Goal: Task Accomplishment & Management: Manage account settings

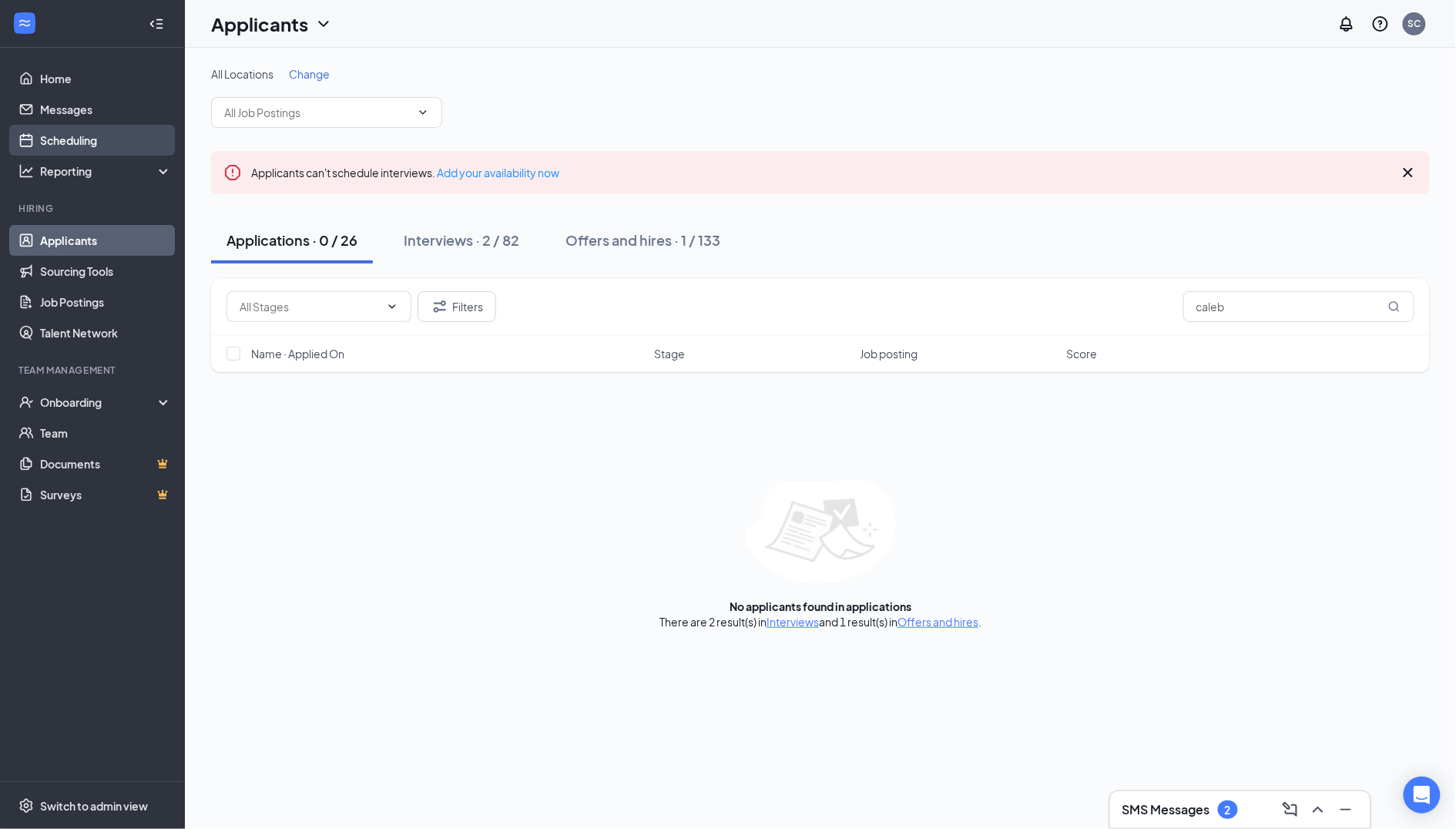
click at [74, 136] on link "Scheduling" at bounding box center [106, 140] width 132 height 31
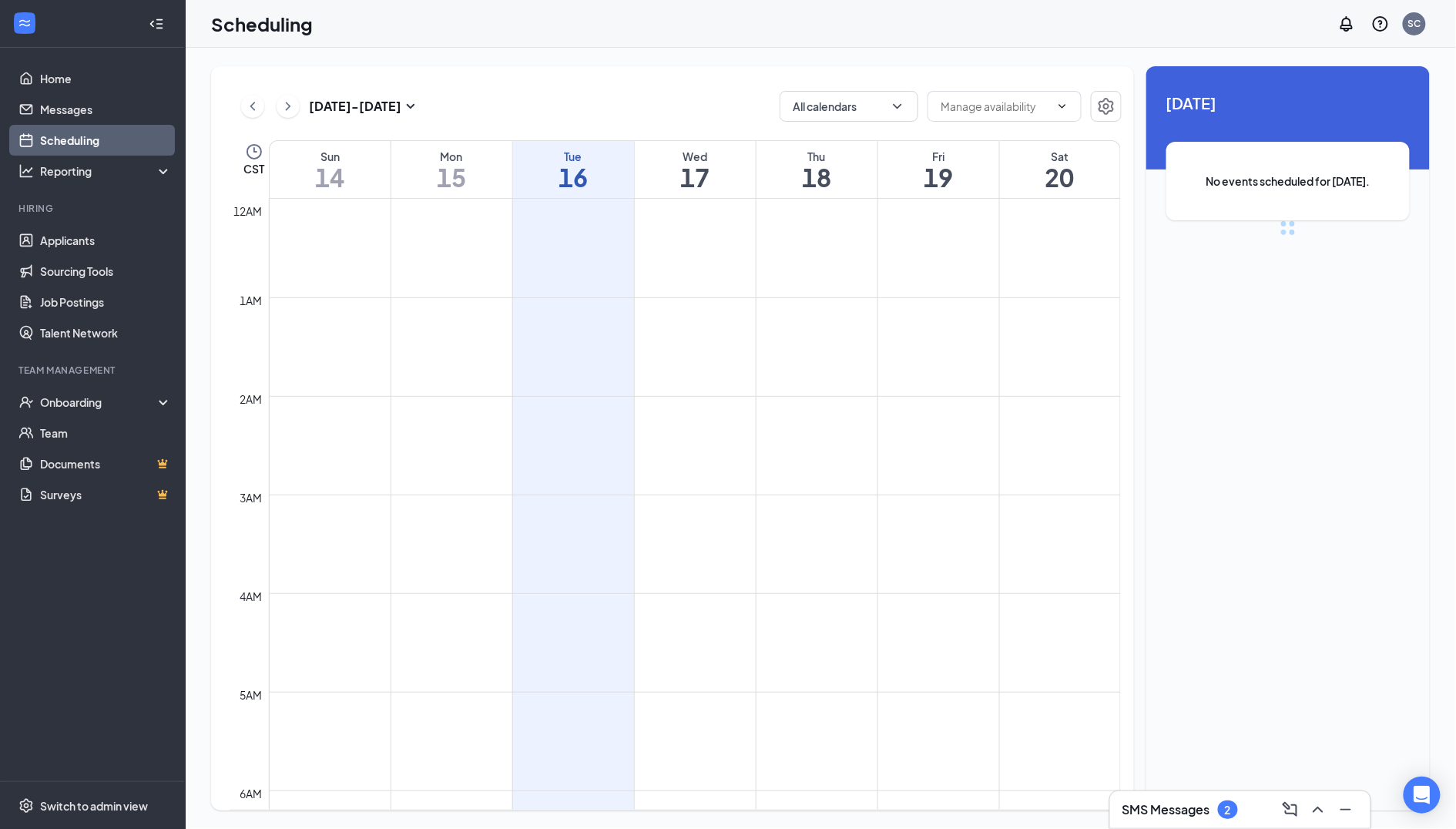
scroll to position [757, 0]
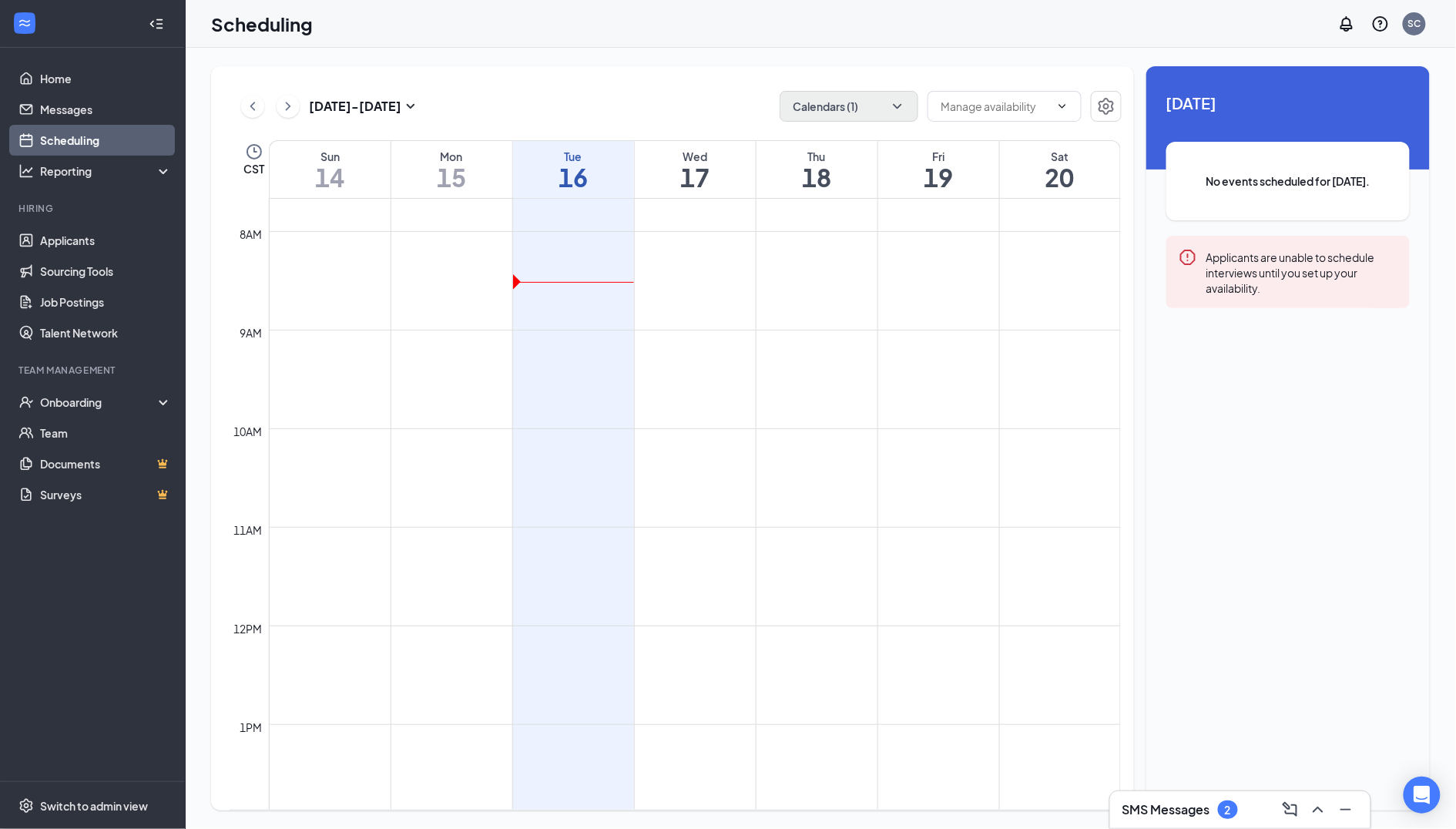
click at [842, 91] on button "Calendars (1)" at bounding box center [849, 106] width 139 height 31
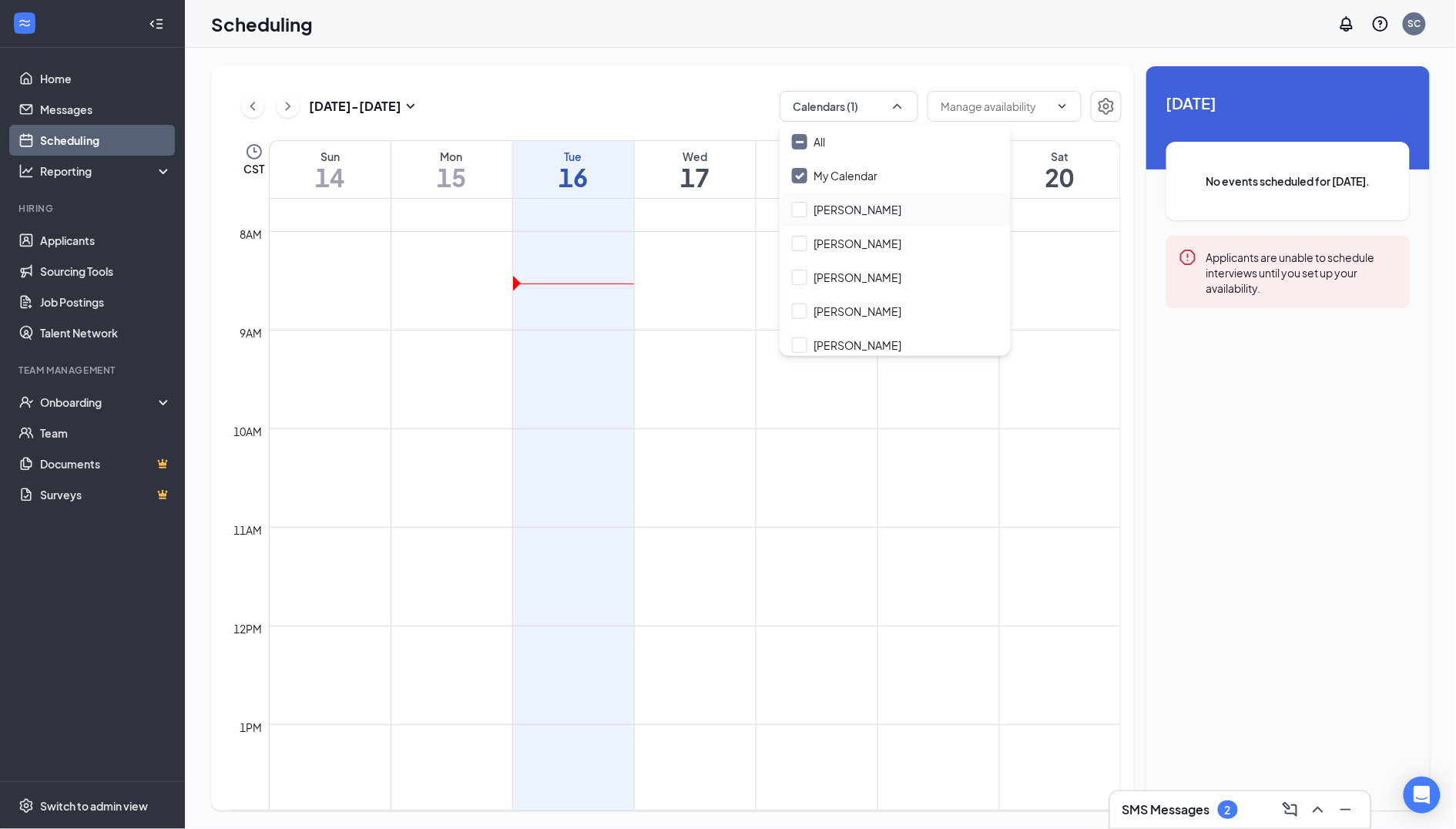
click at [789, 199] on div "[PERSON_NAME]" at bounding box center [895, 209] width 232 height 34
checkbox input "true"
click at [789, 338] on div "[PERSON_NAME]" at bounding box center [895, 345] width 232 height 34
checkbox input "true"
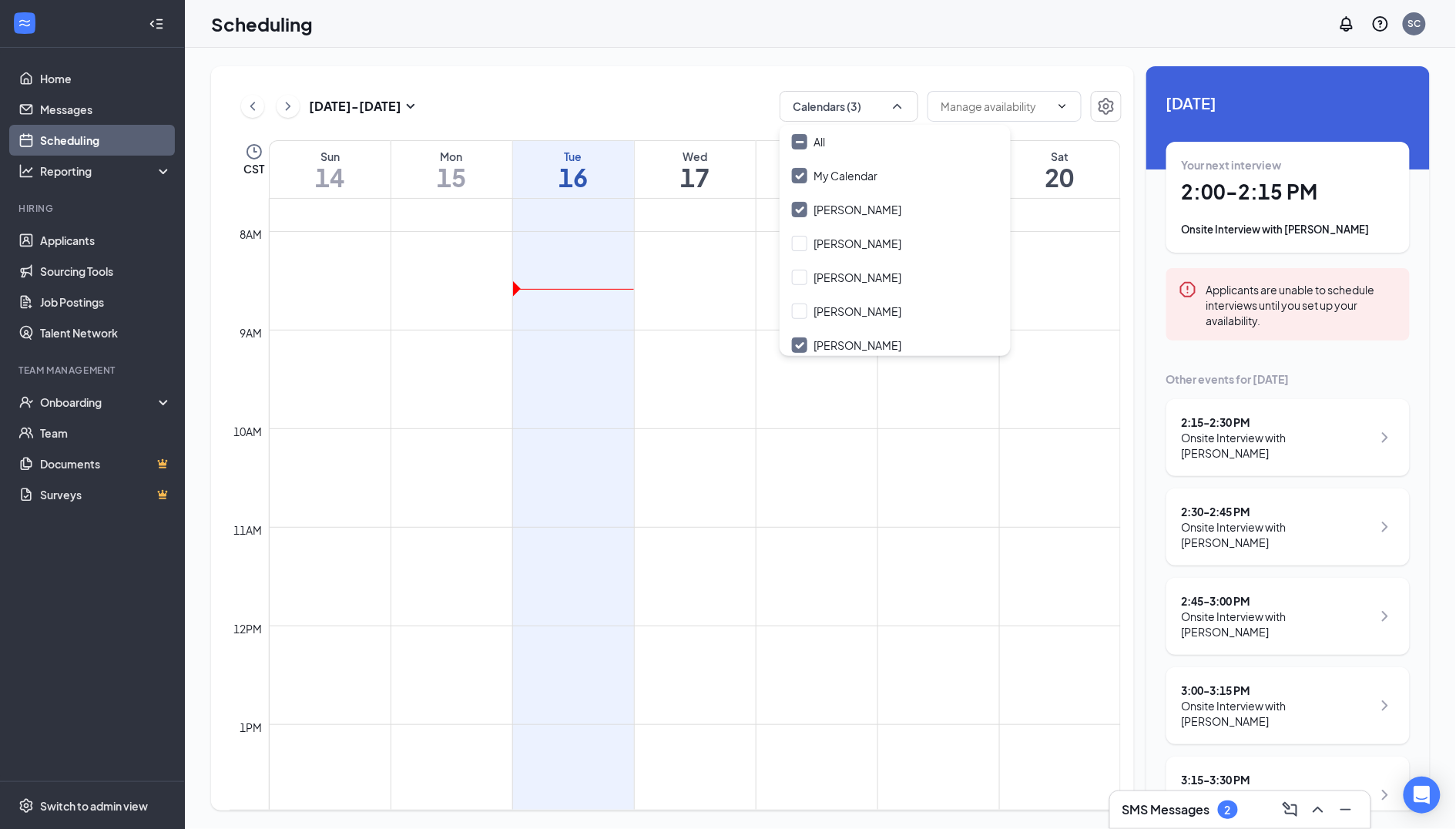
click at [672, 110] on div "[DATE] - [DATE] Calendars (3)" at bounding box center [676, 106] width 893 height 31
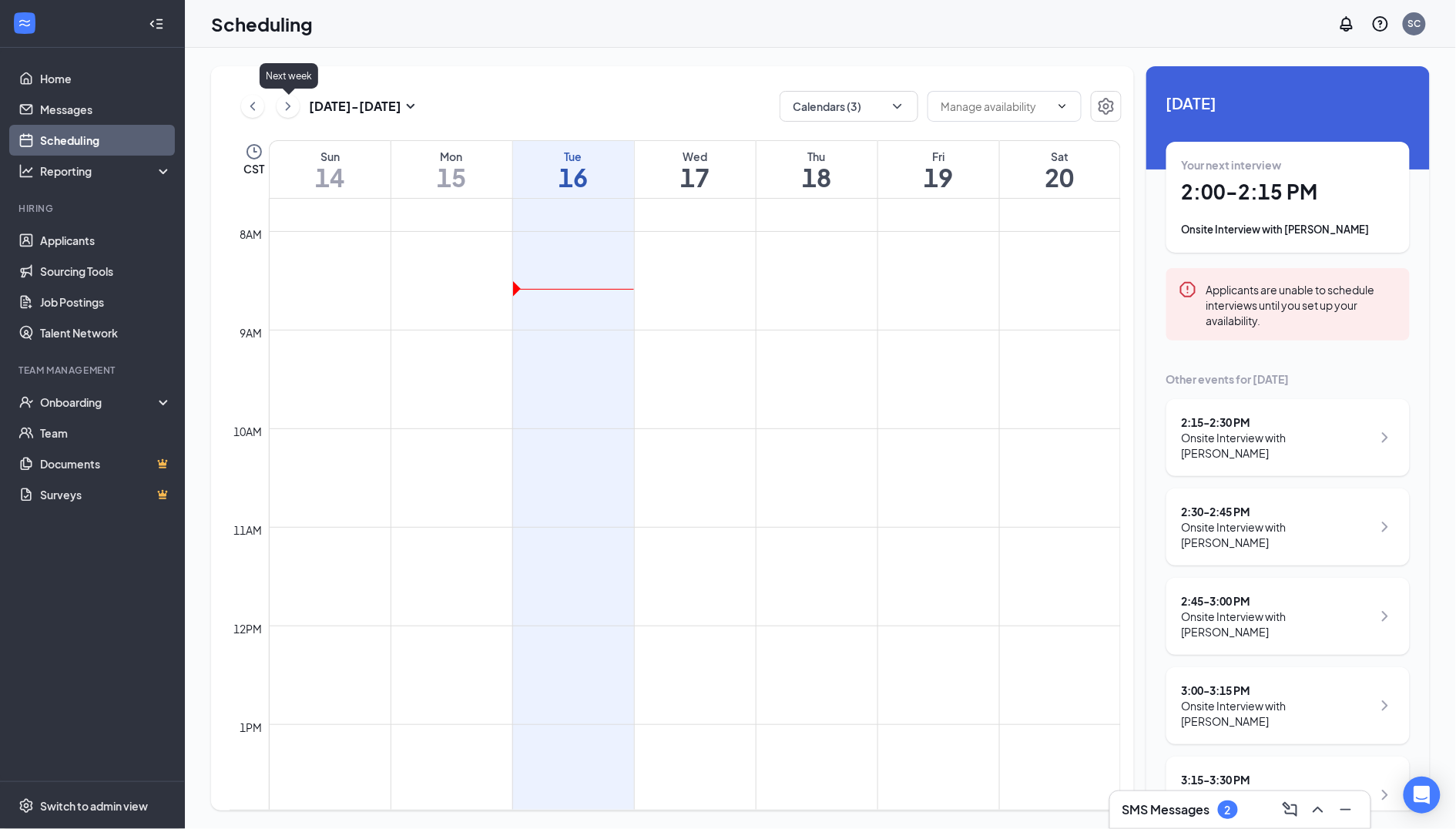
click at [293, 106] on icon "ChevronRight" at bounding box center [288, 107] width 15 height 19
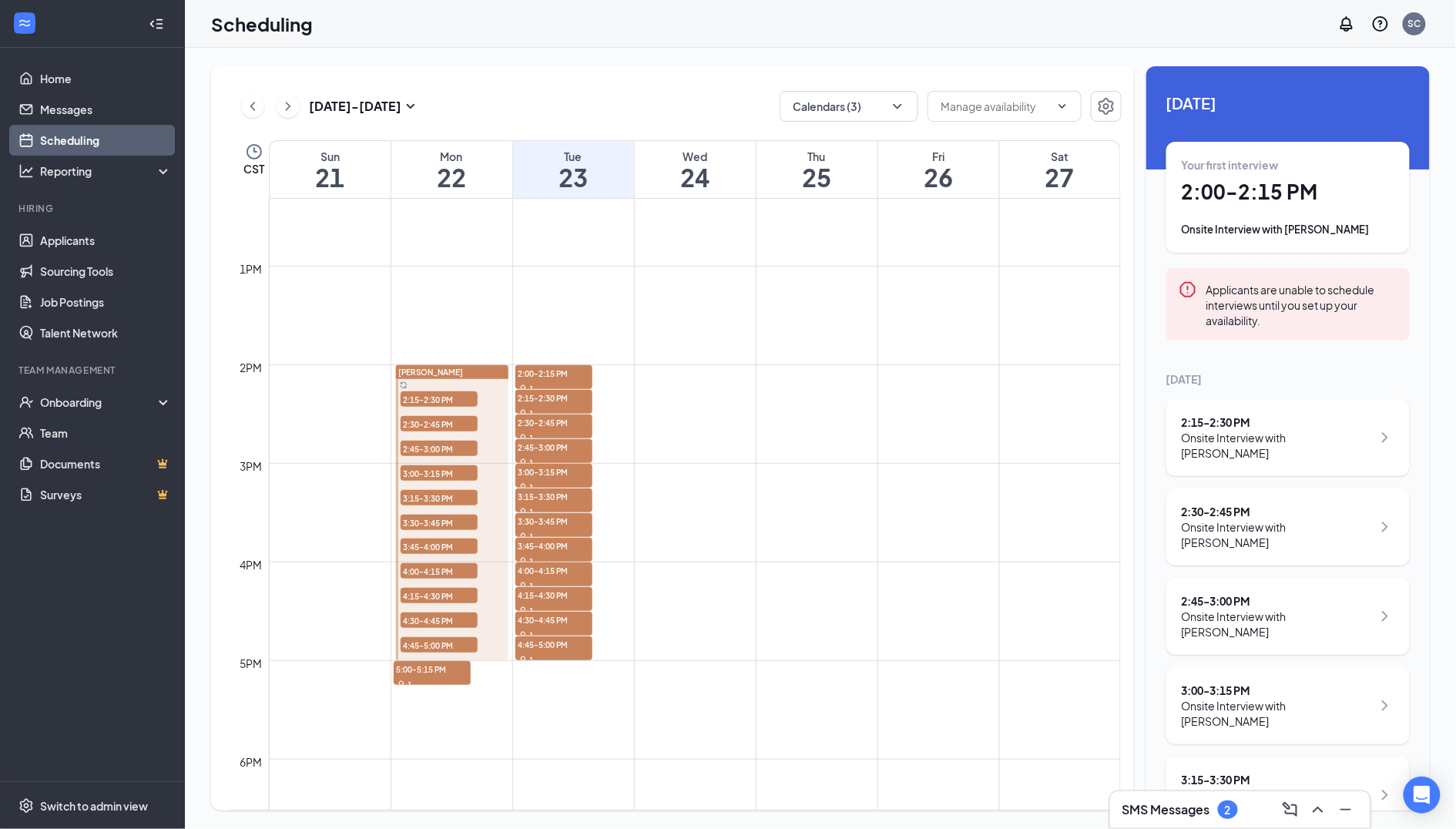
scroll to position [1231, 0]
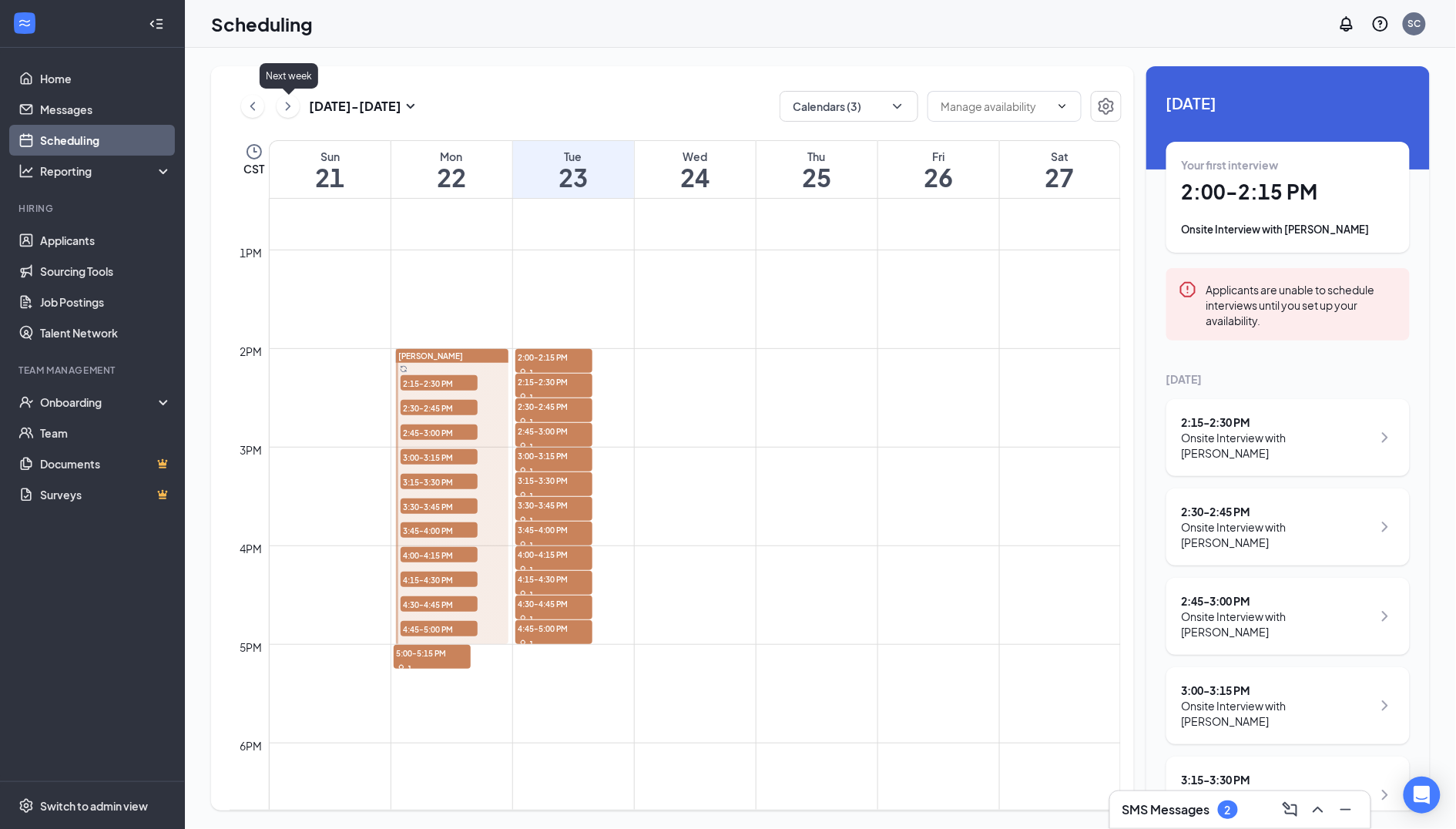
click at [280, 106] on icon "ChevronRight" at bounding box center [288, 107] width 15 height 19
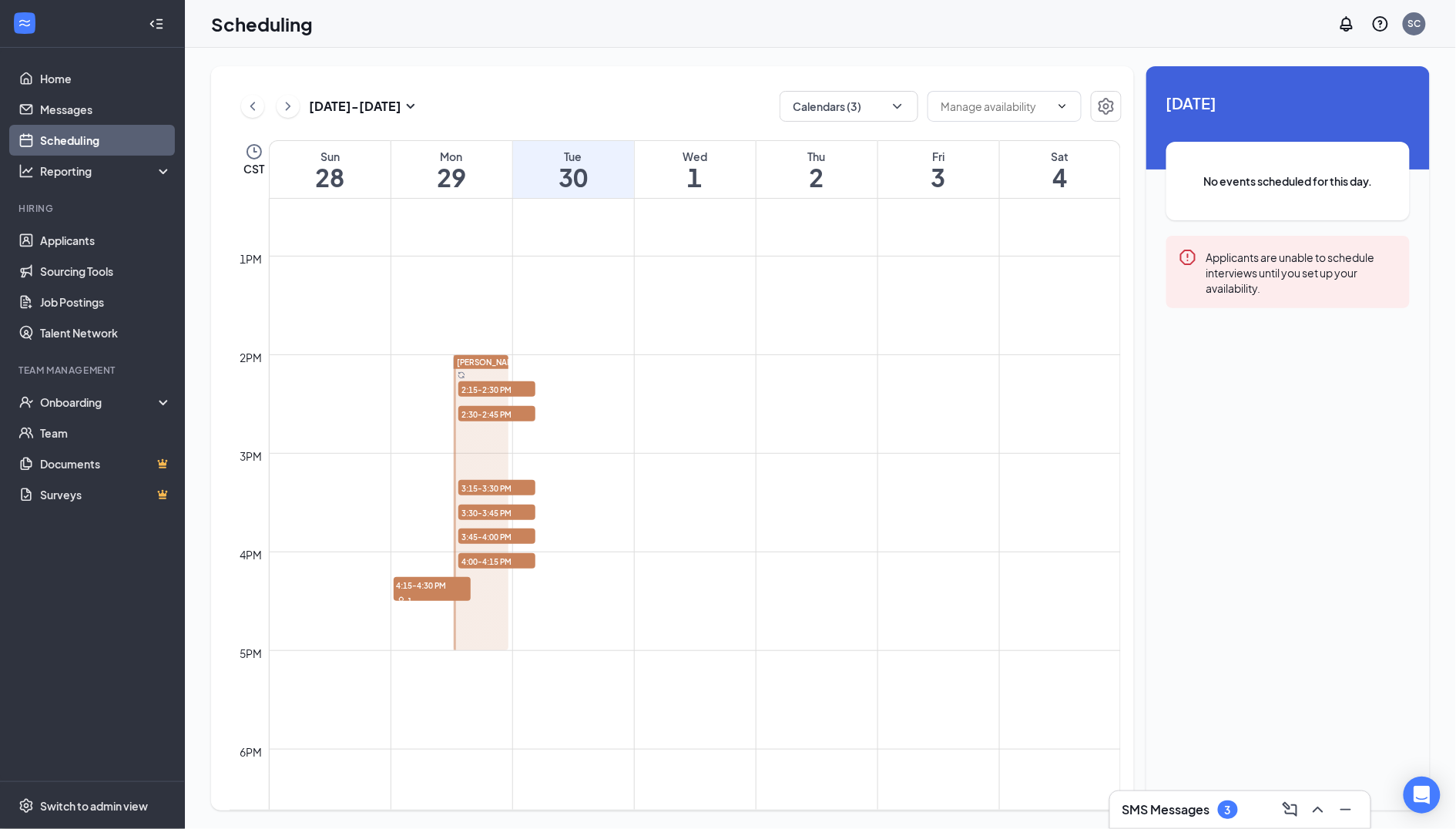
scroll to position [1230, 0]
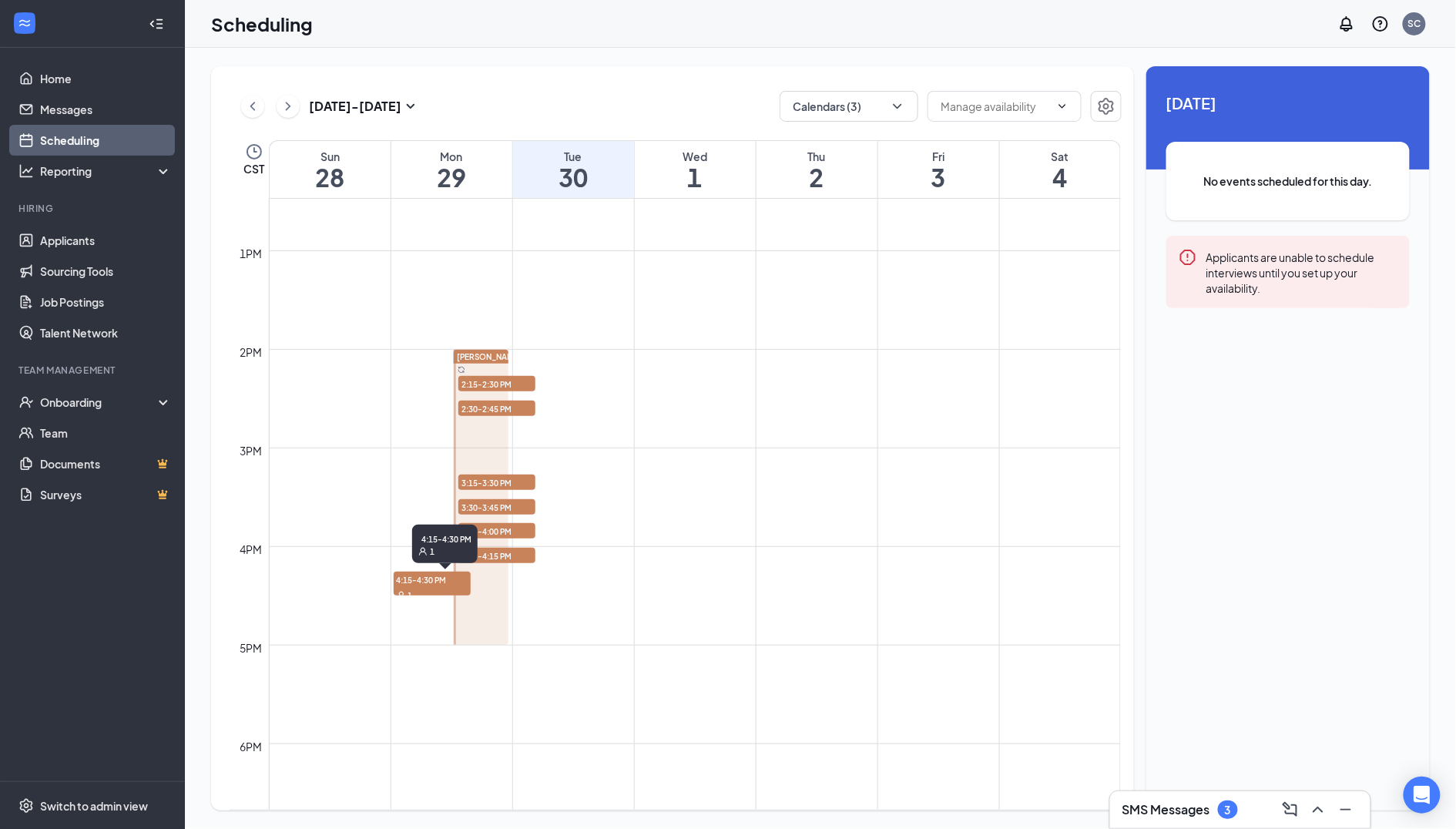
click at [427, 582] on span "4:15-4:30 PM" at bounding box center [432, 580] width 77 height 15
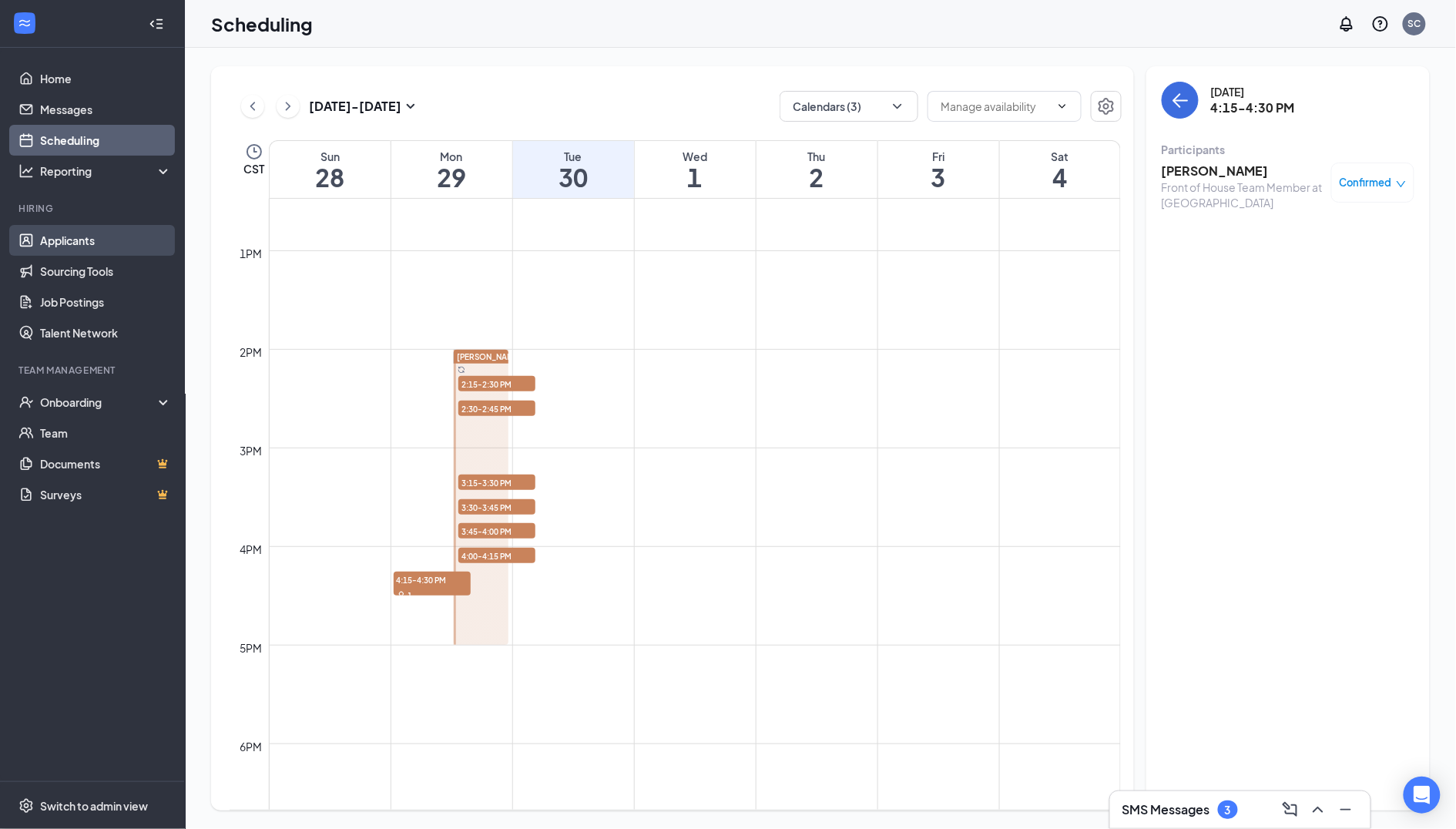
click at [71, 245] on link "Applicants" at bounding box center [106, 240] width 132 height 31
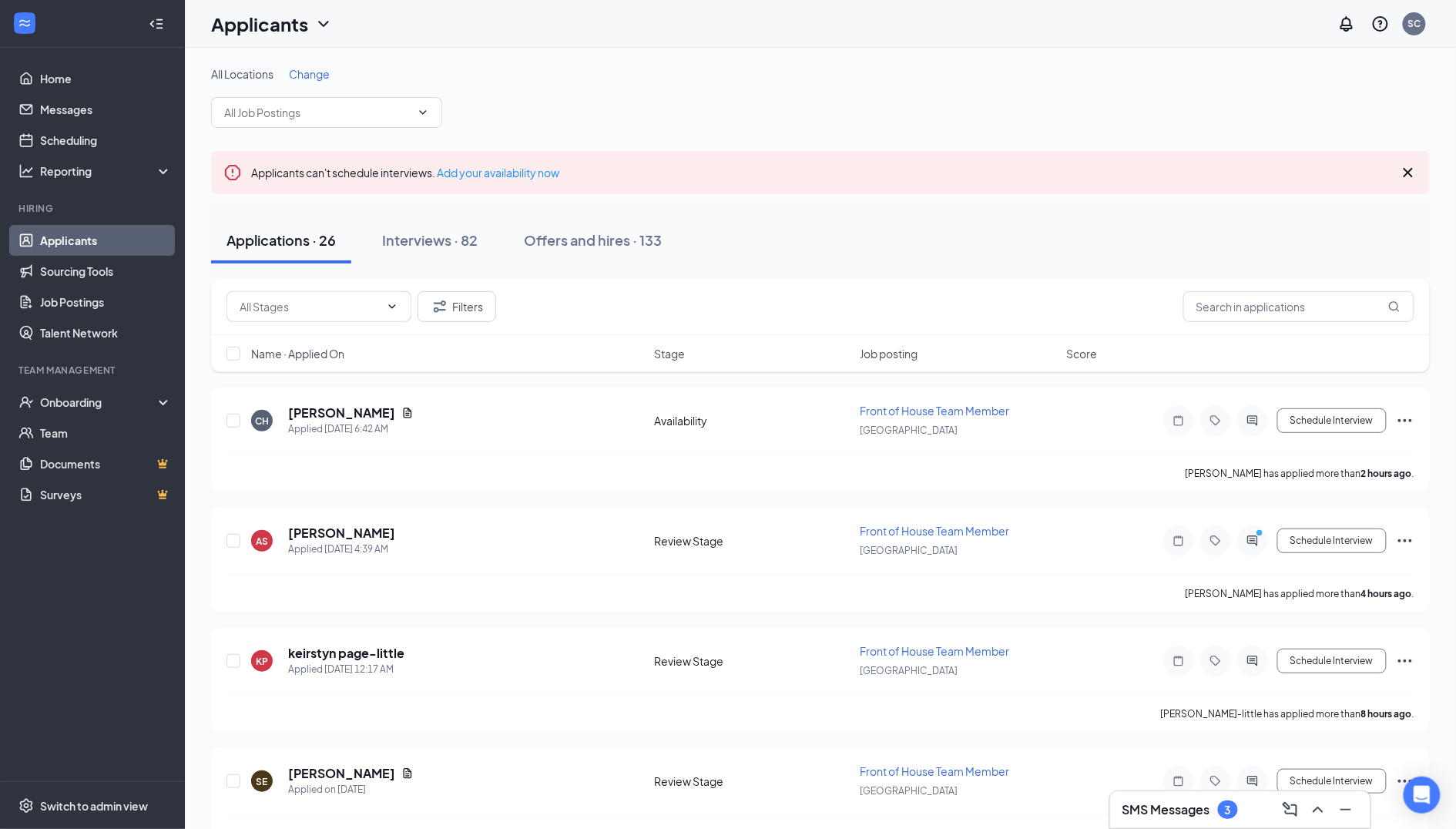
click at [1183, 811] on h3 "SMS Messages" at bounding box center [1166, 810] width 88 height 17
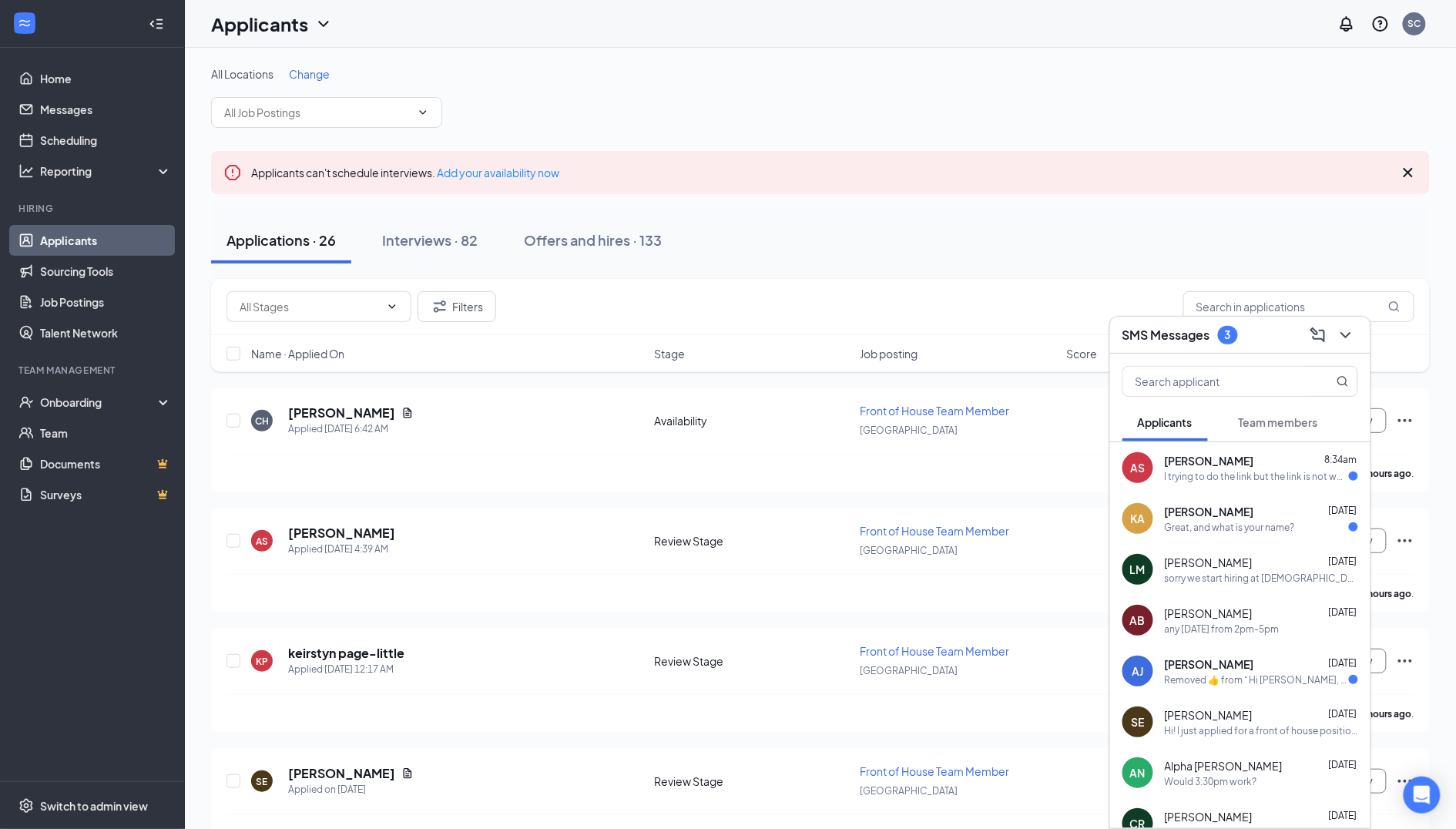
click at [1193, 685] on div "Removed ‌👍‌ from “ Hi [PERSON_NAME], this is a friendly reminder. Your intervie…" at bounding box center [1257, 680] width 184 height 13
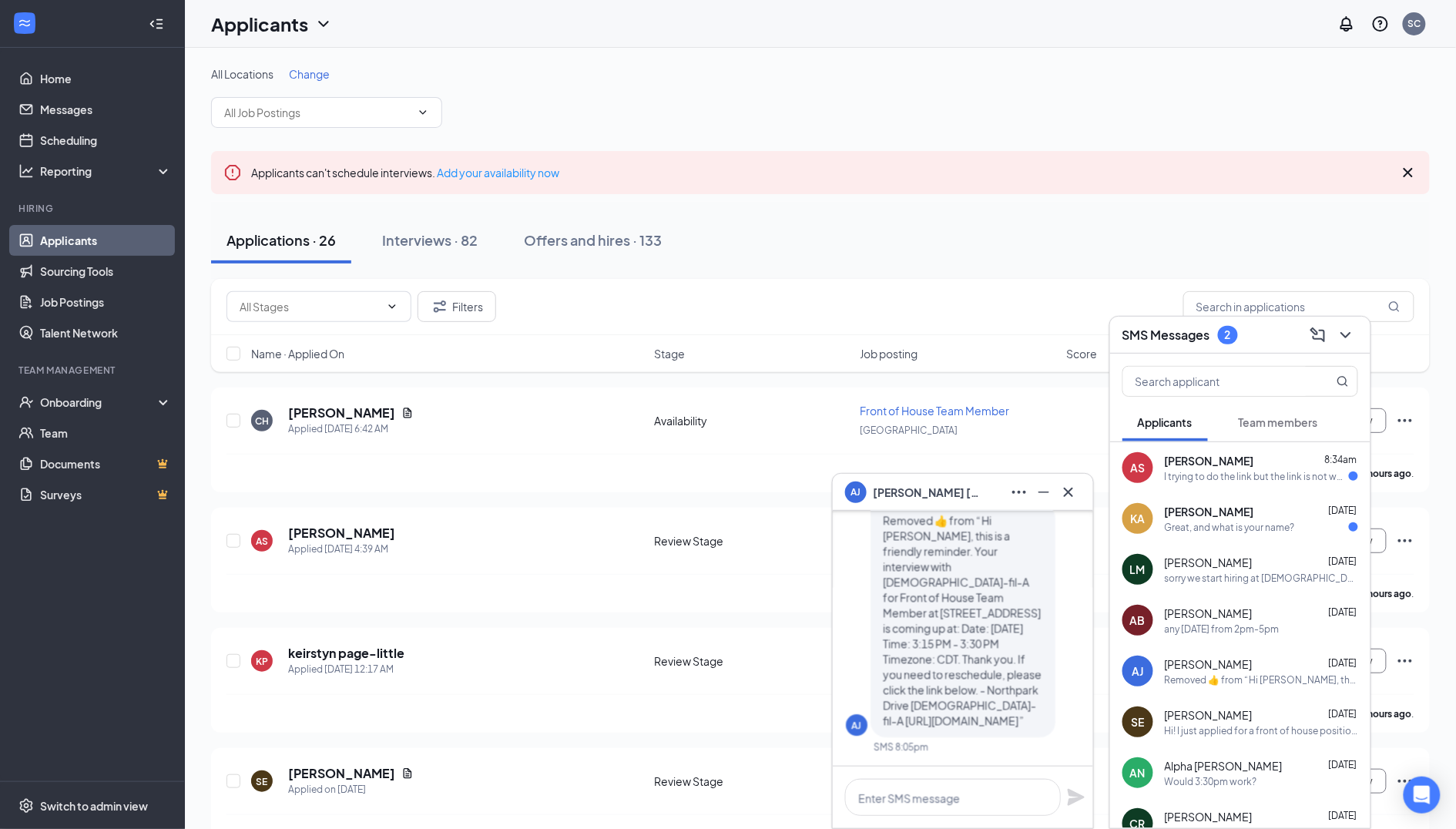
click at [1262, 521] on div "Great, and what is your name?" at bounding box center [1230, 528] width 130 height 13
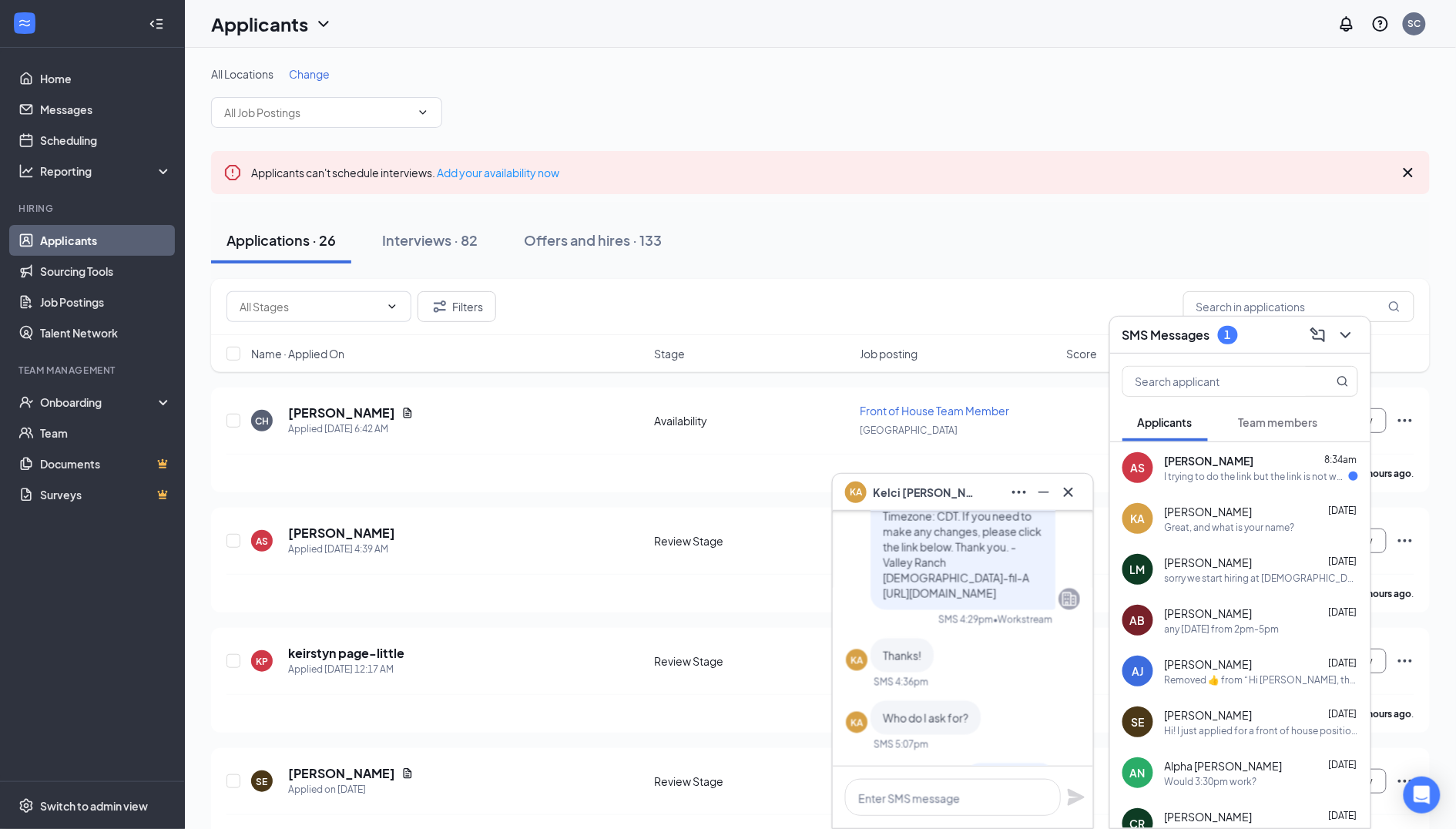
scroll to position [-192, 0]
click at [1074, 494] on icon "Cross" at bounding box center [1069, 492] width 19 height 19
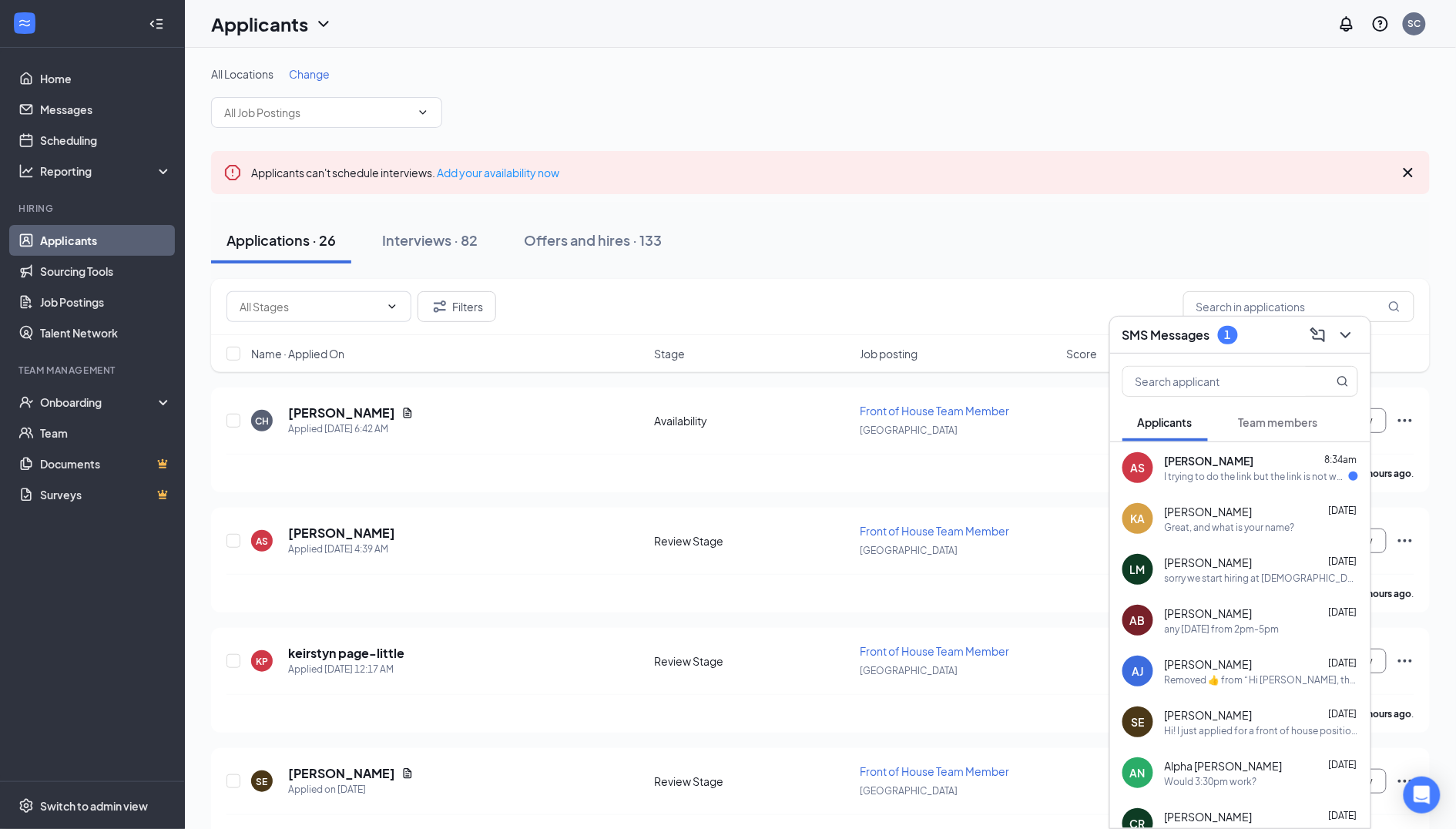
click at [1181, 487] on div "AS [PERSON_NAME] 8:34am I trying to do the link but the link is not working" at bounding box center [1240, 468] width 261 height 51
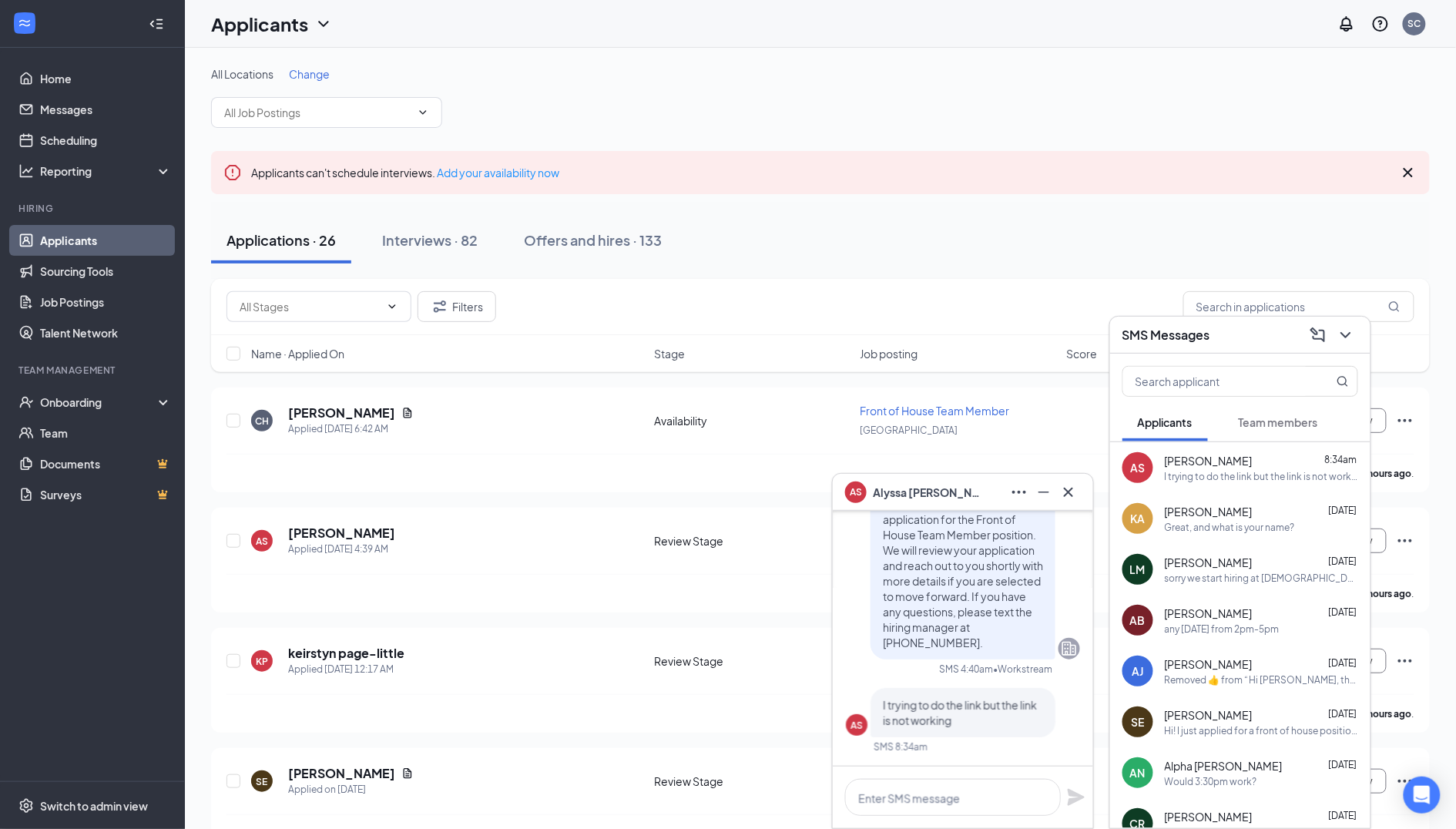
scroll to position [0, 0]
click at [1208, 339] on h3 "SMS Messages" at bounding box center [1166, 335] width 88 height 17
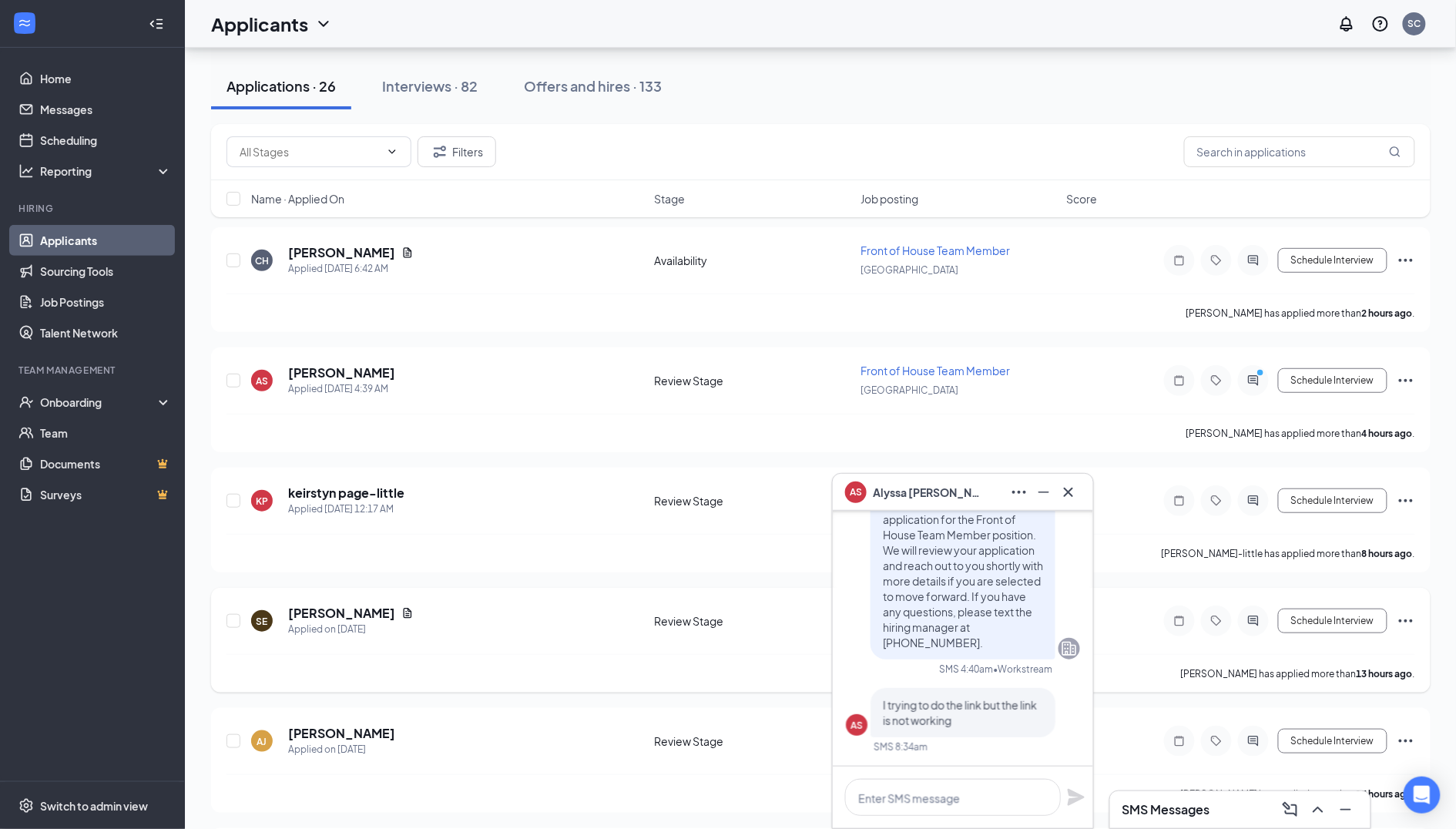
scroll to position [146, 0]
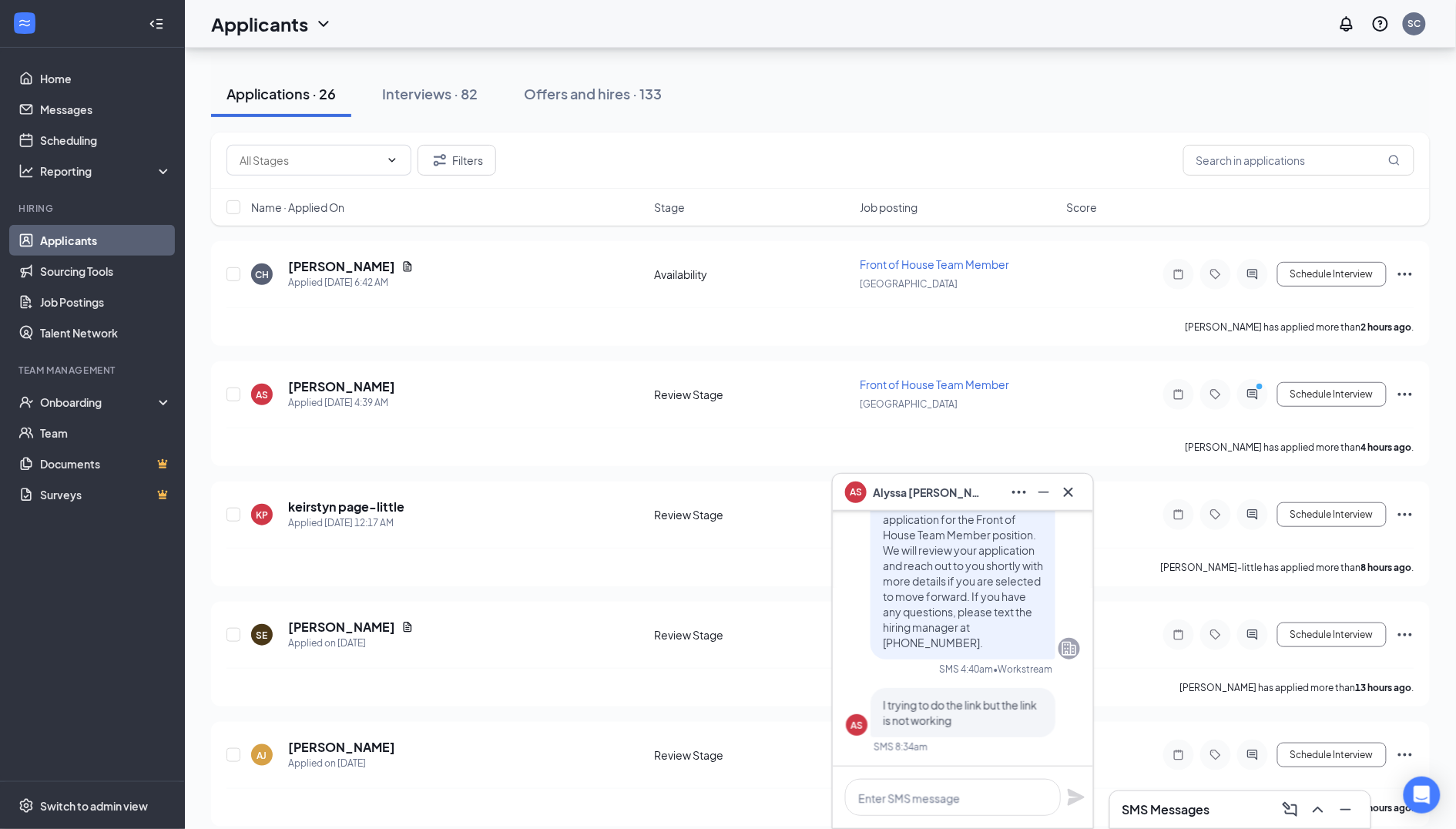
click at [353, 187] on div "Filters" at bounding box center [820, 160] width 1219 height 56
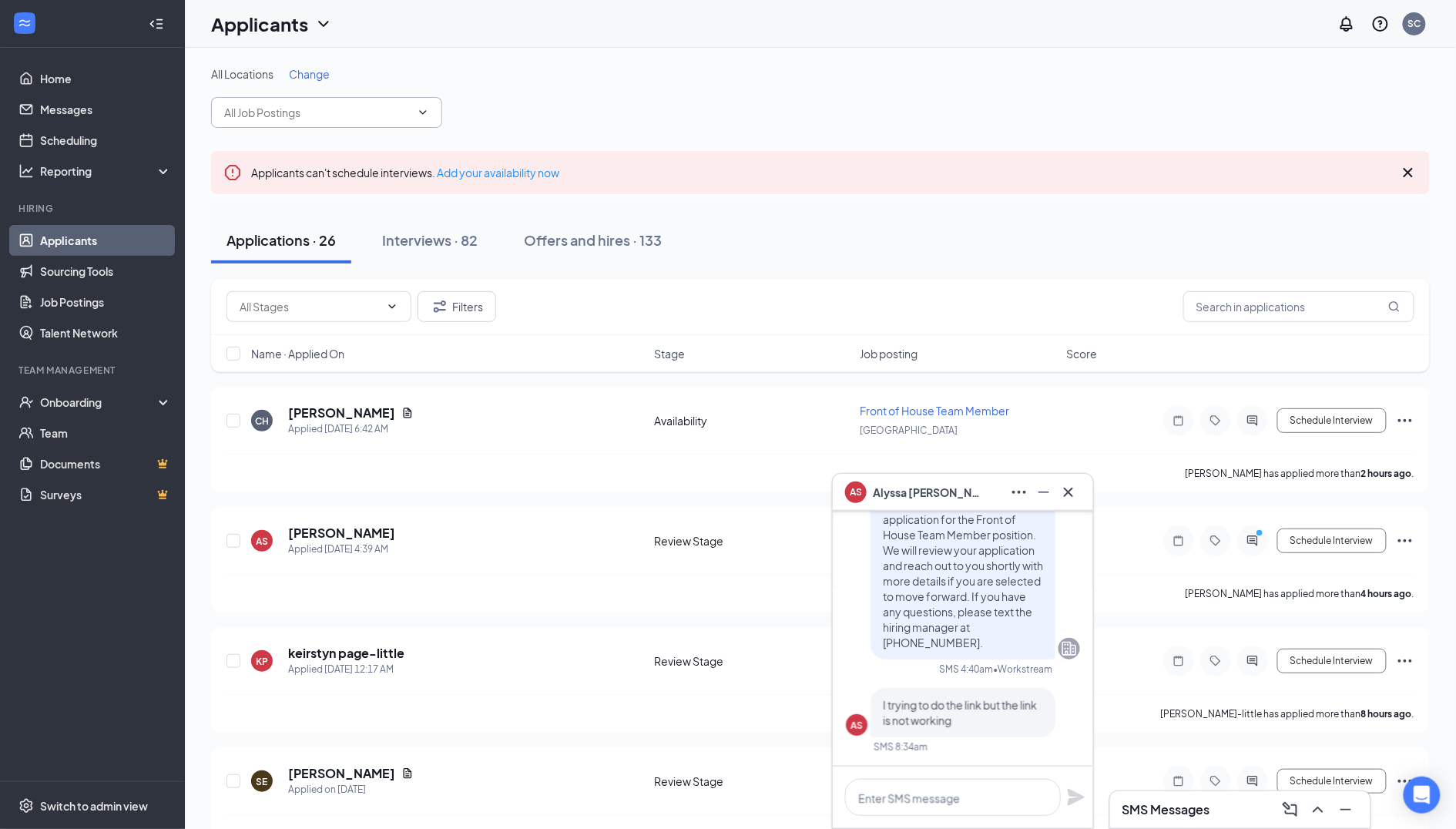
scroll to position [0, 0]
click at [328, 125] on span at bounding box center [326, 113] width 232 height 31
click at [260, 111] on input "text" at bounding box center [317, 113] width 187 height 17
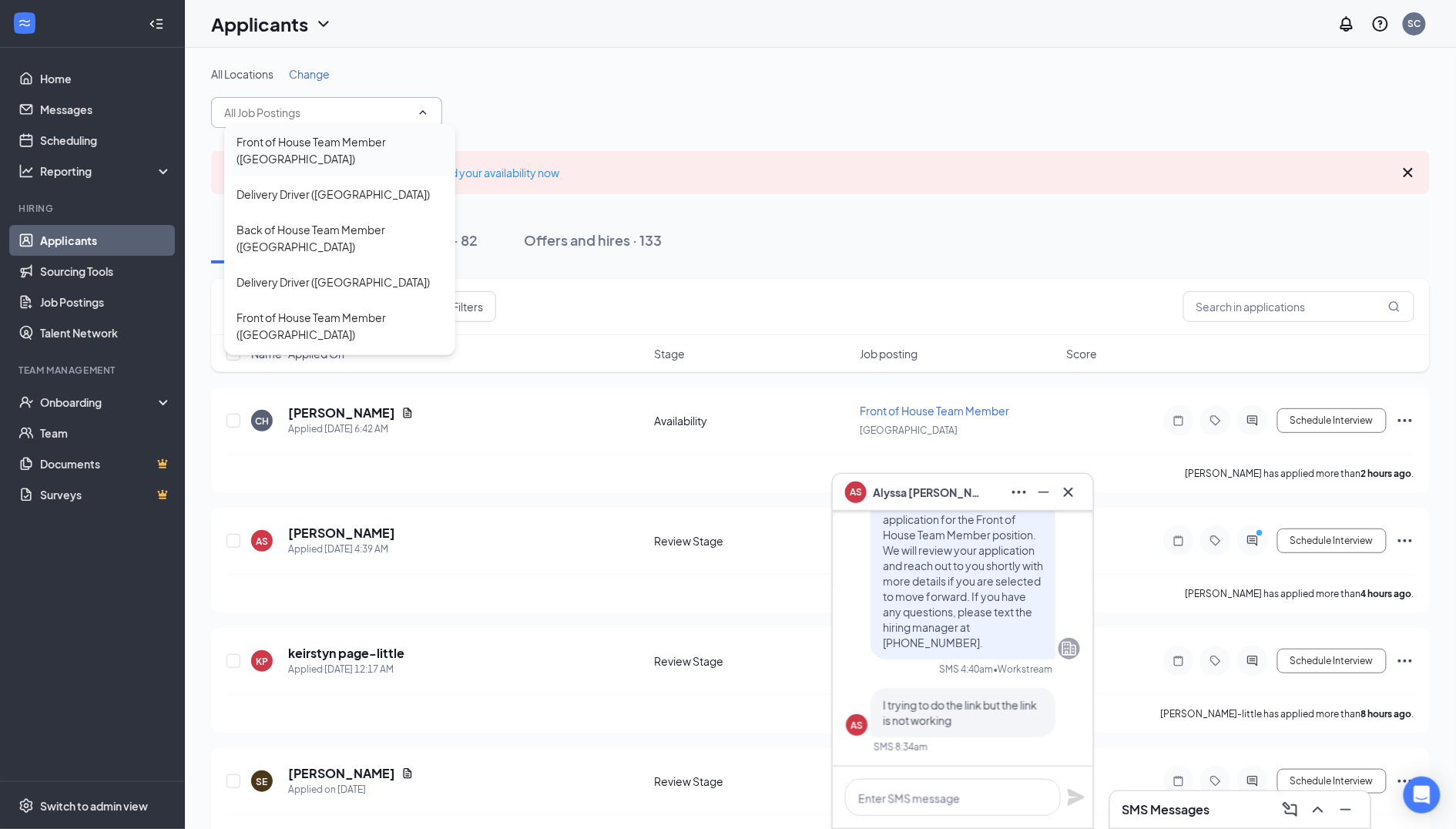
click at [248, 158] on div "Front of House Team Member ([GEOGRAPHIC_DATA])" at bounding box center [339, 150] width 206 height 34
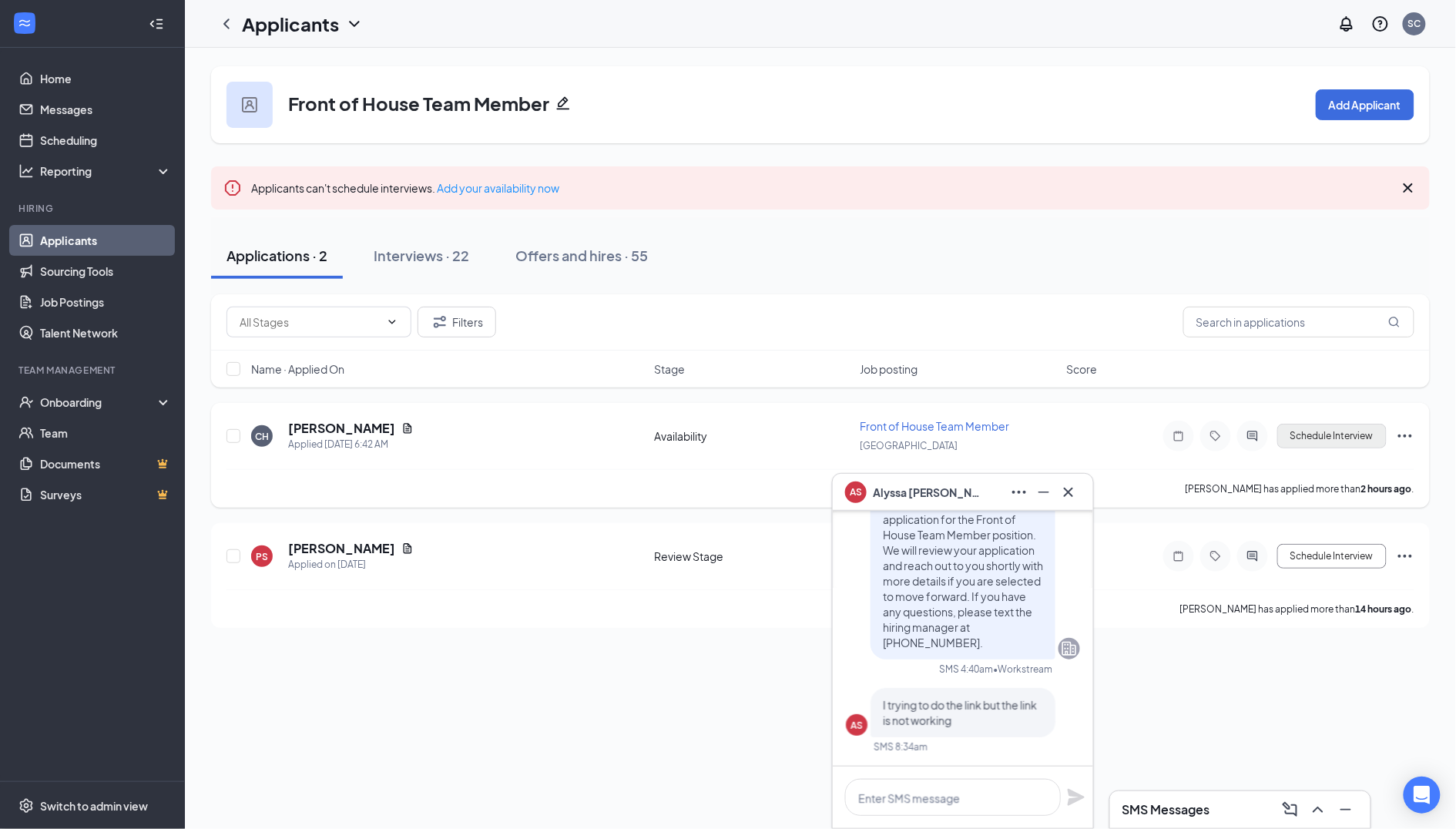
click at [1310, 436] on button "Schedule Interview" at bounding box center [1332, 436] width 110 height 24
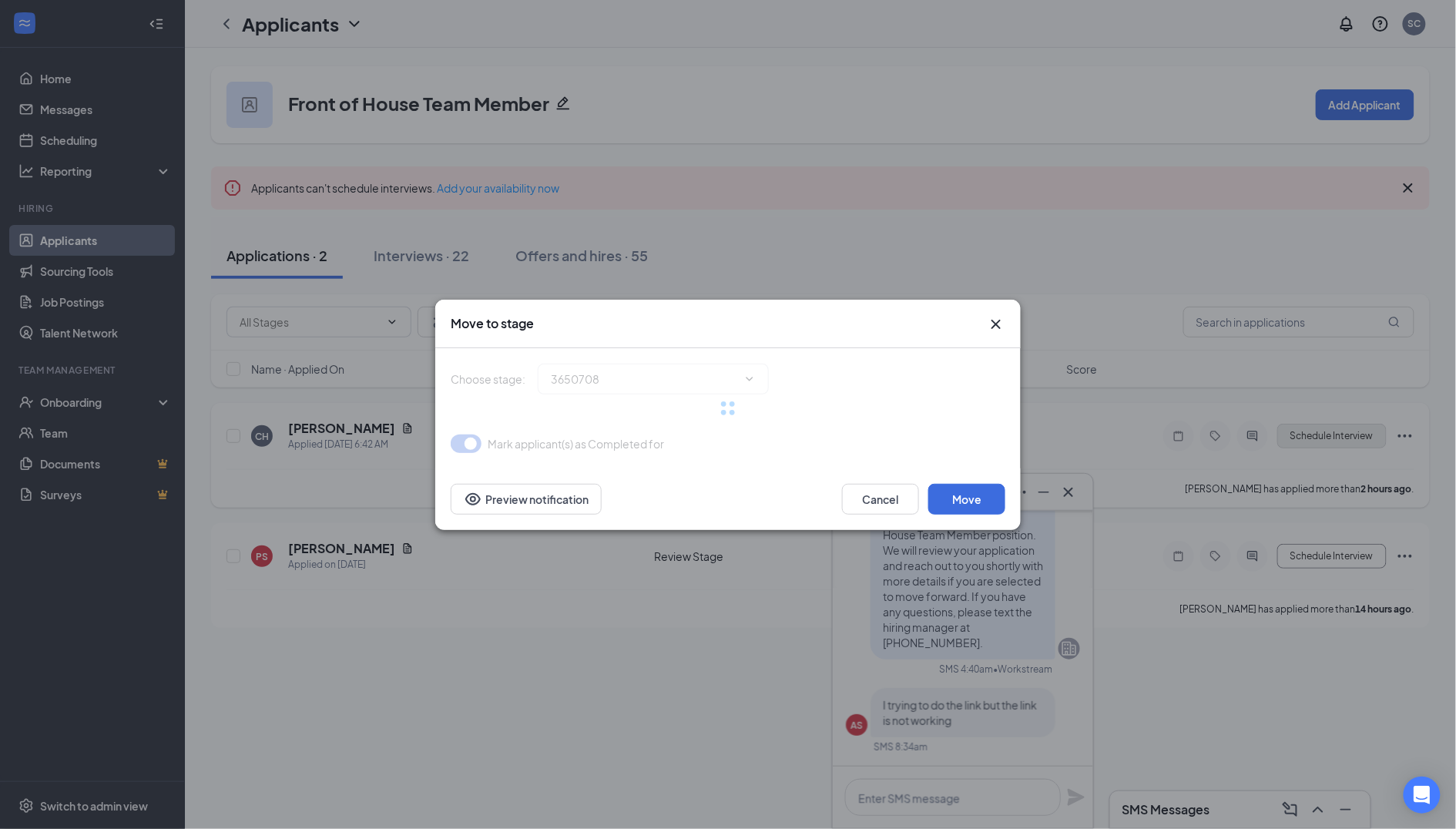
type input "Review Stage (next stage)"
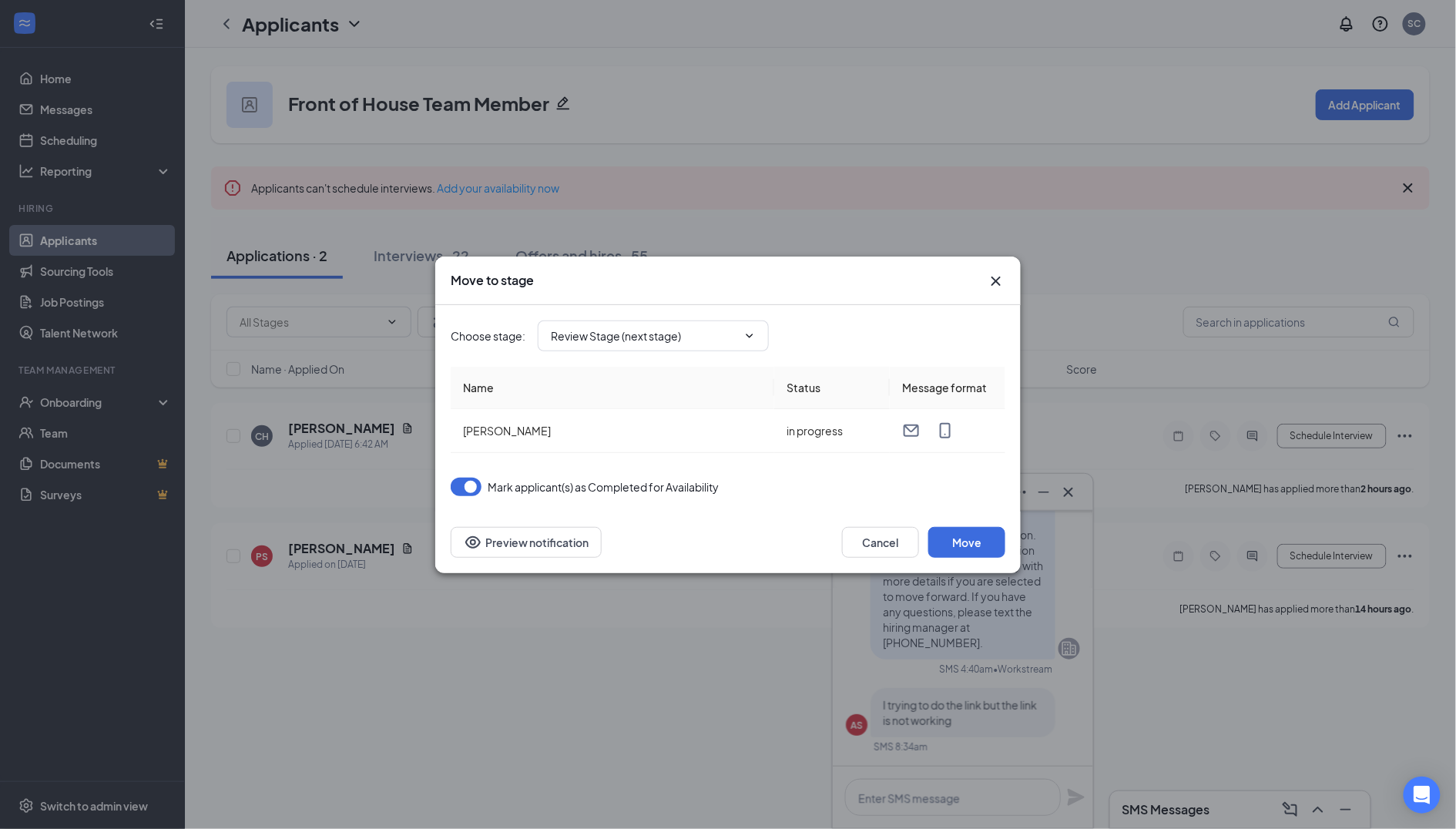
click at [994, 283] on icon "Cross" at bounding box center [997, 280] width 9 height 9
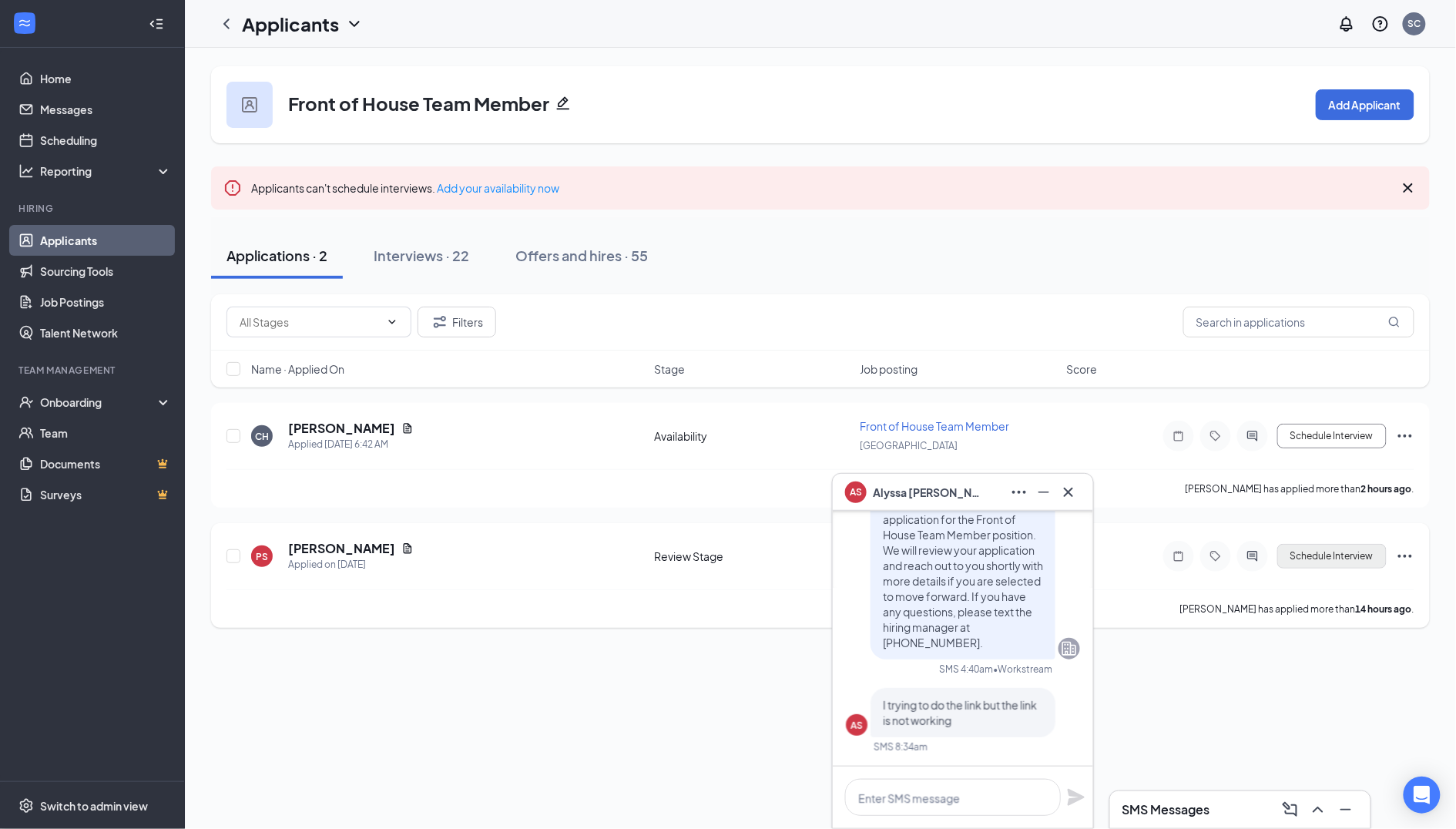
click at [1333, 556] on button "Schedule Interview" at bounding box center [1332, 556] width 110 height 24
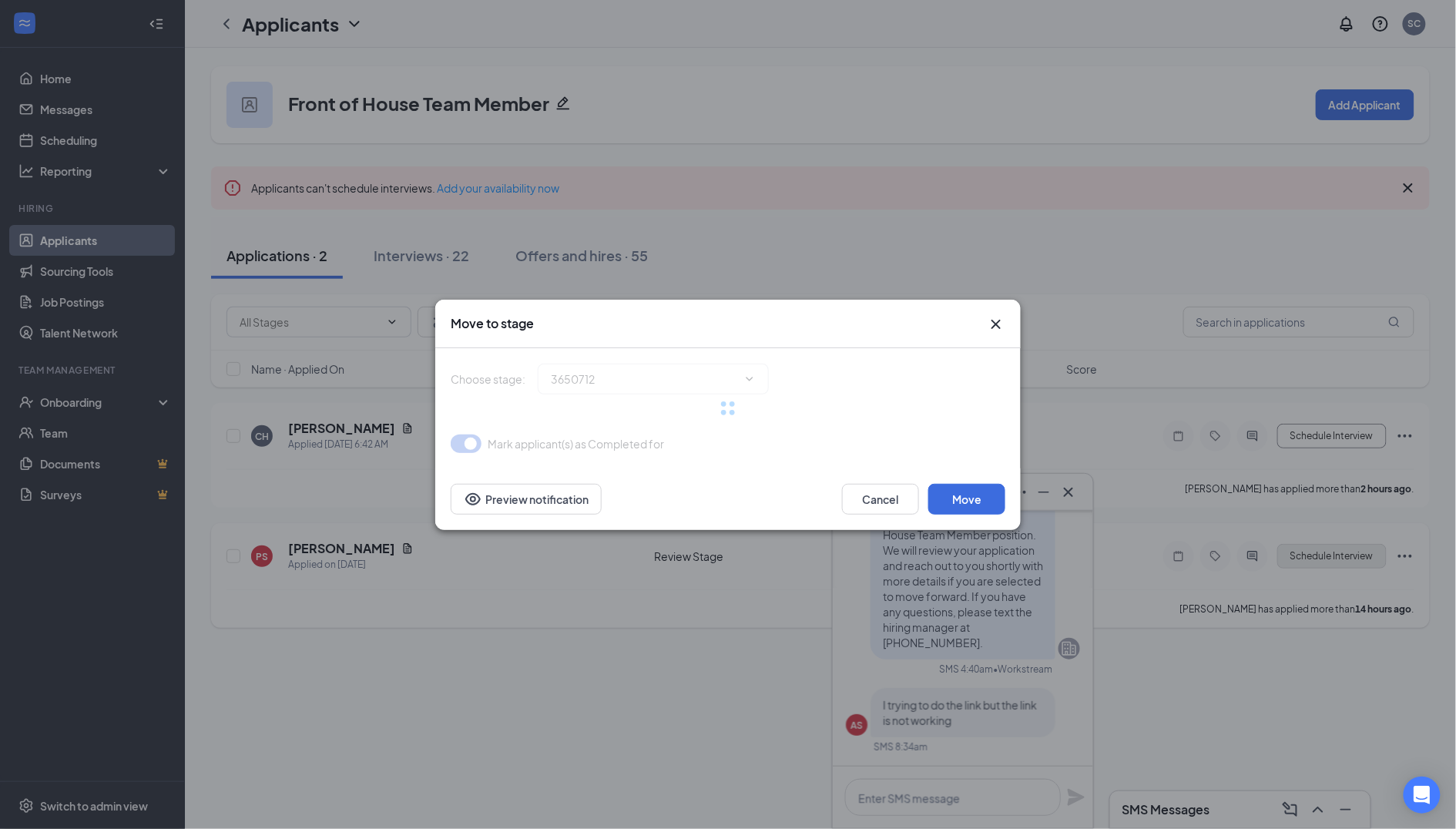
type input "Onsite Interview (next stage)"
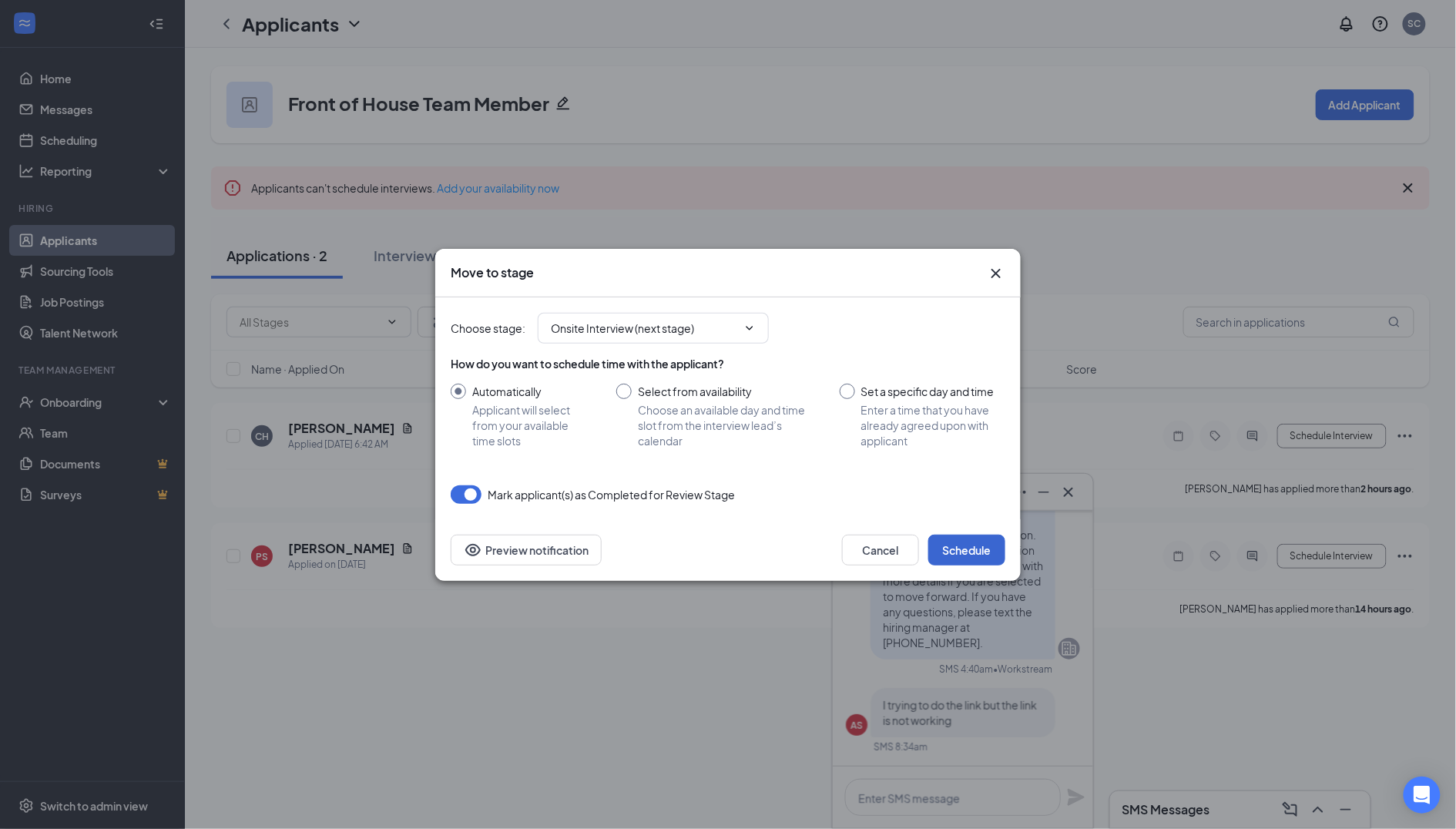
click at [987, 555] on button "Schedule" at bounding box center [967, 550] width 77 height 31
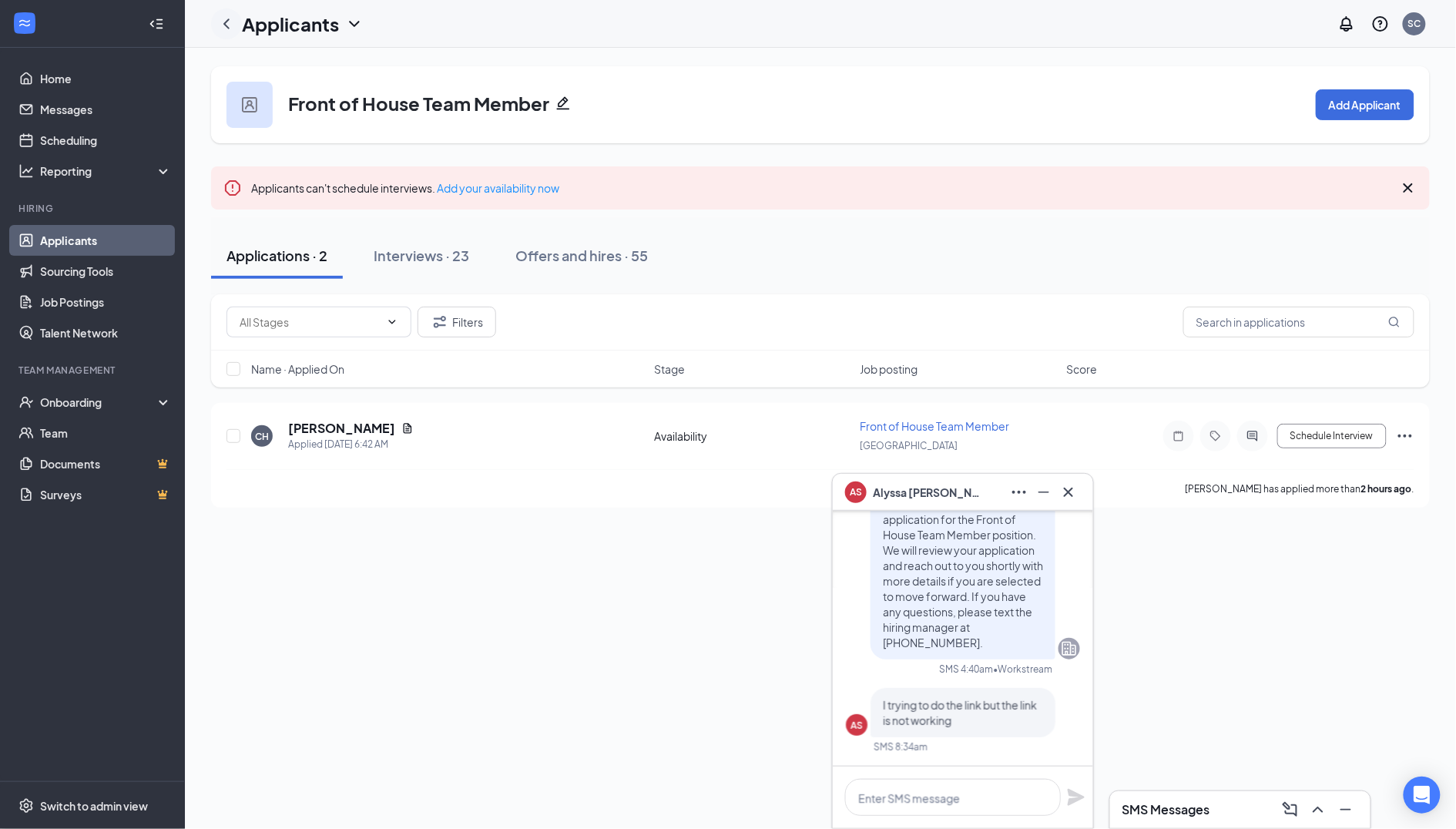
click at [232, 31] on icon "ChevronLeft" at bounding box center [227, 24] width 19 height 19
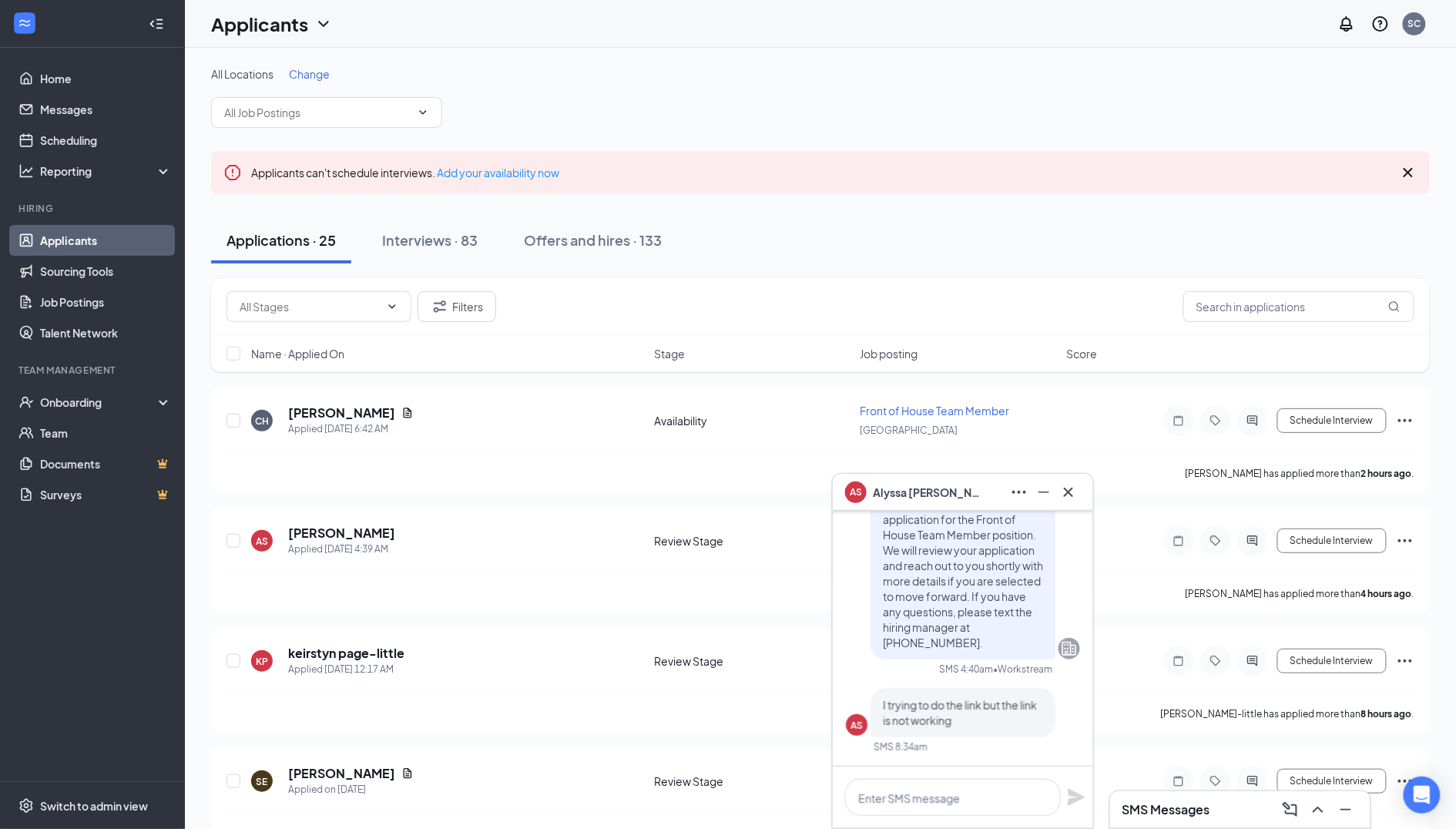
click at [331, 361] on span "Name · Applied On" at bounding box center [297, 354] width 93 height 15
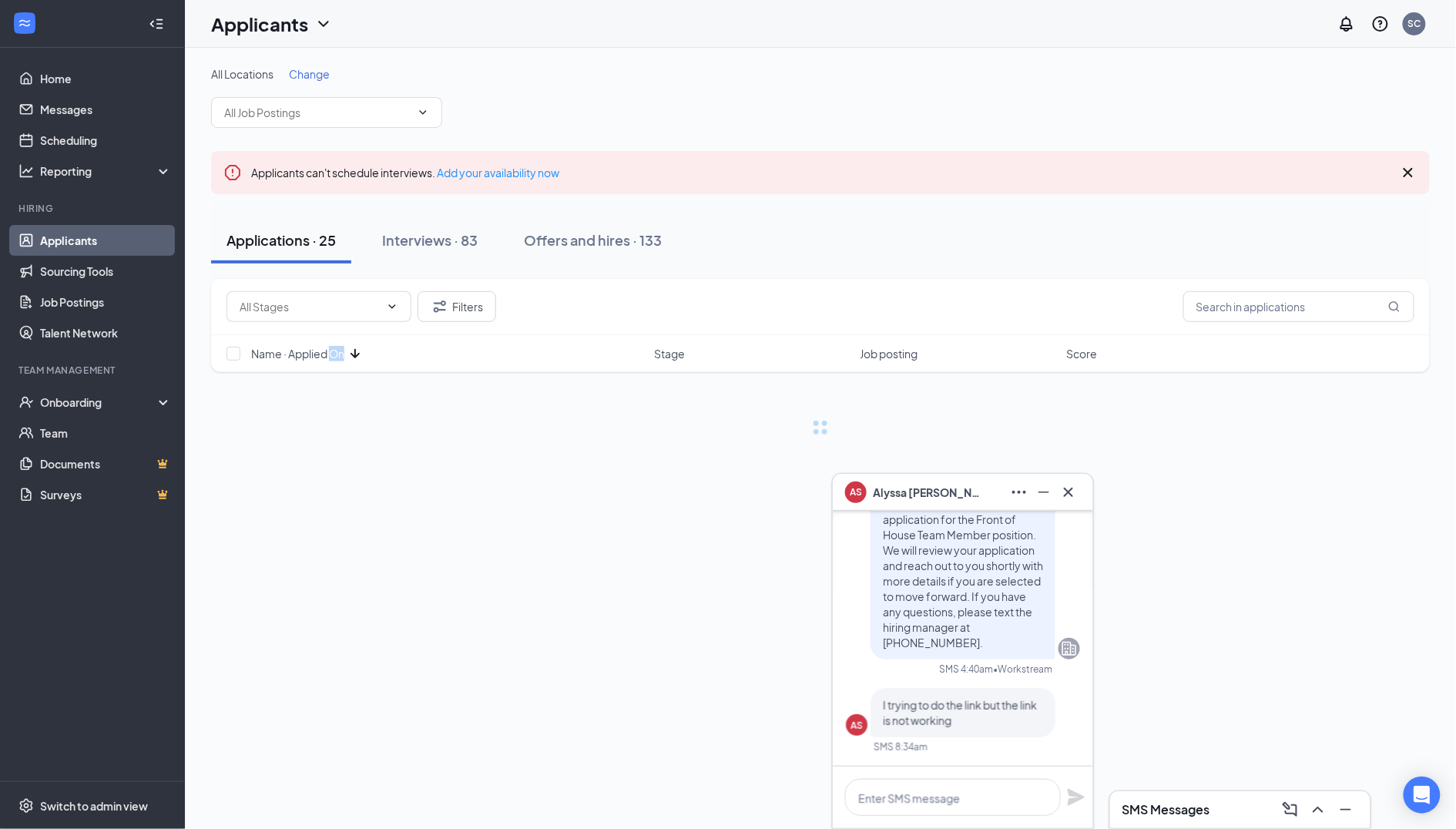
click at [331, 361] on span "Name · Applied On" at bounding box center [297, 354] width 93 height 15
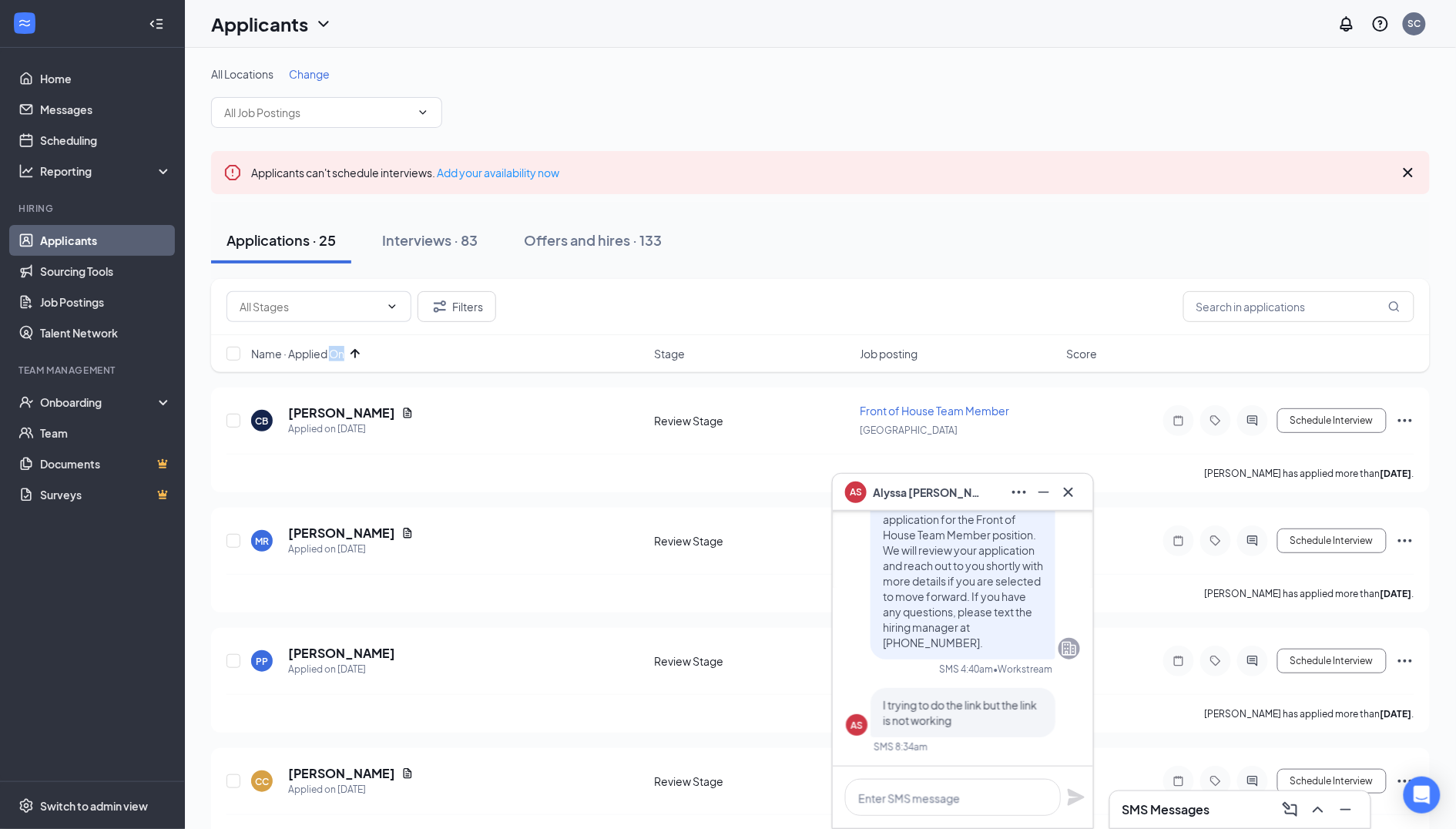
click at [330, 359] on span "Name · Applied On" at bounding box center [297, 354] width 93 height 15
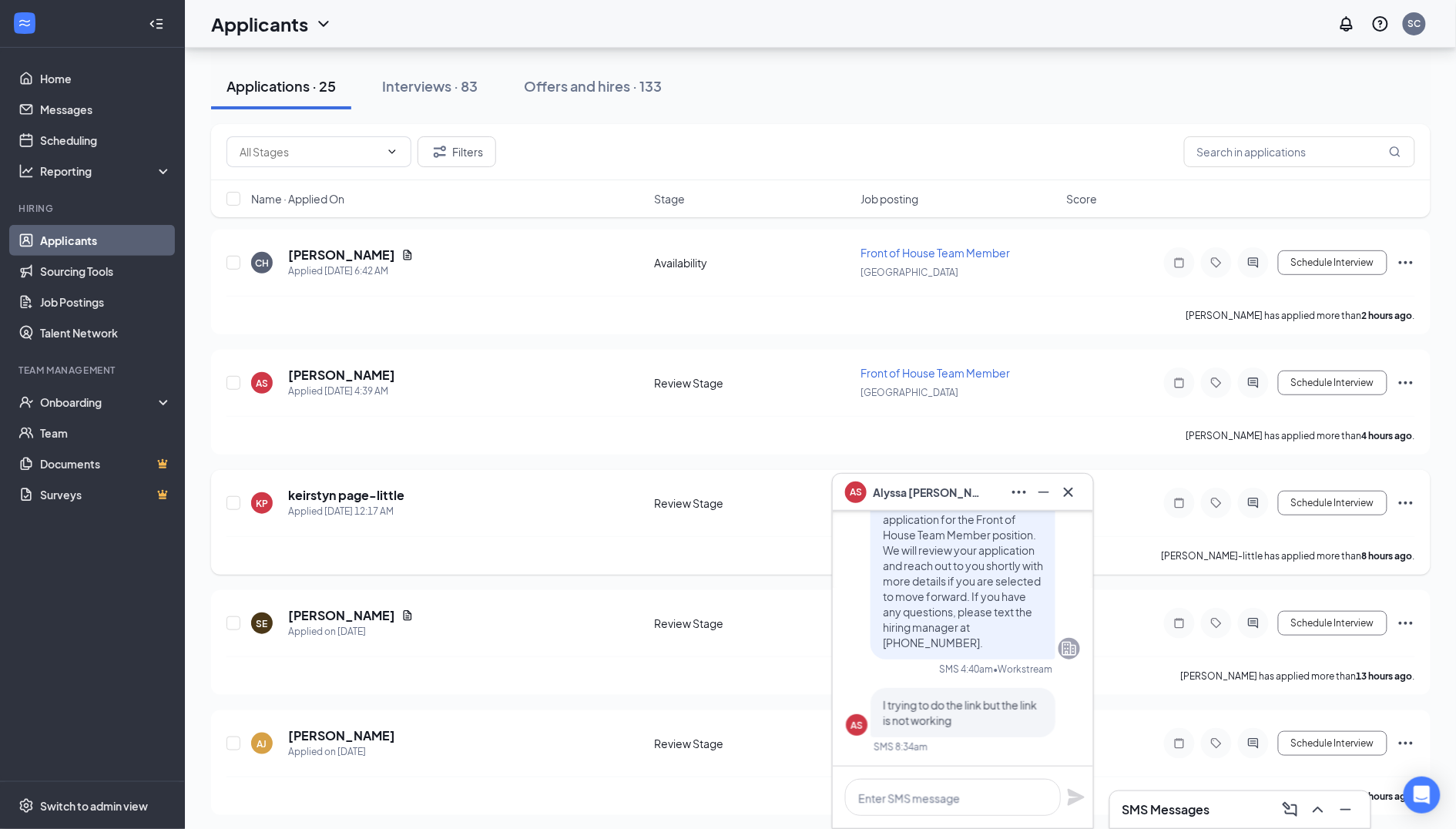
scroll to position [158, 0]
click at [901, 793] on textarea at bounding box center [953, 797] width 216 height 37
paste textarea "Can you attend an interview [DATE] at 2:00 pm?"
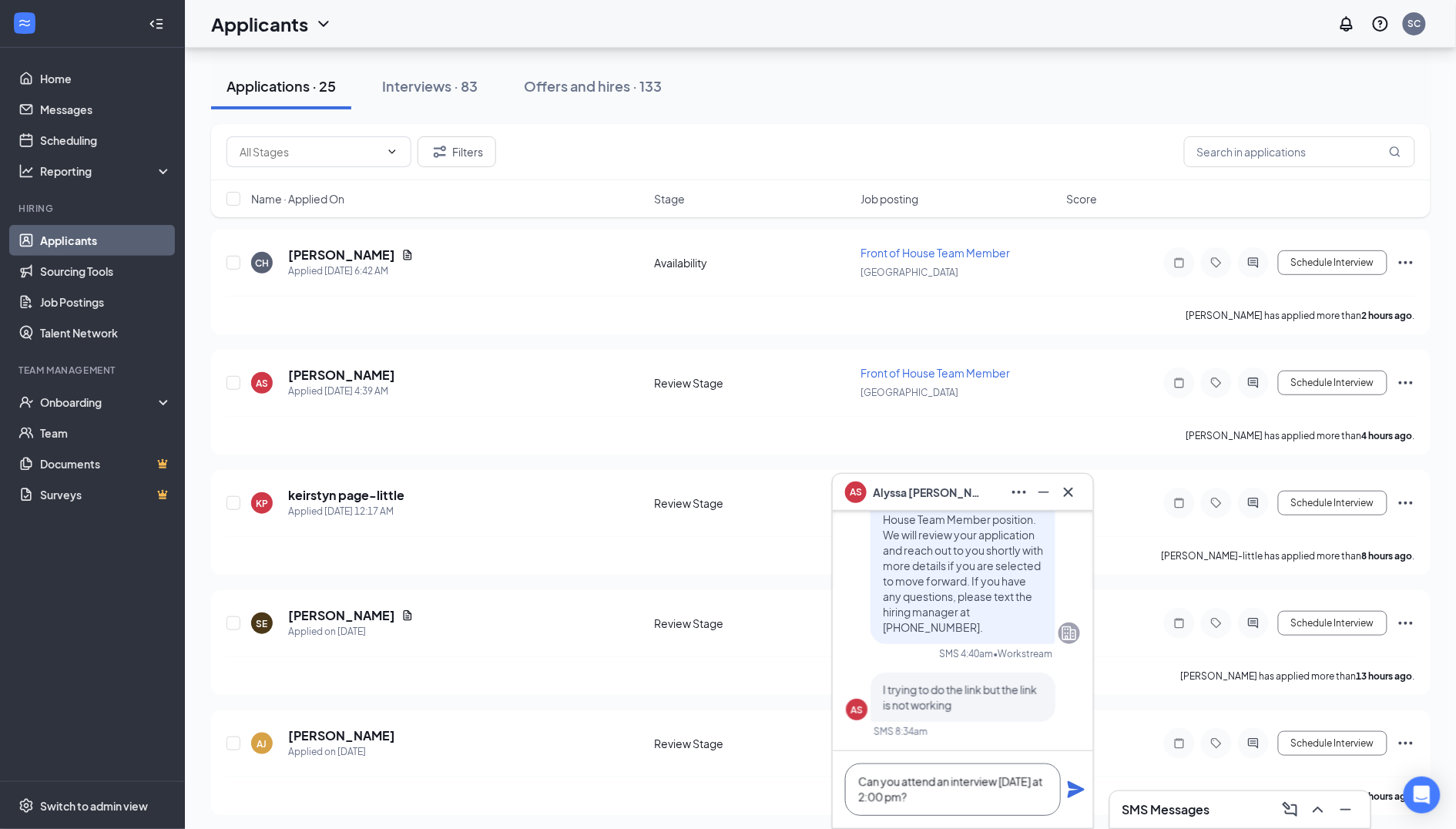
click at [938, 794] on textarea "Can you attend an interview [DATE] at 2:00 pm?" at bounding box center [953, 790] width 216 height 53
type textarea "Can you attend an interview [DATE] at 2:00 pm?"
click at [1078, 787] on icon "Plane" at bounding box center [1076, 790] width 17 height 17
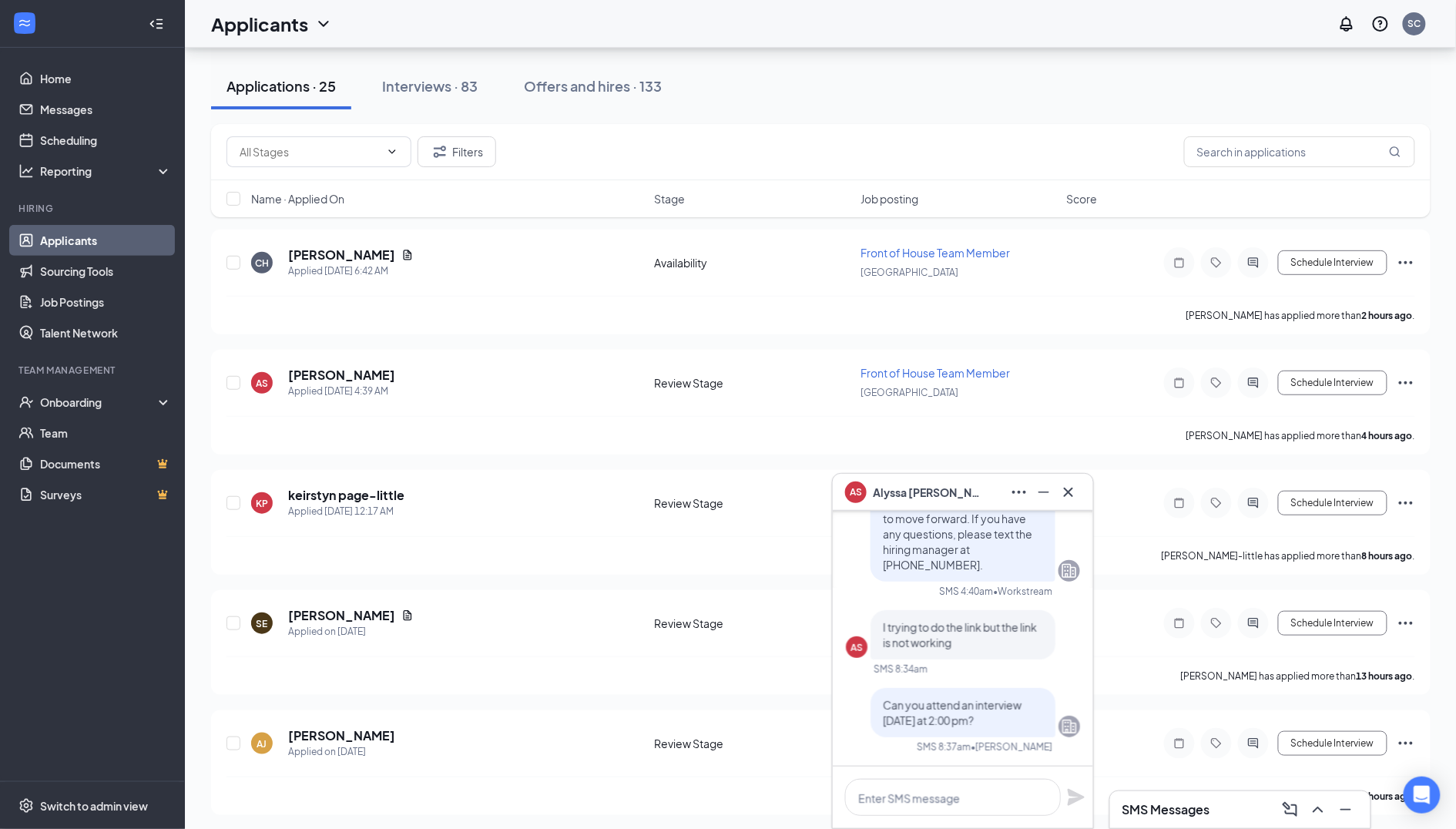
click at [1075, 492] on icon "Cross" at bounding box center [1069, 492] width 19 height 19
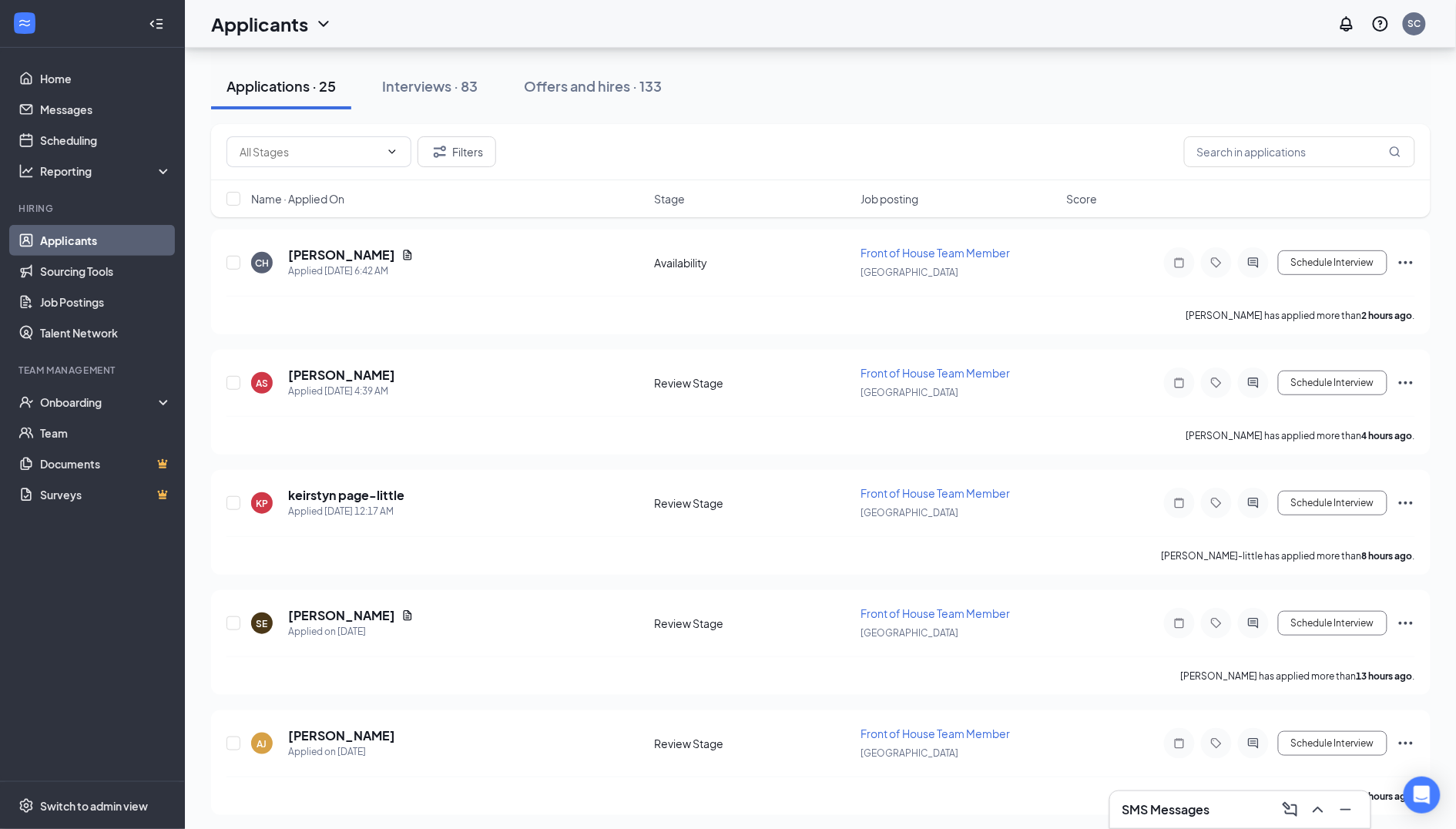
click at [335, 210] on div "Name · Applied On Stage Job posting Score" at bounding box center [820, 198] width 1220 height 37
click at [338, 203] on span "Name · Applied On" at bounding box center [297, 199] width 93 height 15
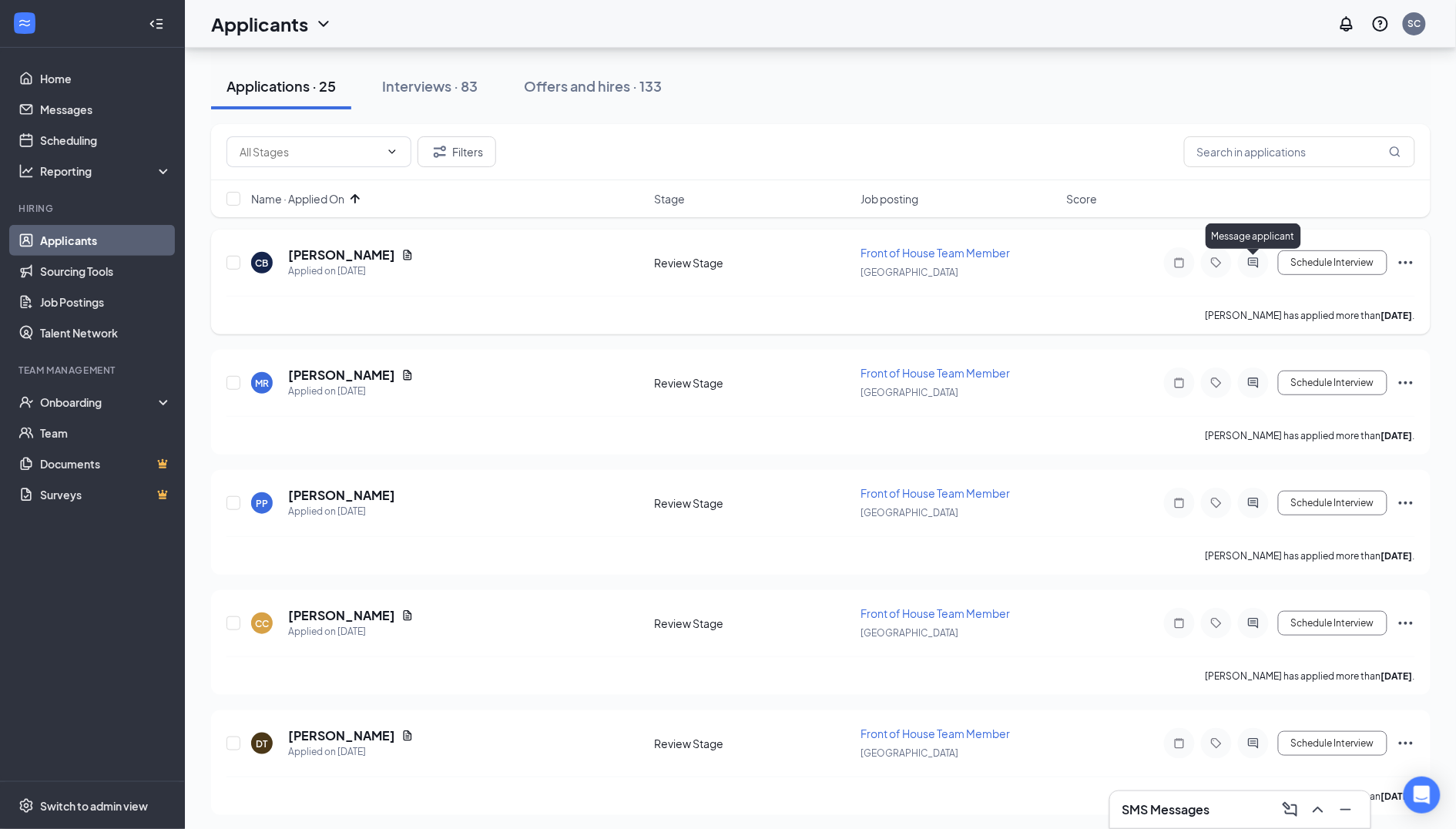
click at [1256, 262] on icon "ActiveChat" at bounding box center [1253, 263] width 19 height 12
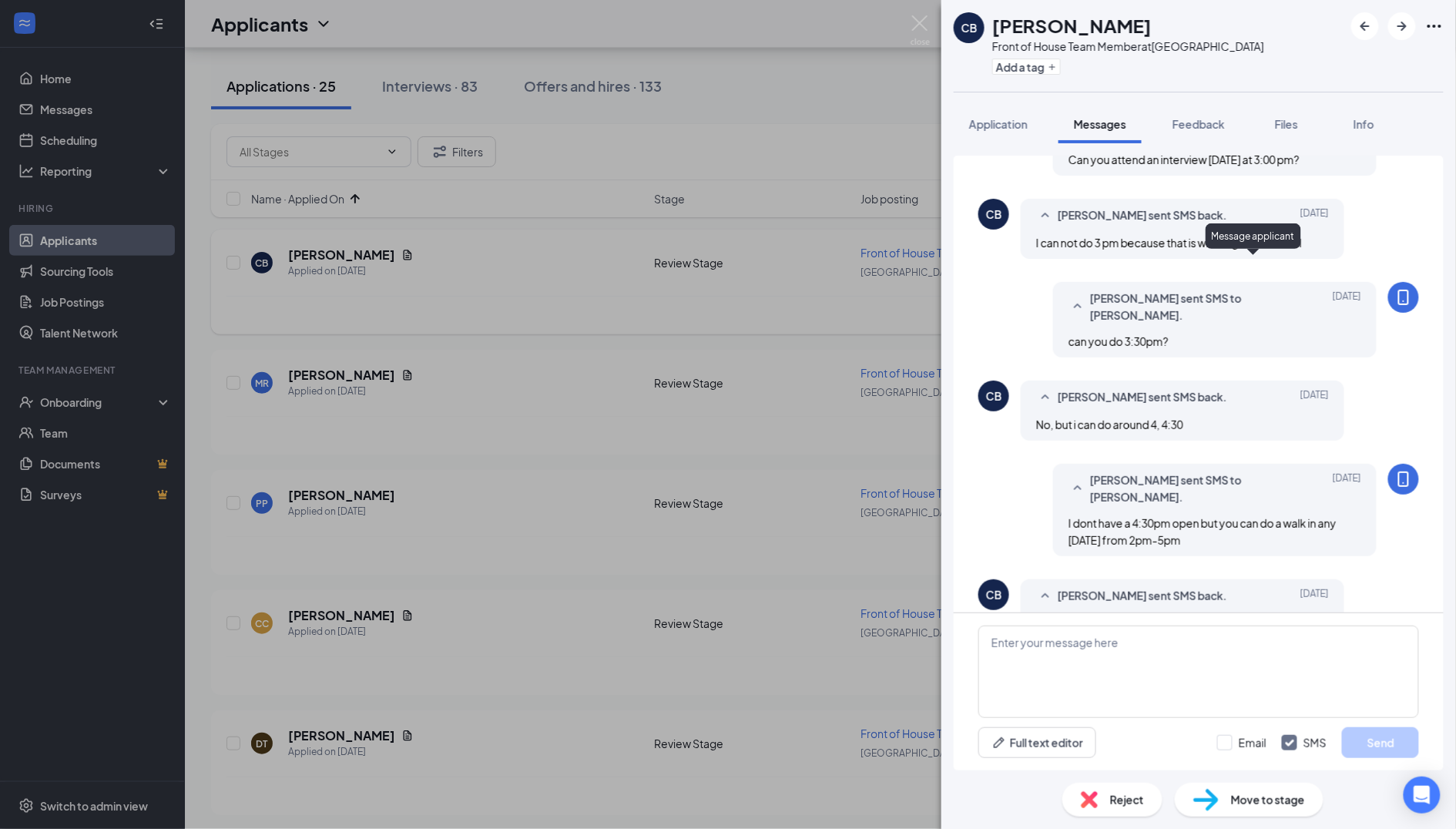
scroll to position [353, 0]
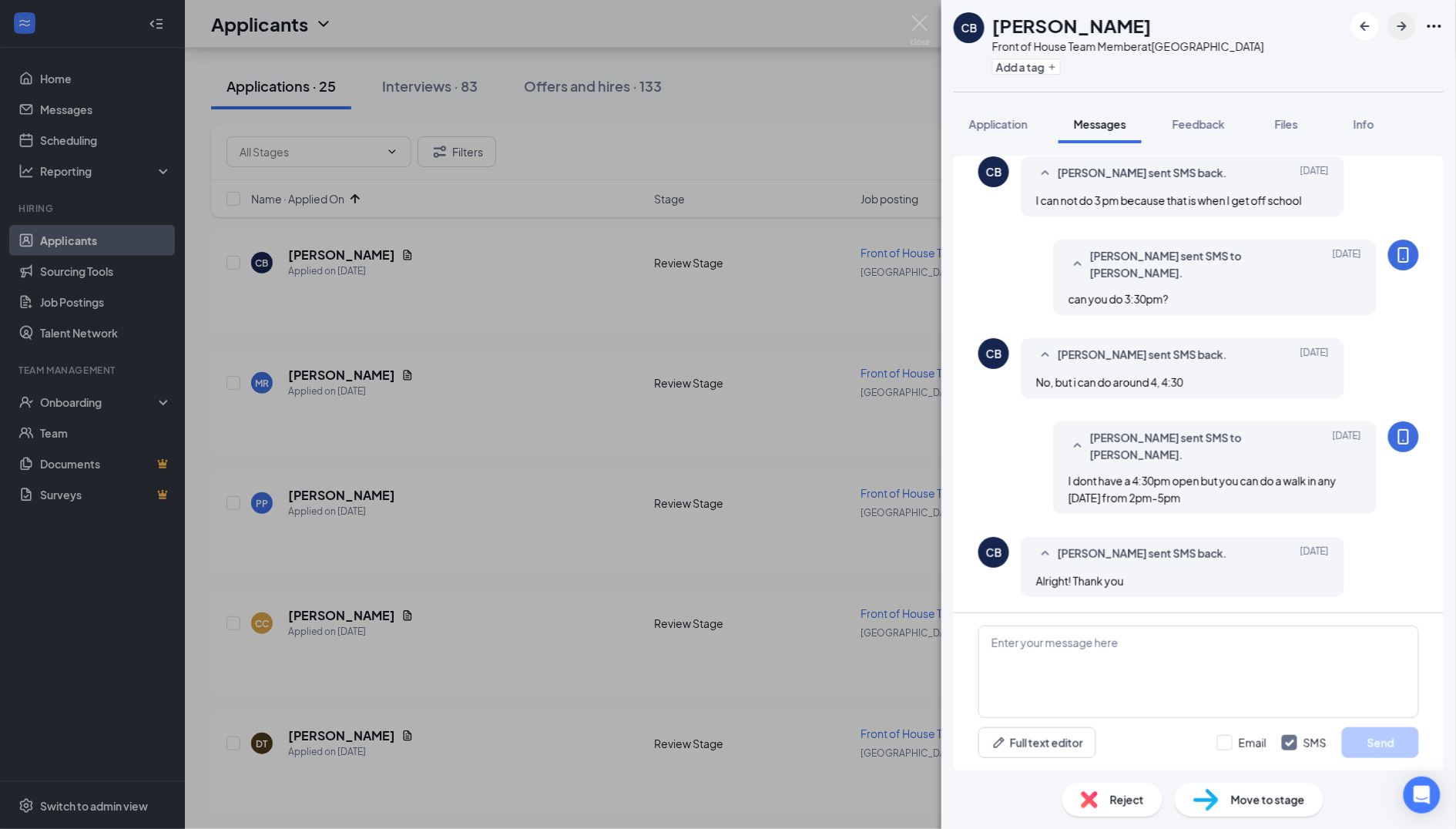
click at [1409, 32] on icon "ArrowRight" at bounding box center [1403, 26] width 19 height 19
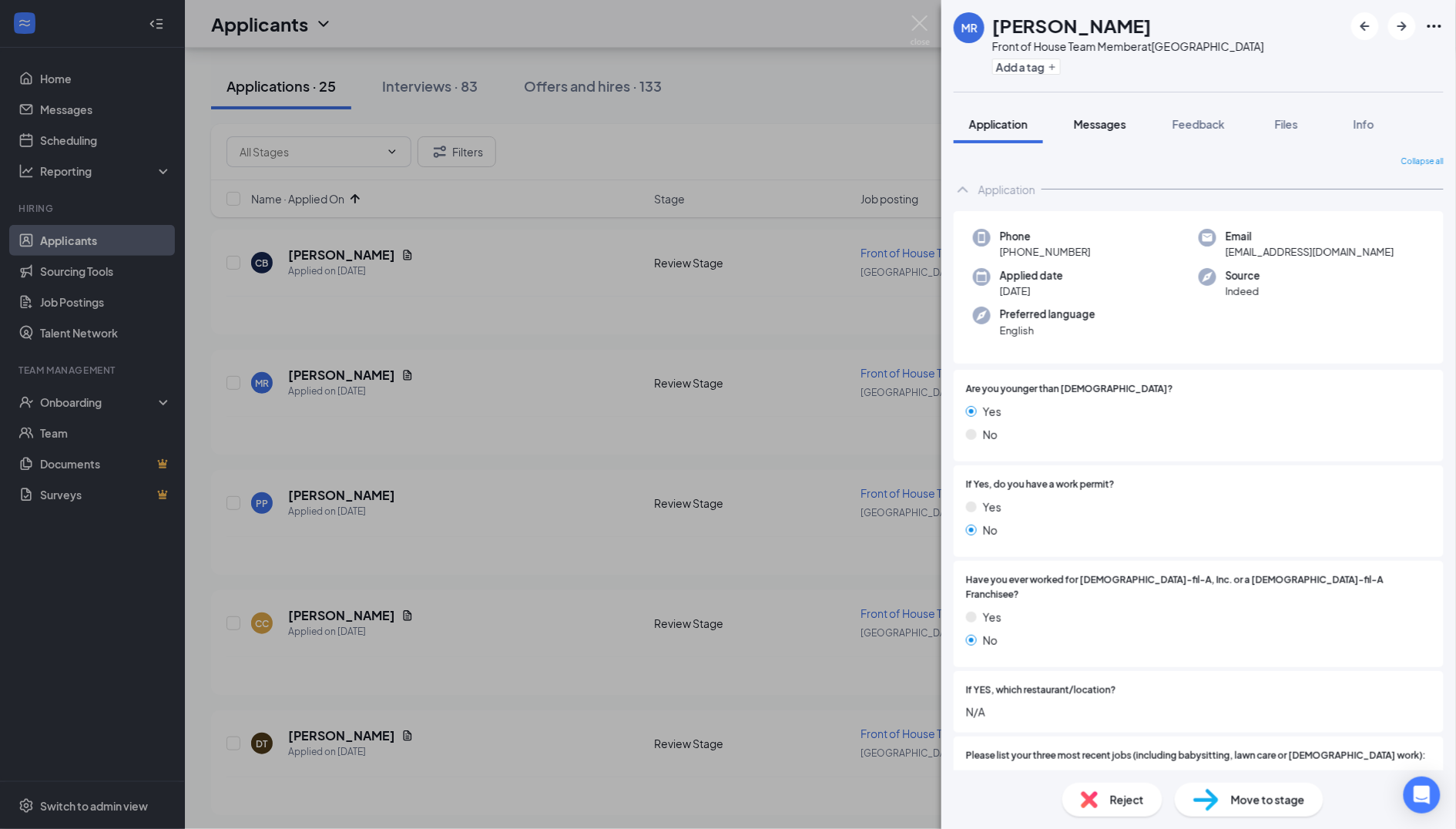
click at [1118, 126] on span "Messages" at bounding box center [1101, 124] width 53 height 14
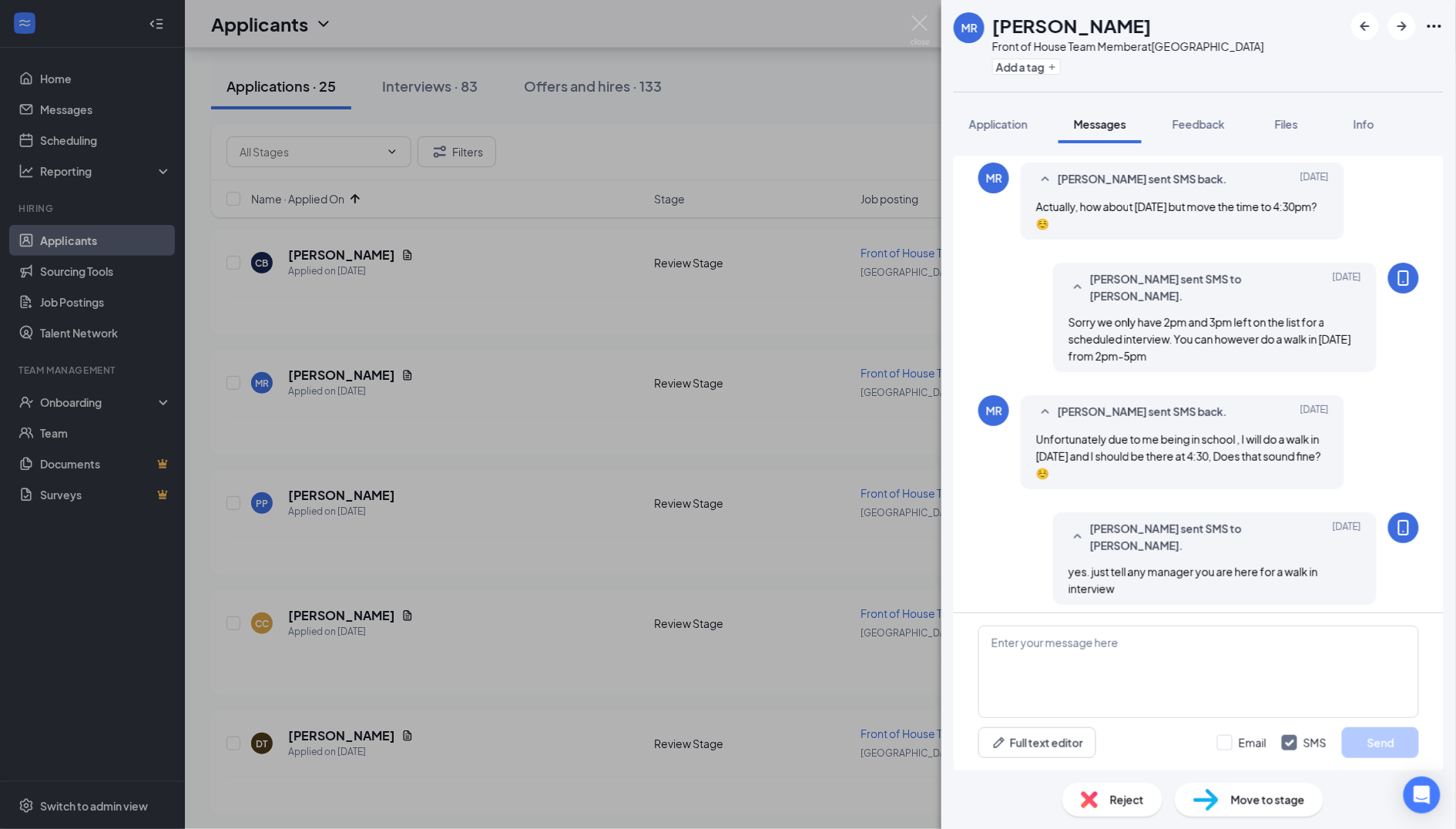
scroll to position [596, 0]
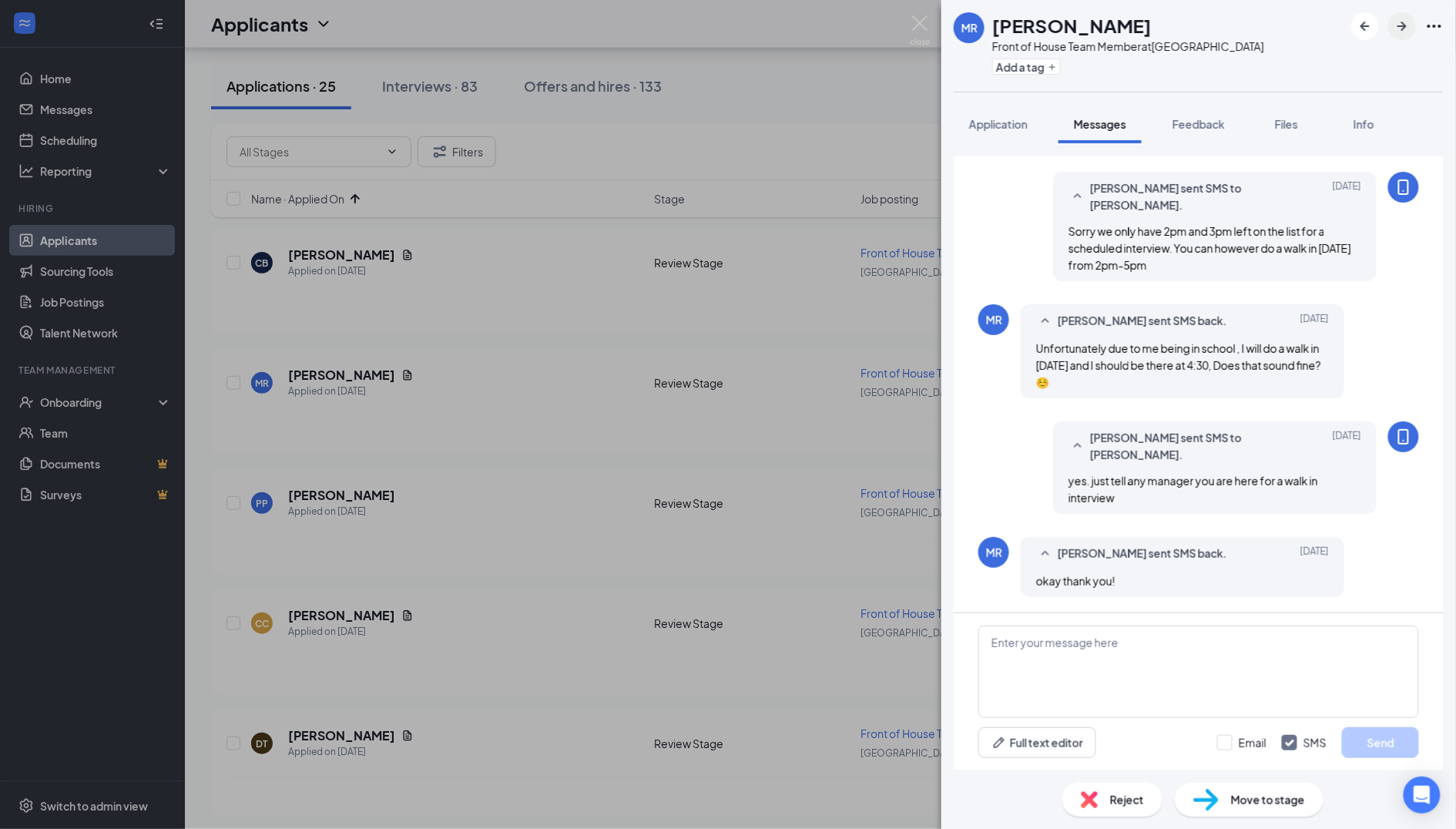
click at [1409, 26] on icon "ArrowRight" at bounding box center [1403, 26] width 19 height 19
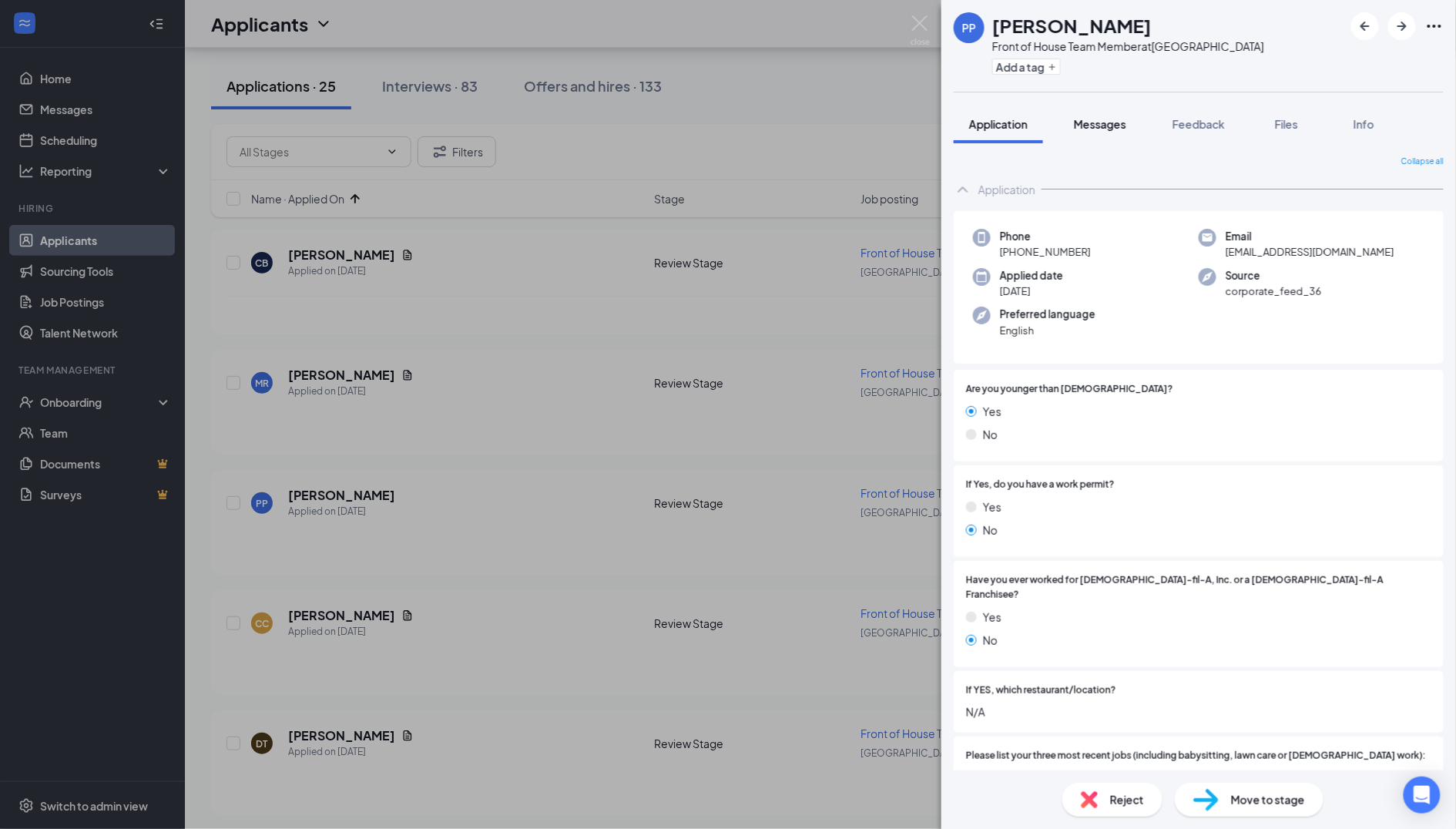
click at [1113, 137] on button "Messages" at bounding box center [1100, 124] width 83 height 38
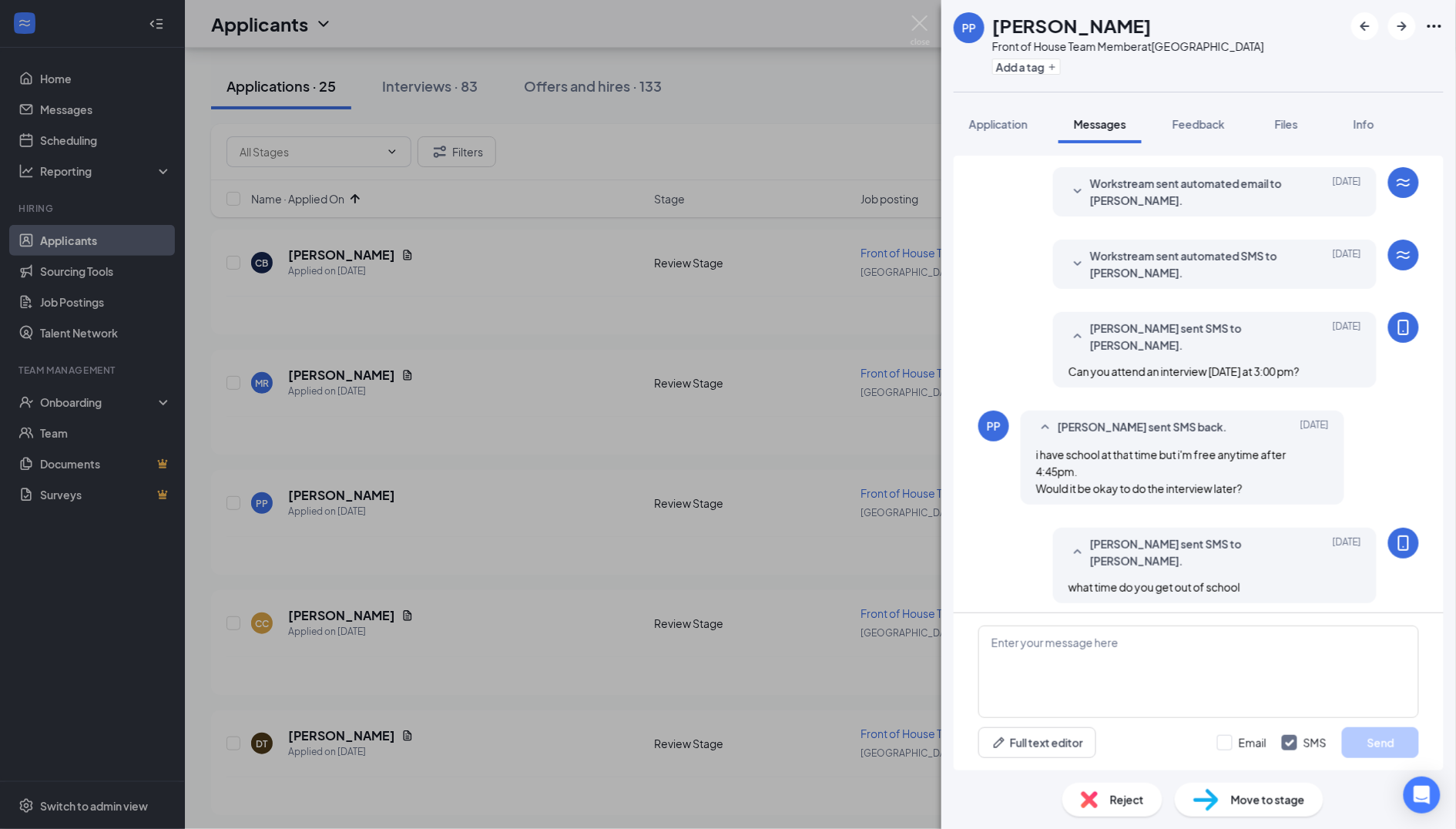
scroll to position [173, 0]
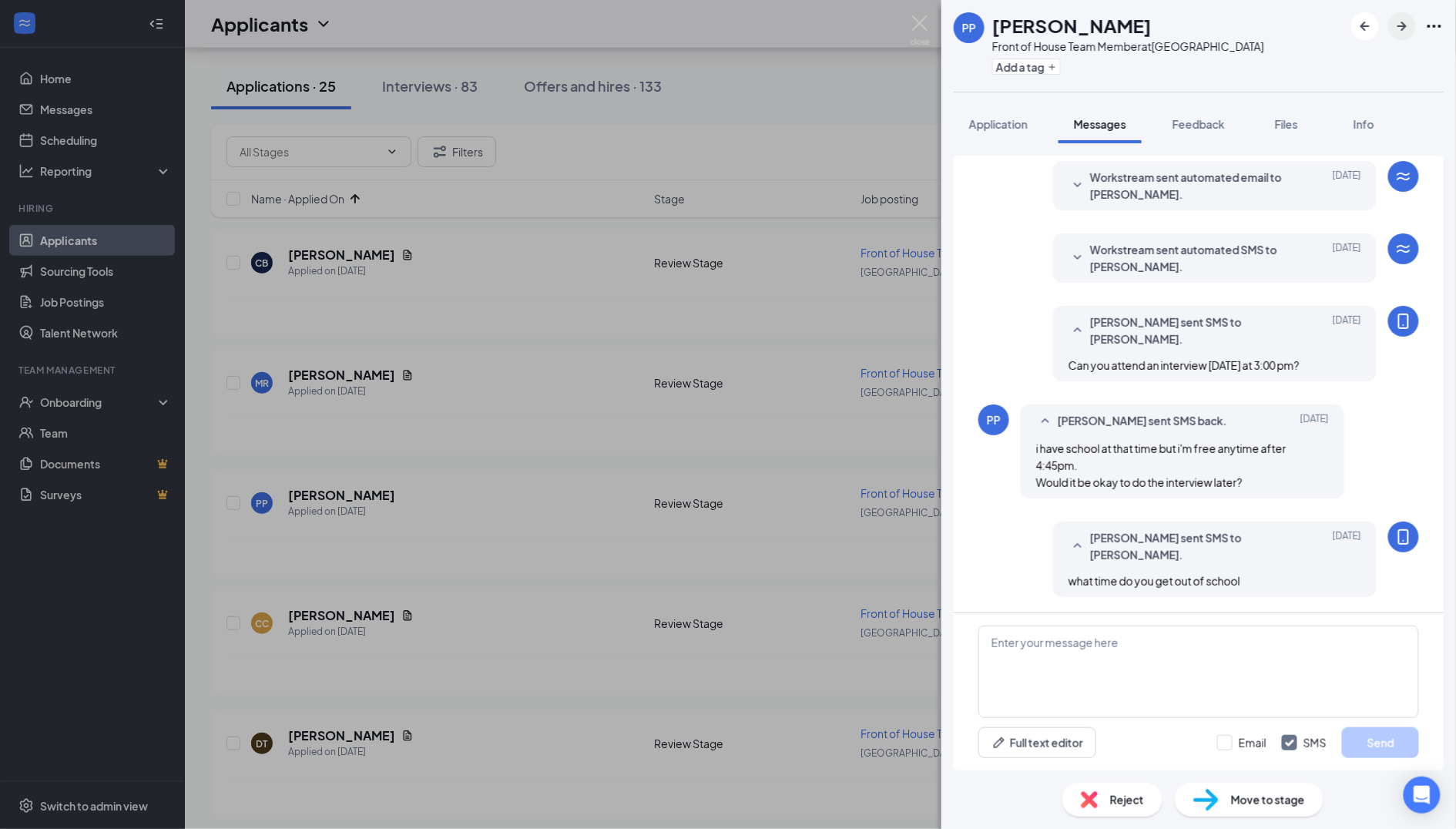
click at [1396, 25] on icon "ArrowRight" at bounding box center [1403, 26] width 19 height 19
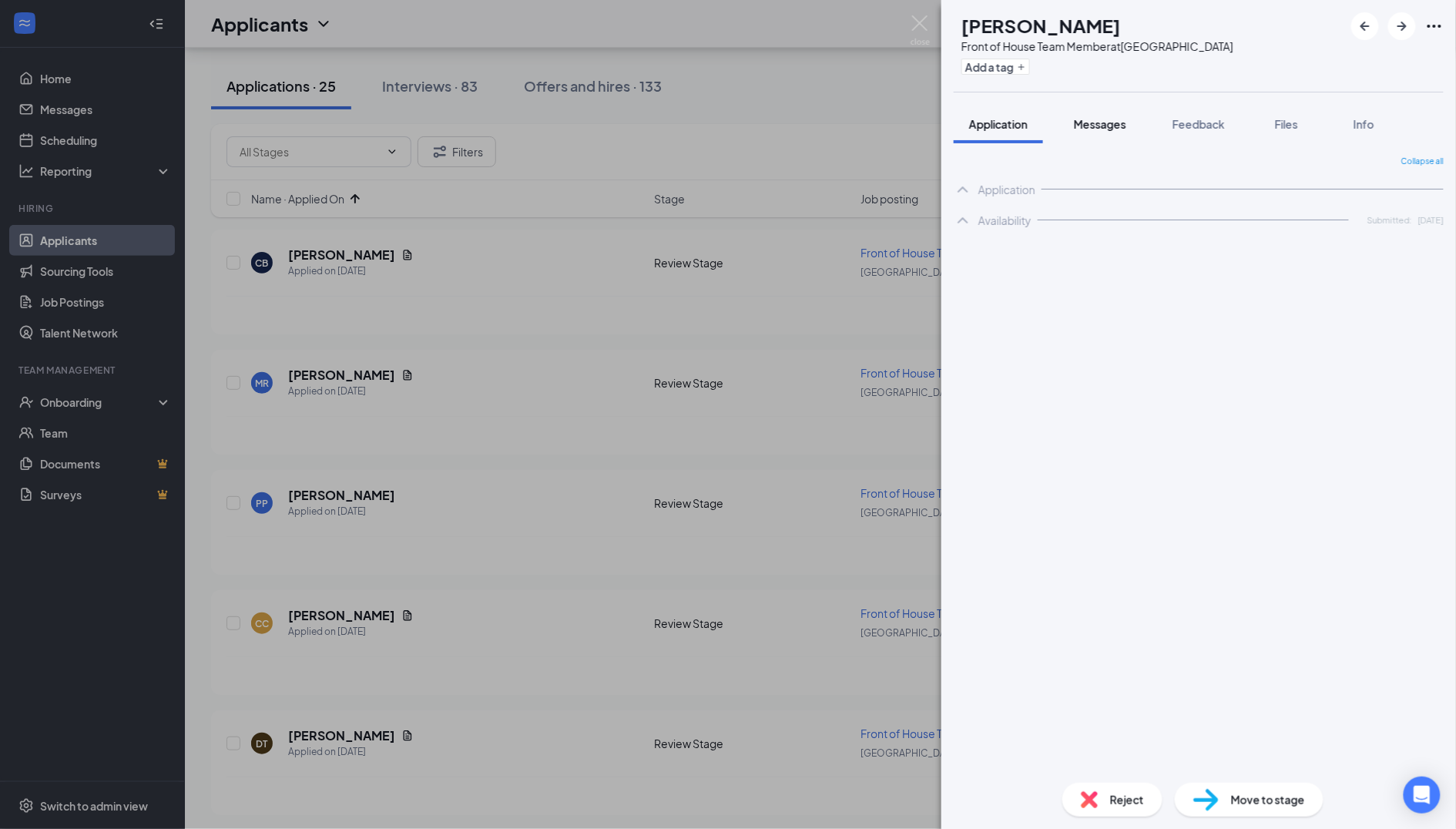
click at [1087, 124] on span "Messages" at bounding box center [1101, 124] width 53 height 14
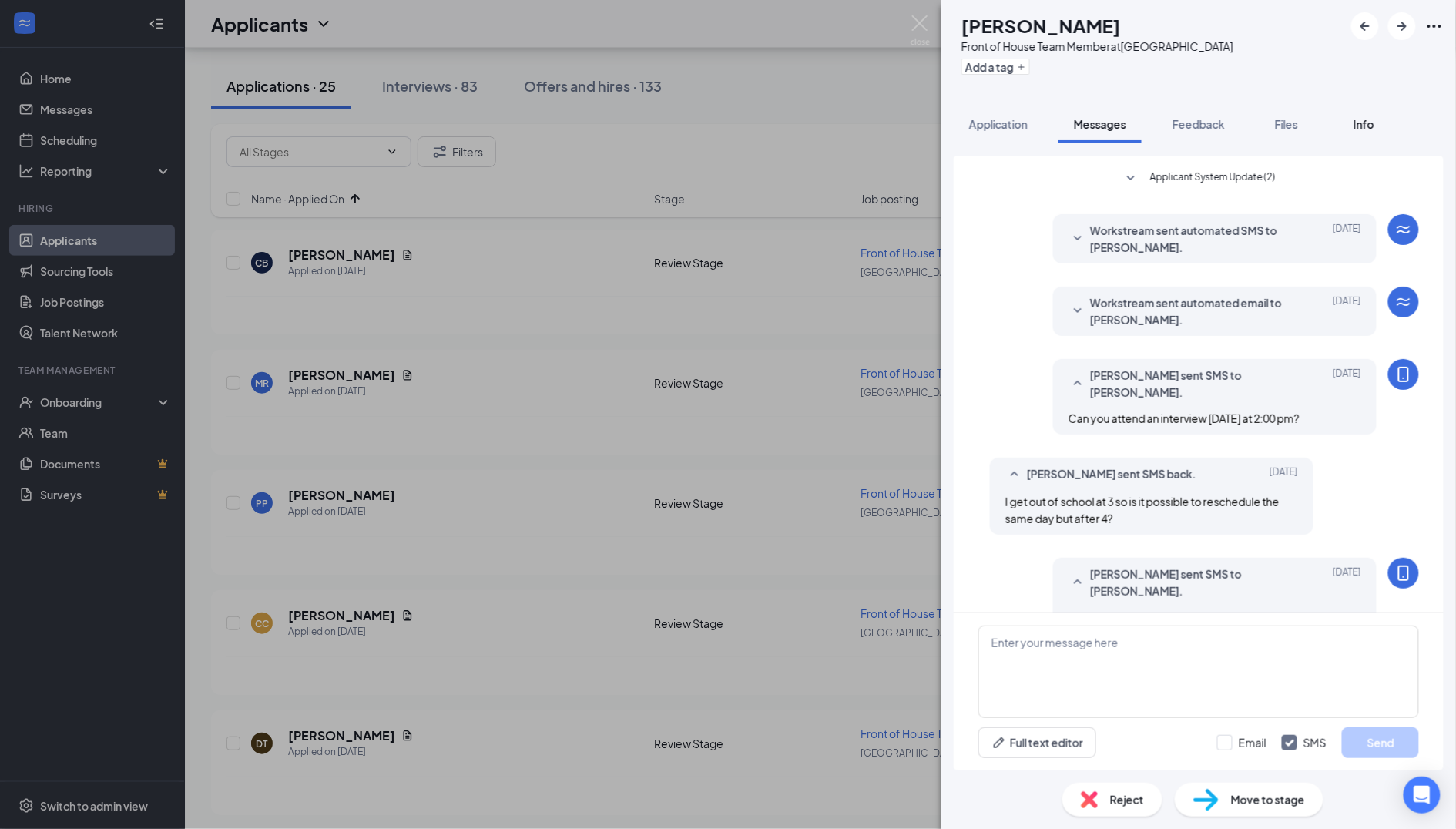
scroll to position [294, 0]
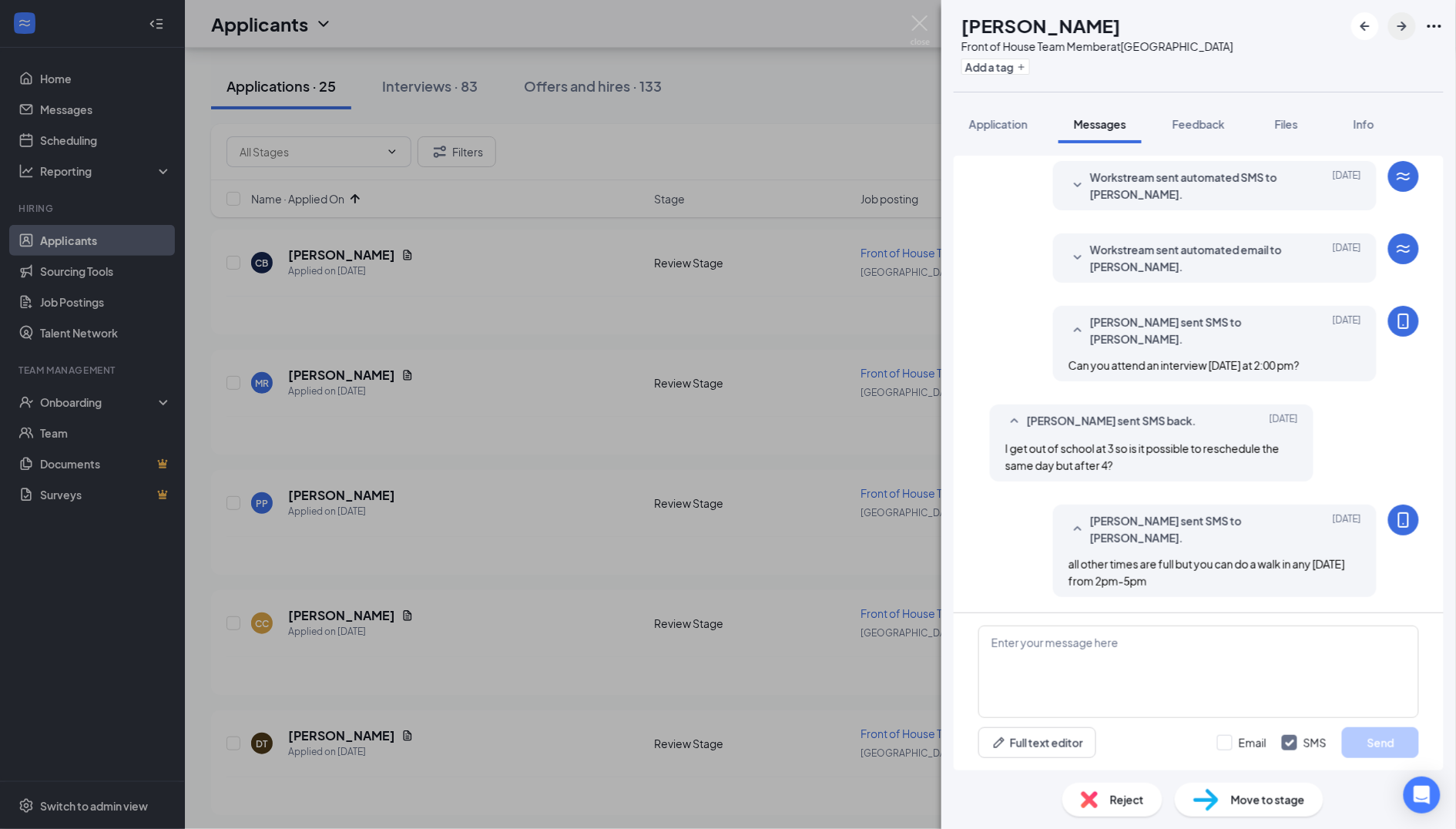
click at [1394, 35] on icon "ArrowRight" at bounding box center [1403, 26] width 19 height 19
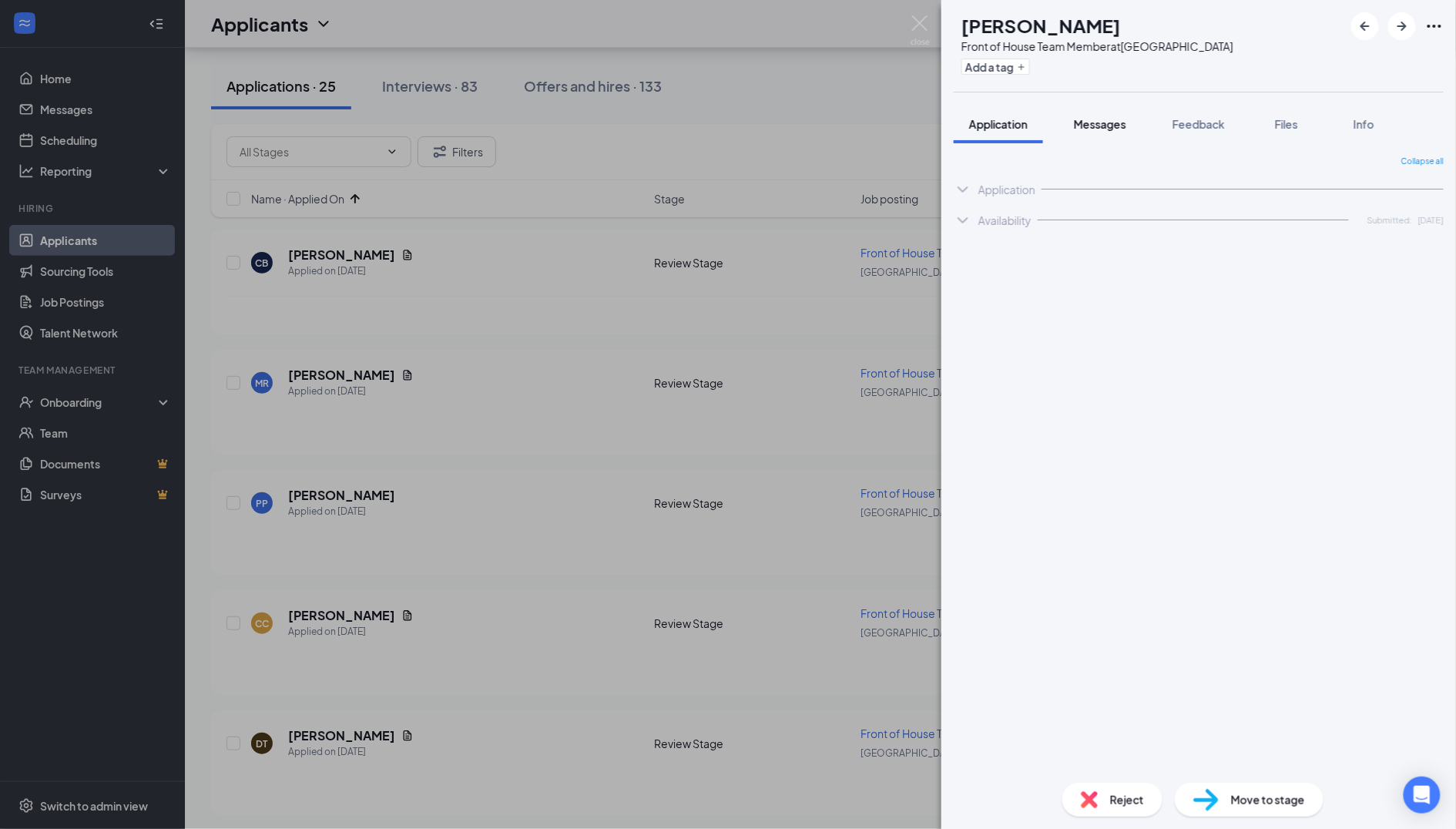
click at [1092, 112] on button "Messages" at bounding box center [1100, 124] width 83 height 38
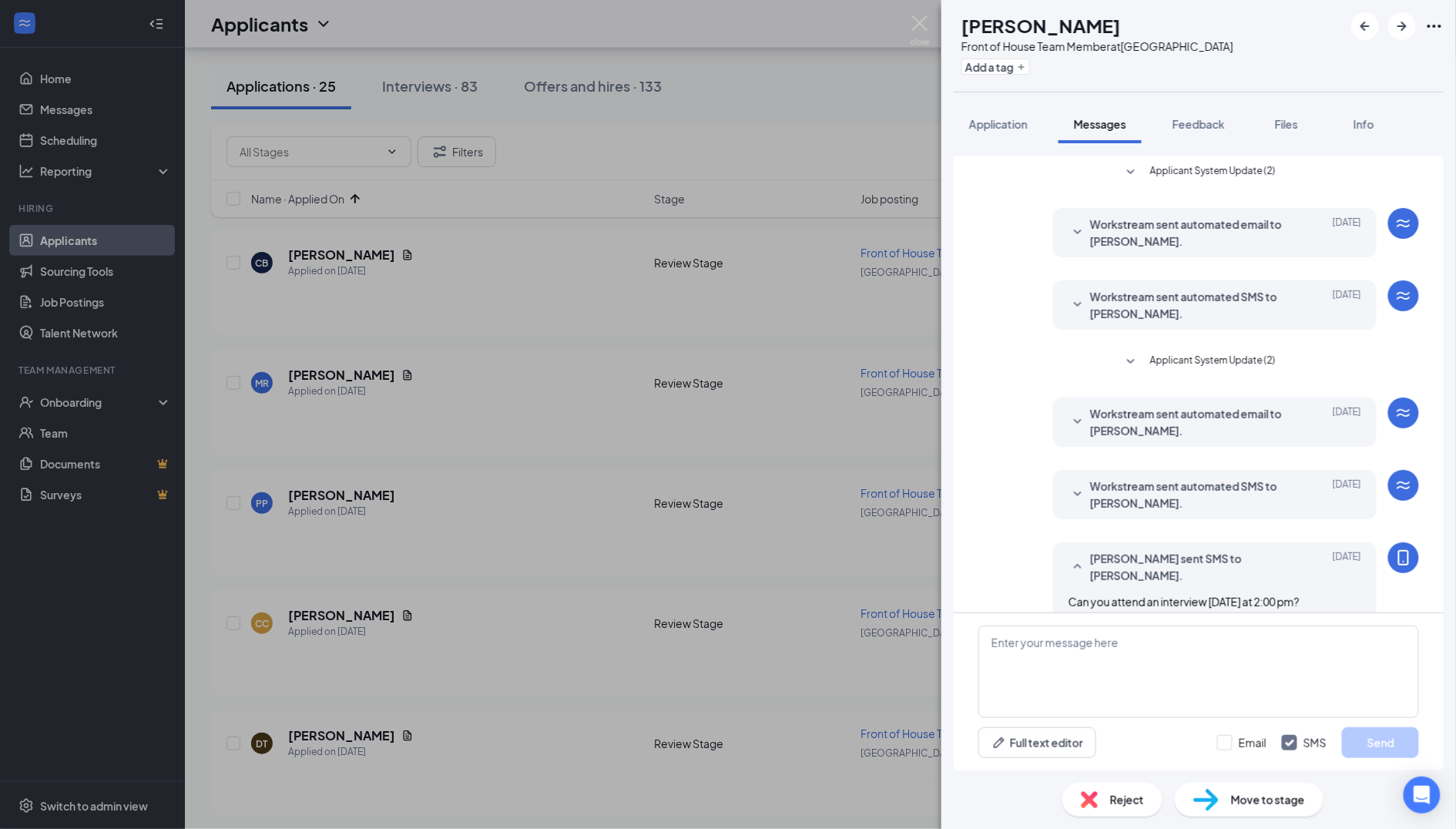
scroll to position [163, 0]
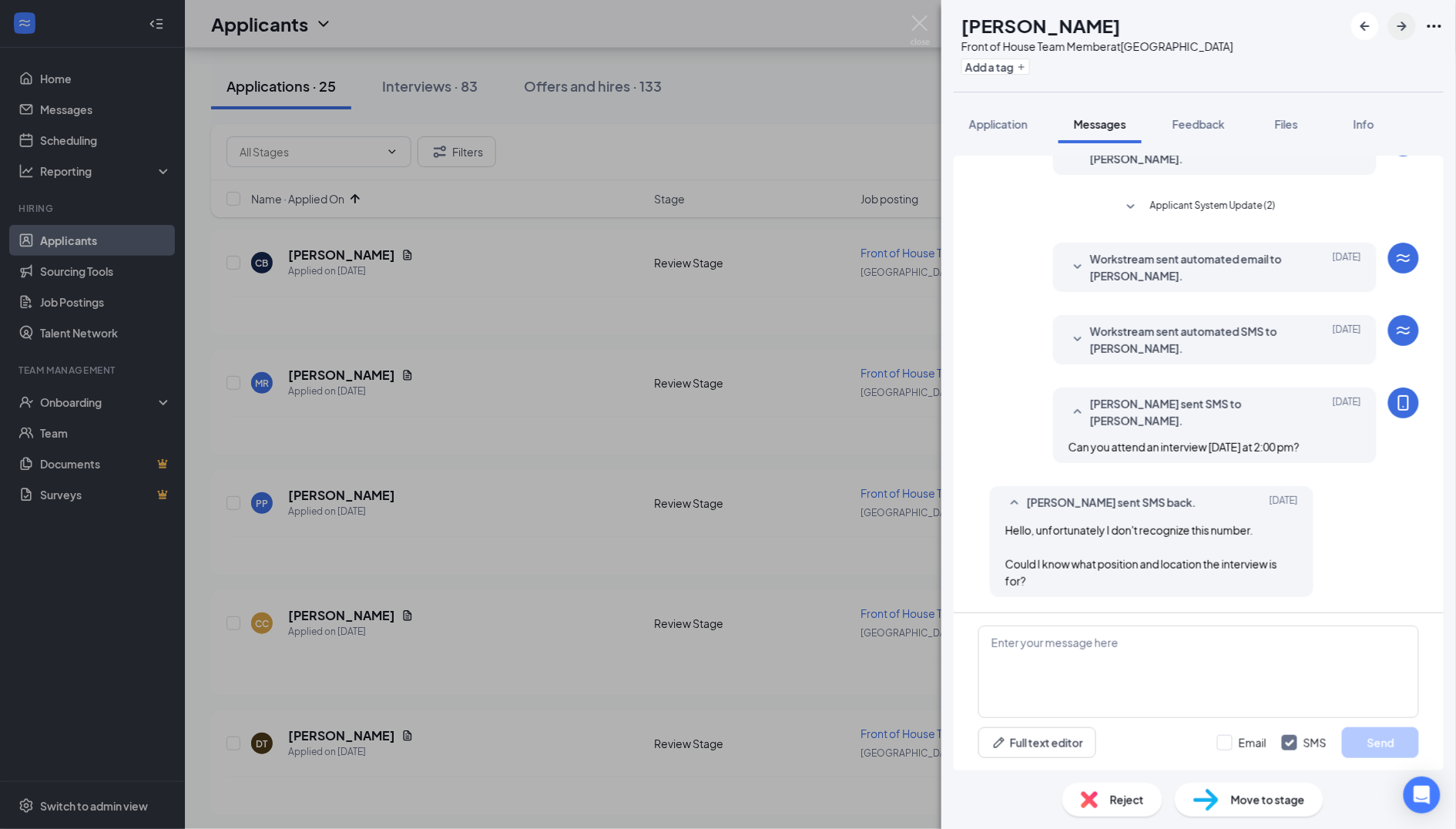
click at [1401, 30] on icon "ArrowRight" at bounding box center [1403, 26] width 19 height 19
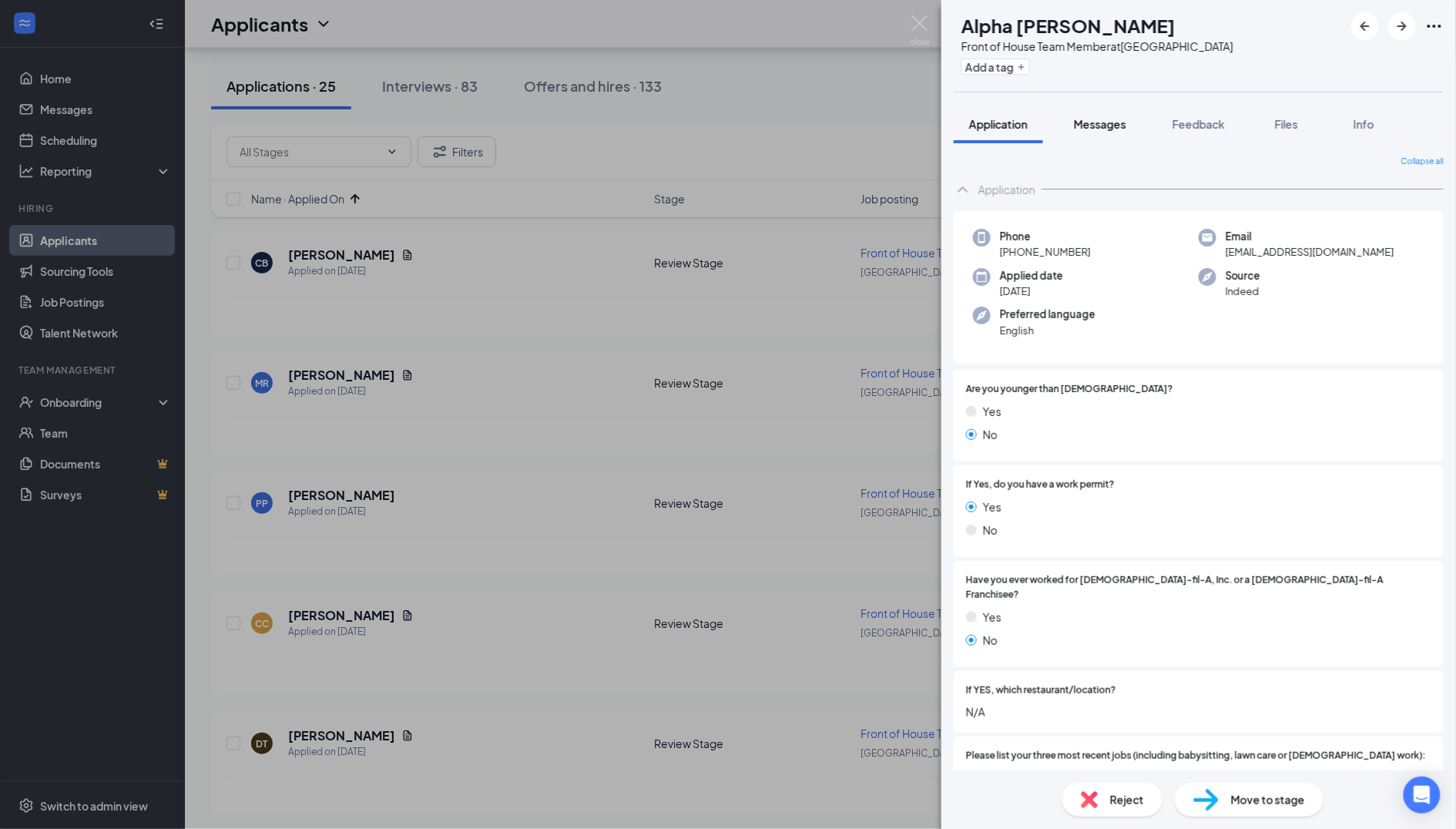
click at [1104, 123] on span "Messages" at bounding box center [1101, 124] width 53 height 14
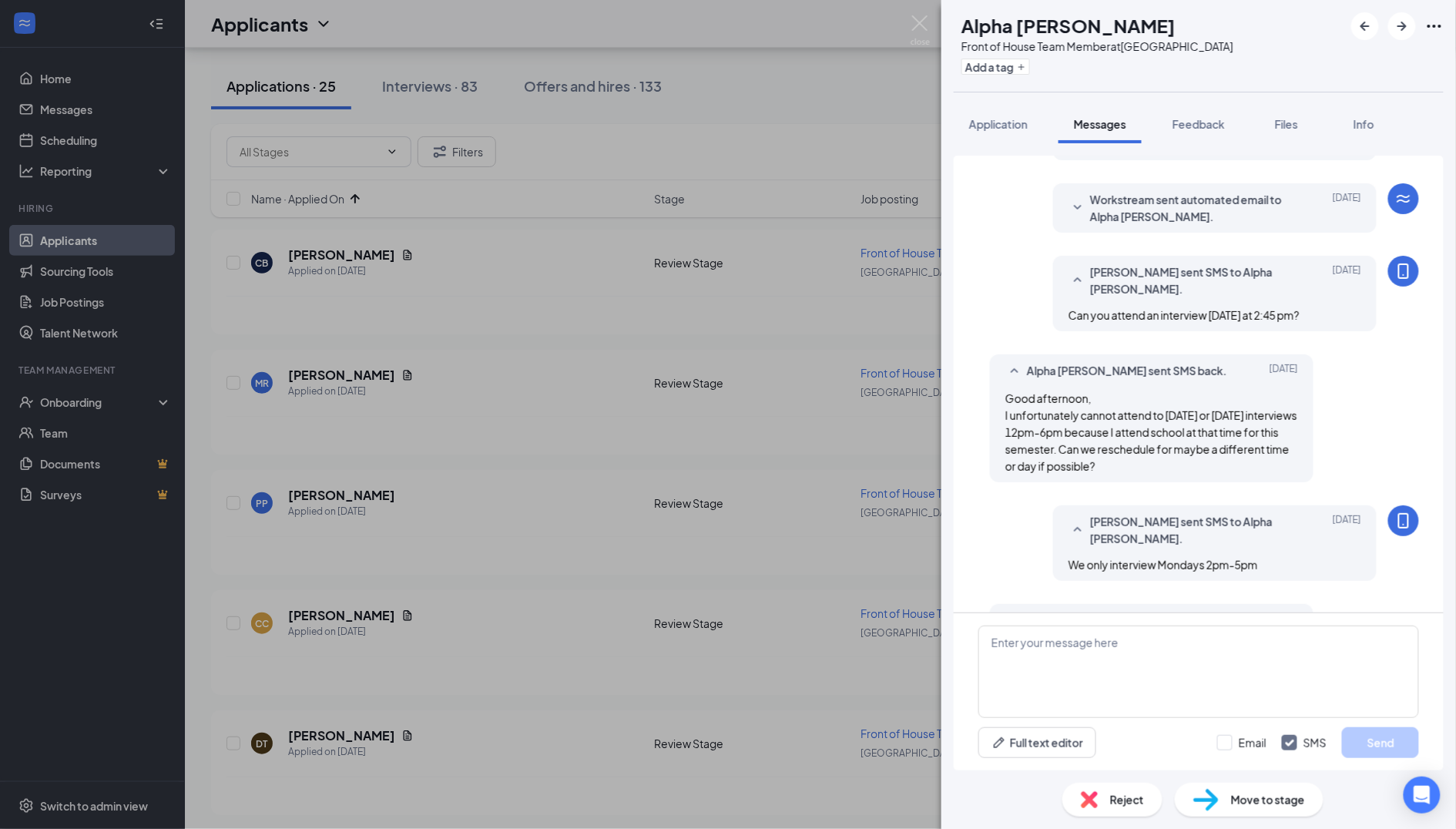
scroll to position [338, 0]
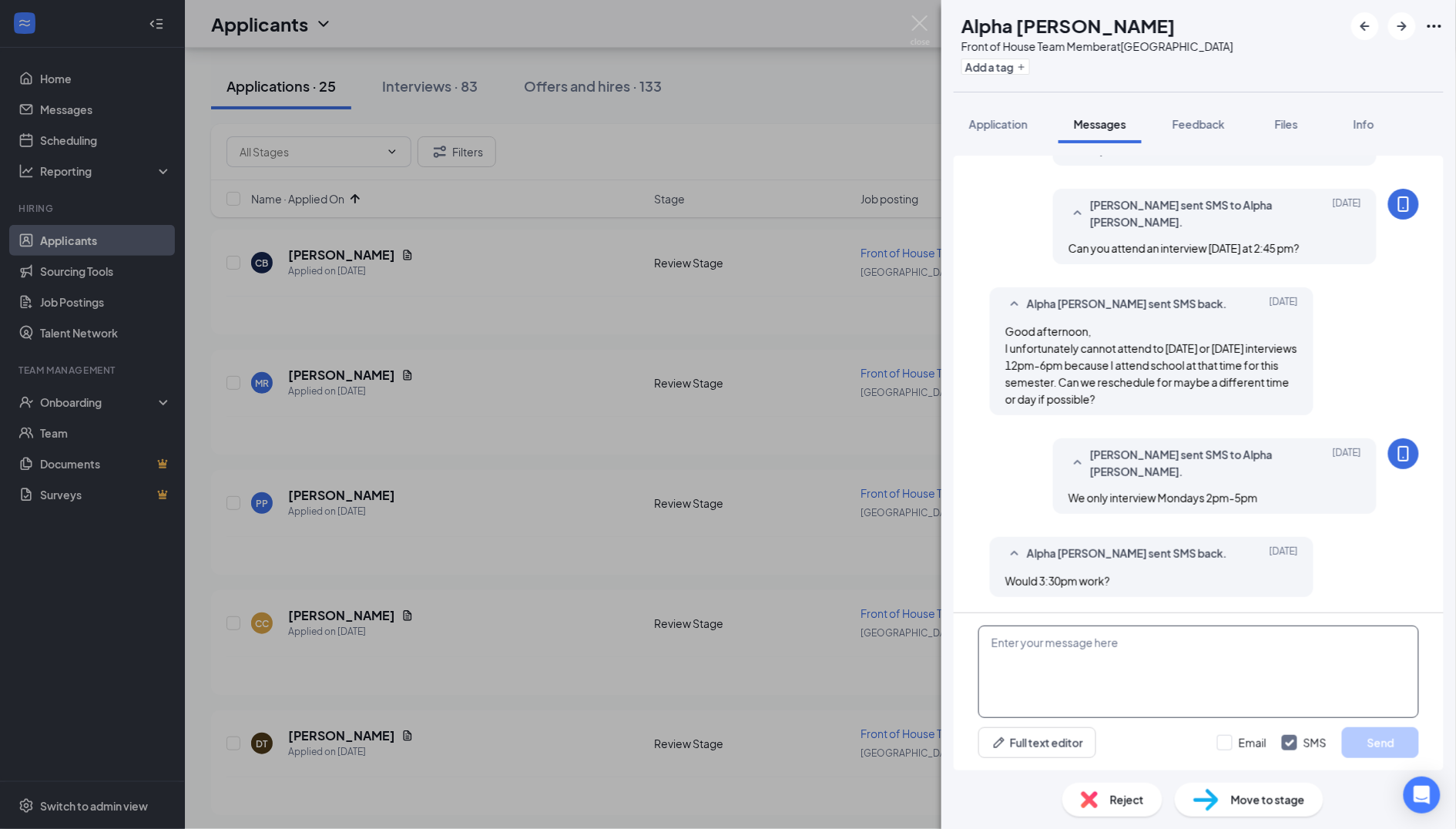
click at [1083, 651] on textarea at bounding box center [1199, 671] width 441 height 93
type textarea "I have a 3pm or a 4:30pm that open"
click at [1405, 35] on icon "ArrowRight" at bounding box center [1403, 26] width 19 height 19
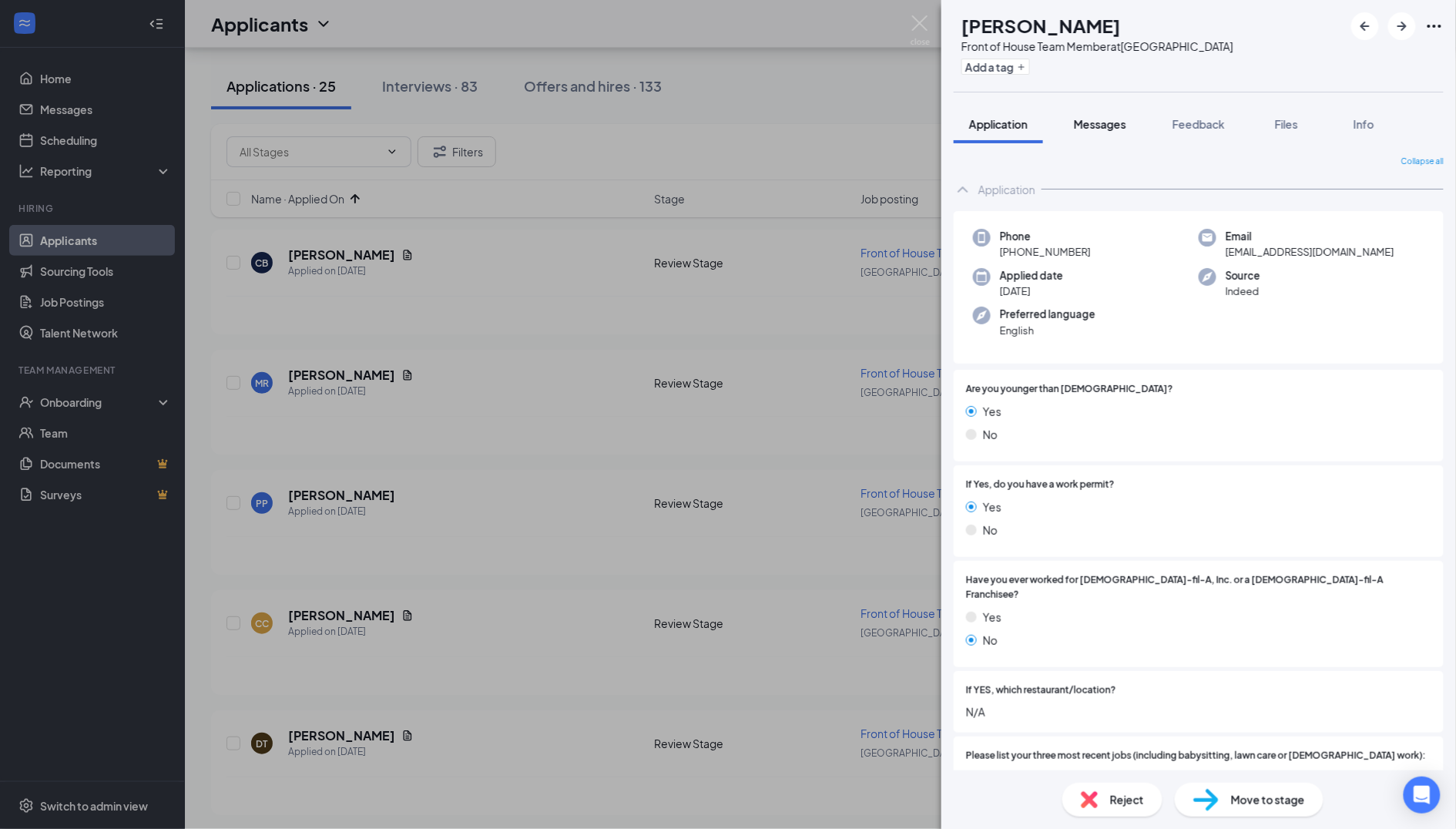
click at [1109, 133] on button "Messages" at bounding box center [1100, 124] width 83 height 38
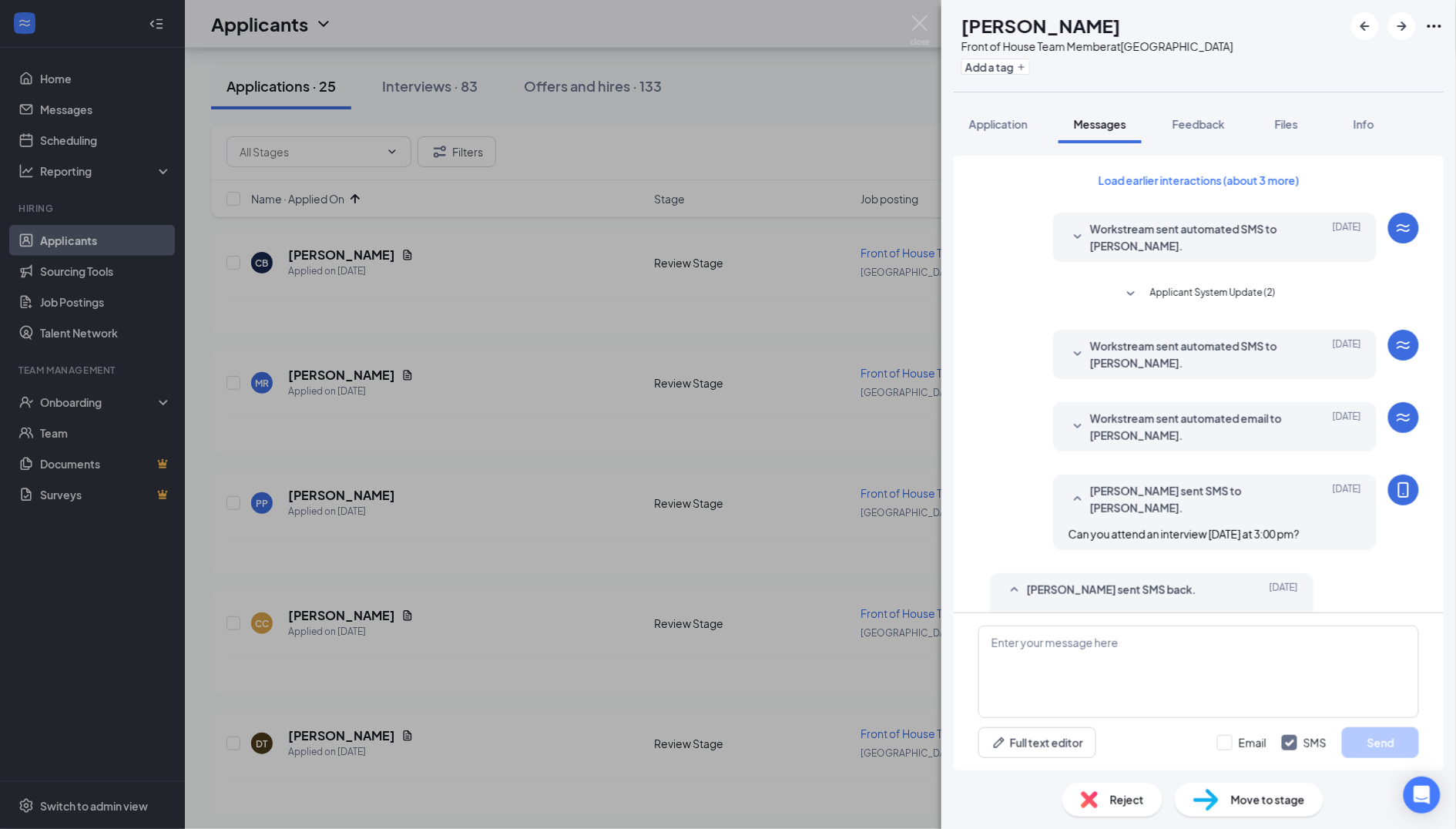
scroll to position [340, 0]
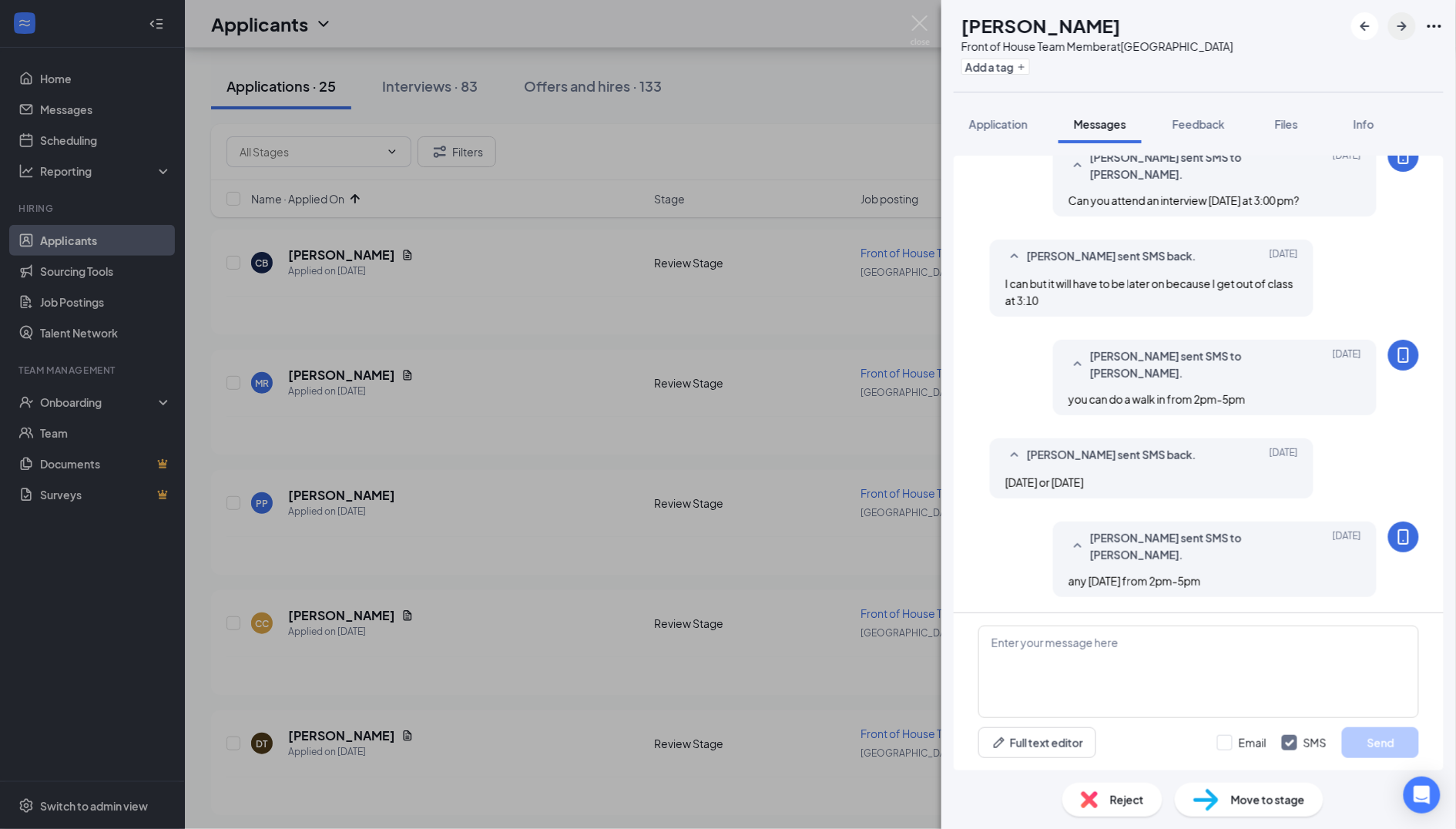
click at [1403, 28] on icon "ArrowRight" at bounding box center [1403, 26] width 9 height 9
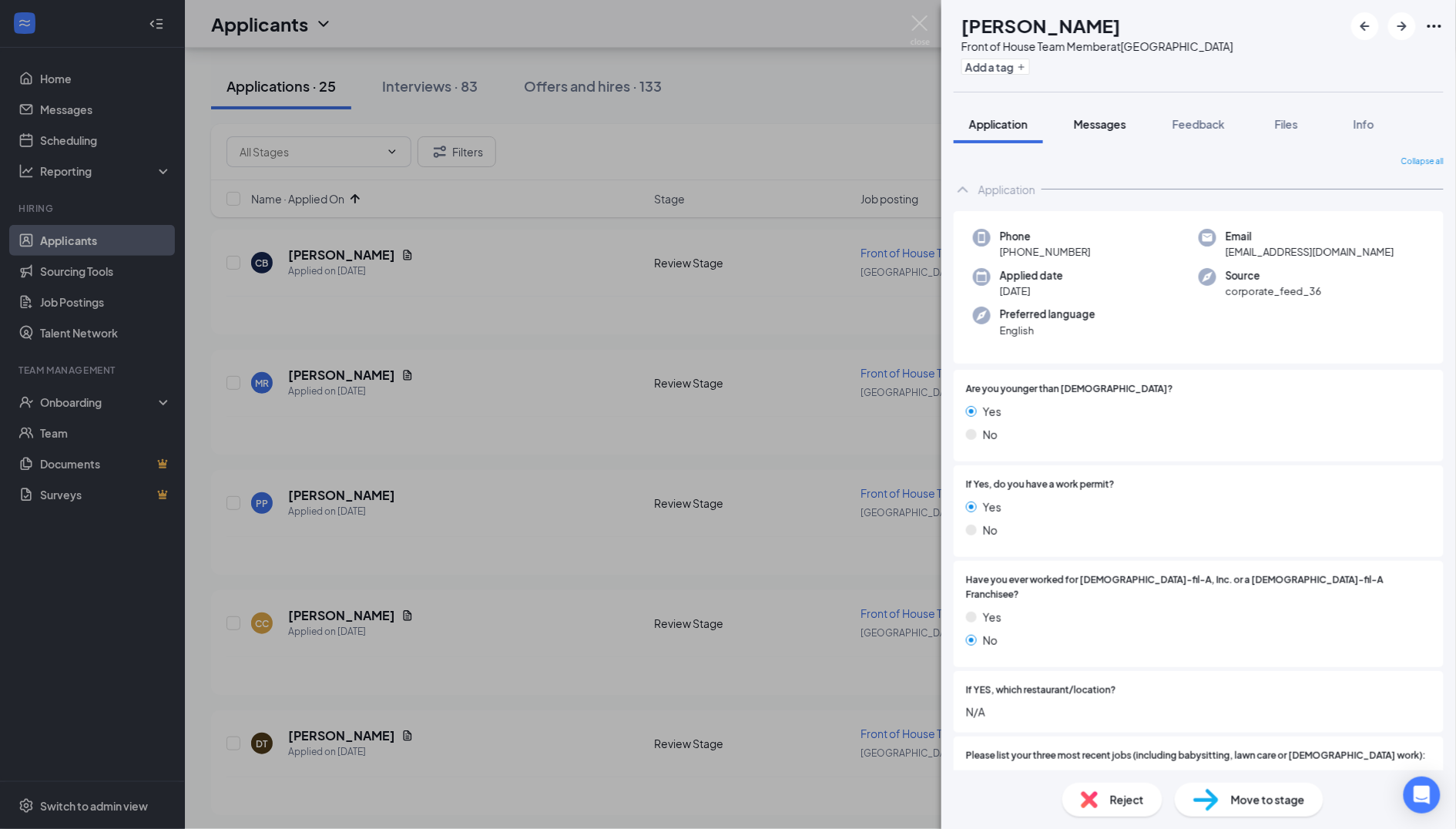
click at [1117, 128] on span "Messages" at bounding box center [1101, 124] width 53 height 14
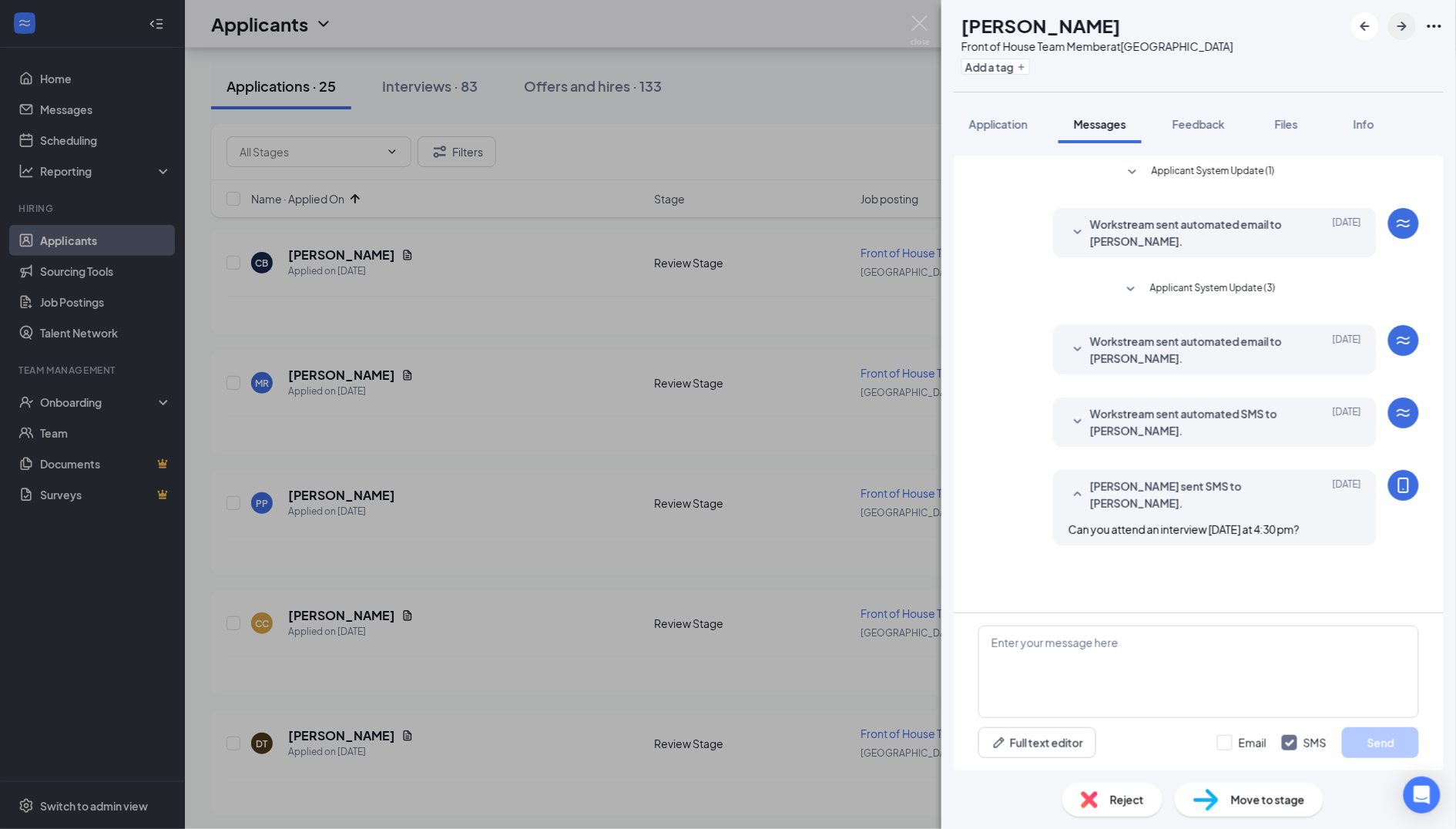
click at [1403, 28] on icon "ArrowRight" at bounding box center [1403, 26] width 19 height 19
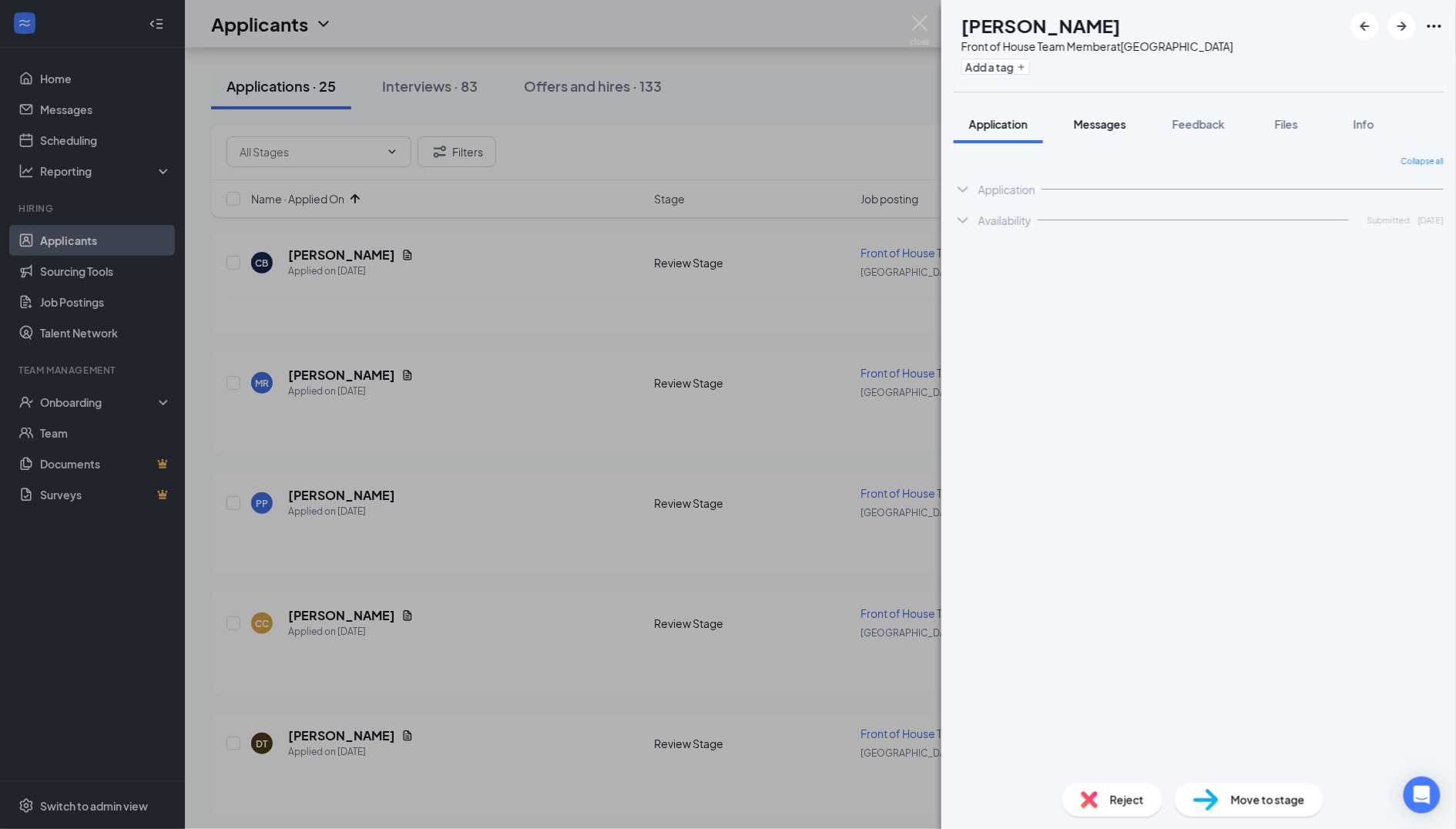
click at [1088, 122] on span "Messages" at bounding box center [1101, 124] width 53 height 14
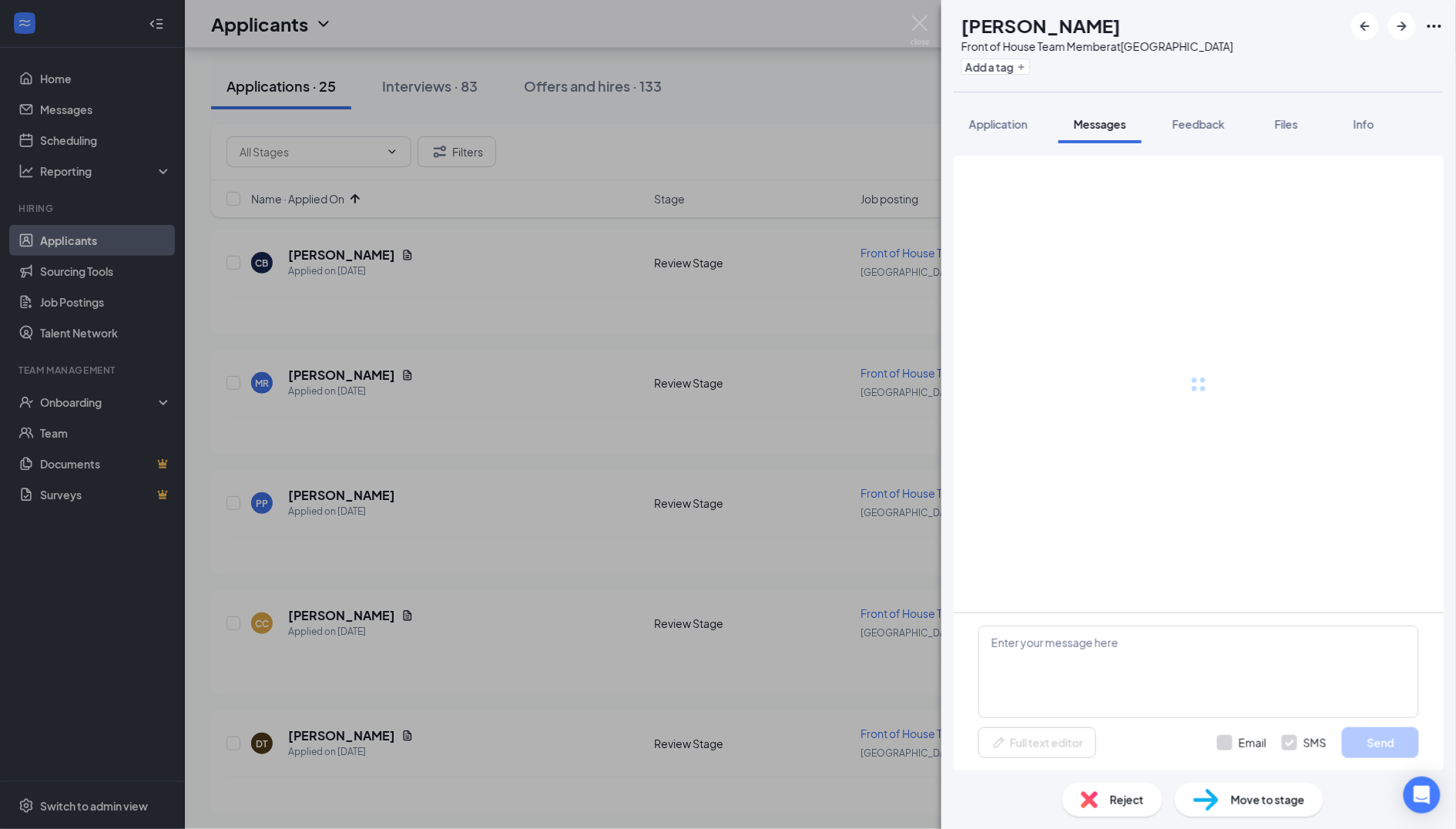
scroll to position [32, 0]
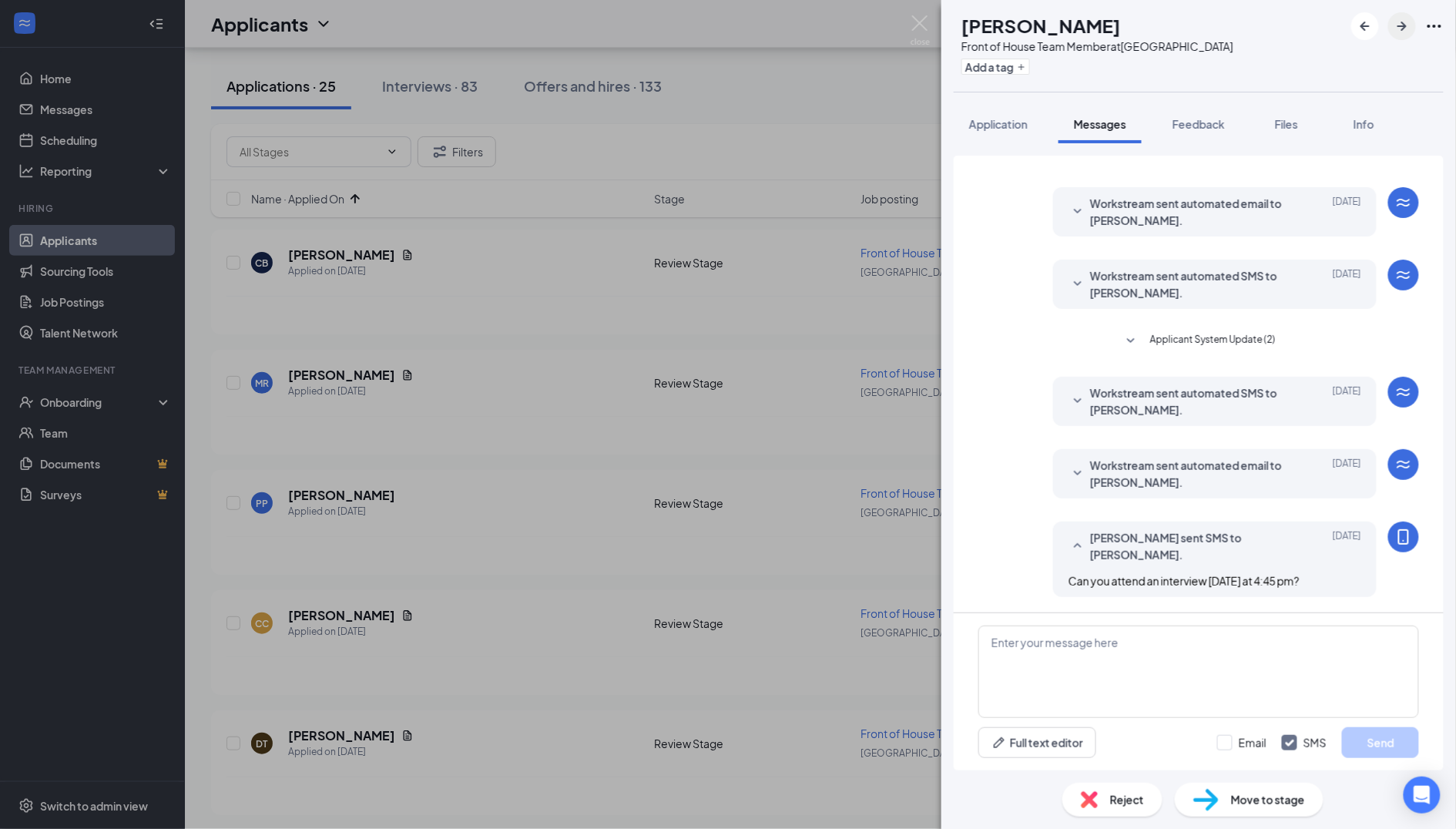
click at [1399, 26] on icon "ArrowRight" at bounding box center [1403, 26] width 9 height 9
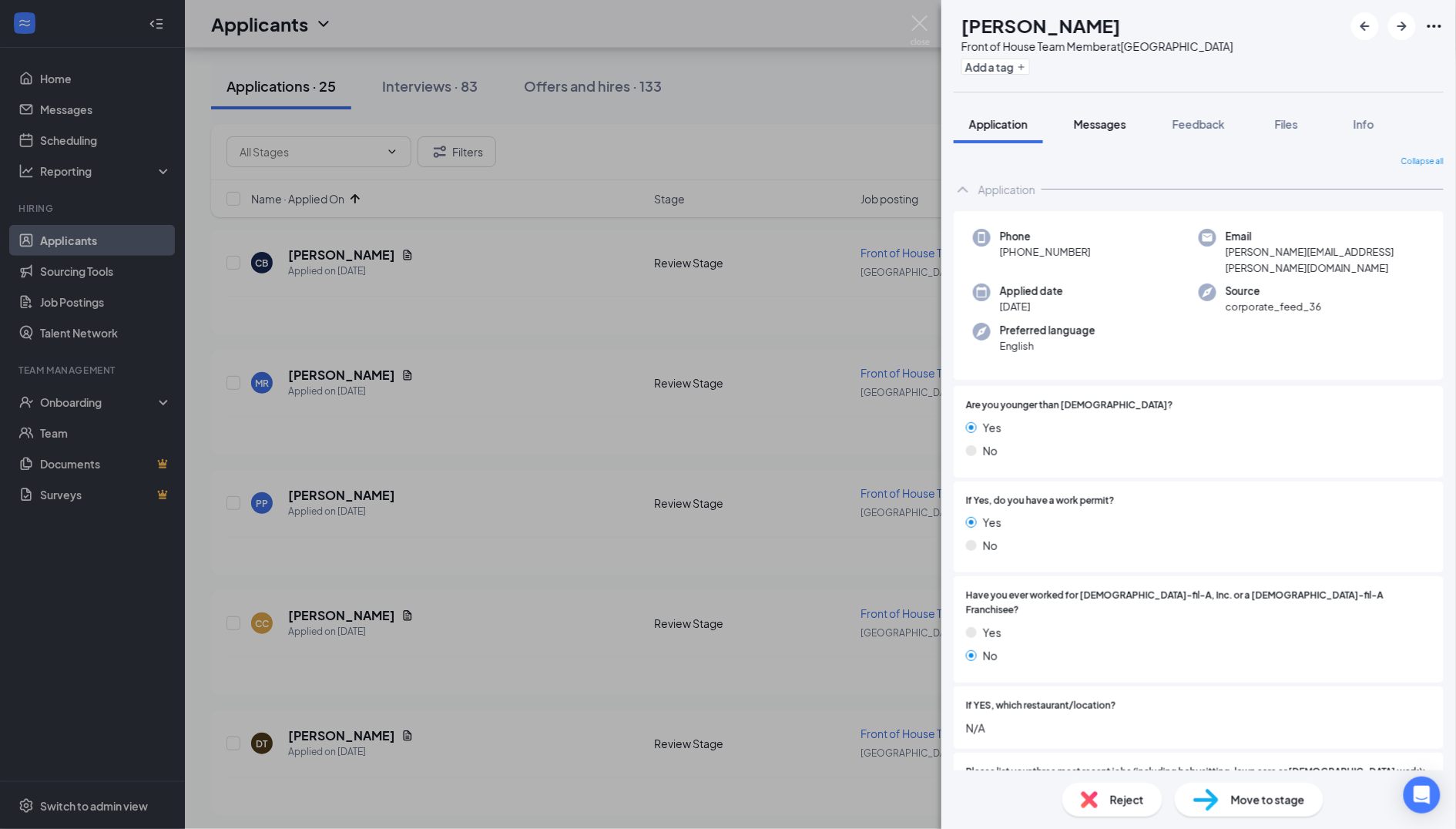
click at [1118, 124] on span "Messages" at bounding box center [1101, 124] width 53 height 14
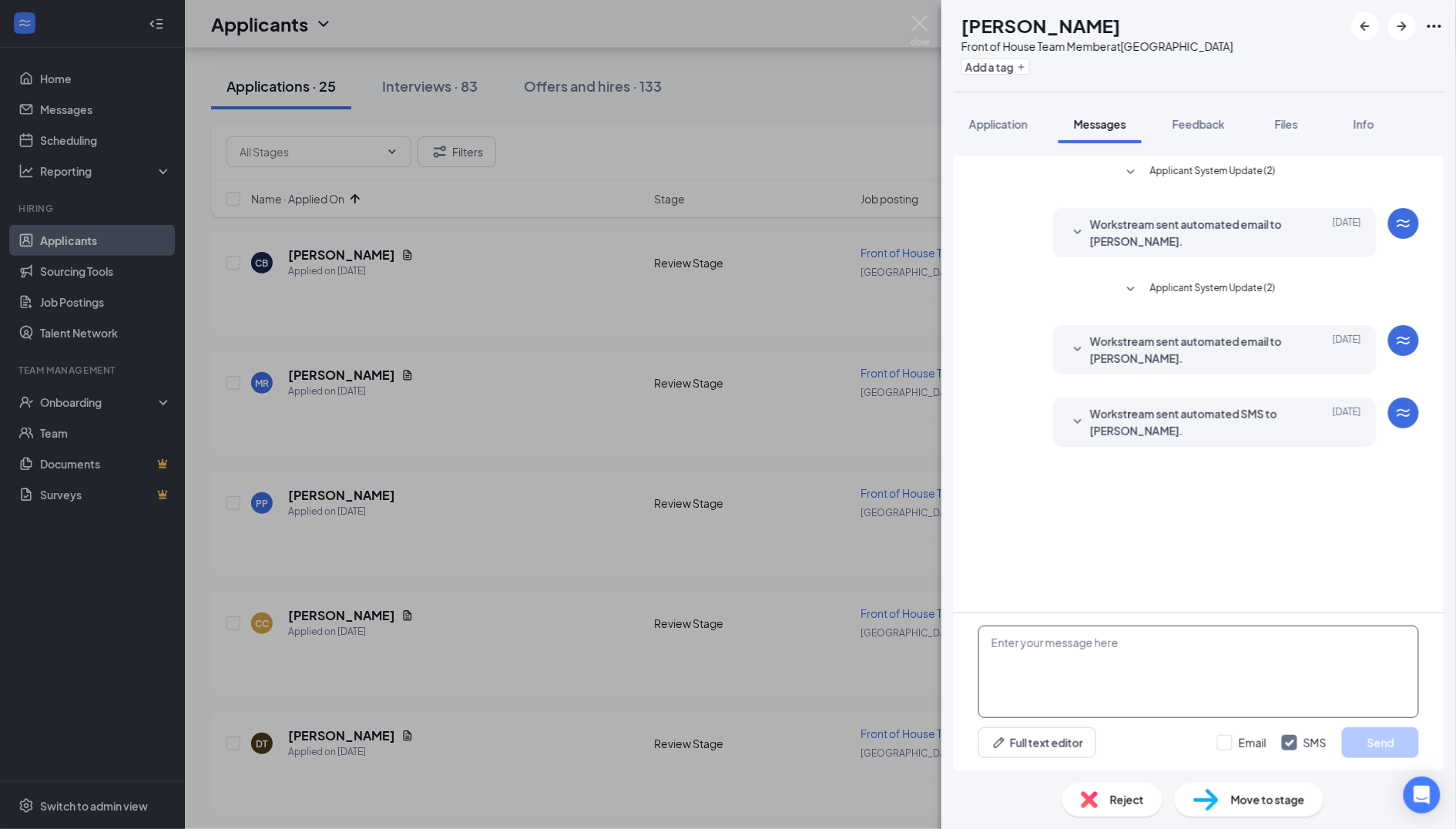
click at [1089, 656] on textarea at bounding box center [1199, 671] width 441 height 93
paste textarea "Can you attend an interview [DATE] at 2:00 pm?"
type textarea "Can you attend an interview [DATE] at 2:00 pm?"
click at [1374, 746] on button "Send" at bounding box center [1381, 743] width 77 height 31
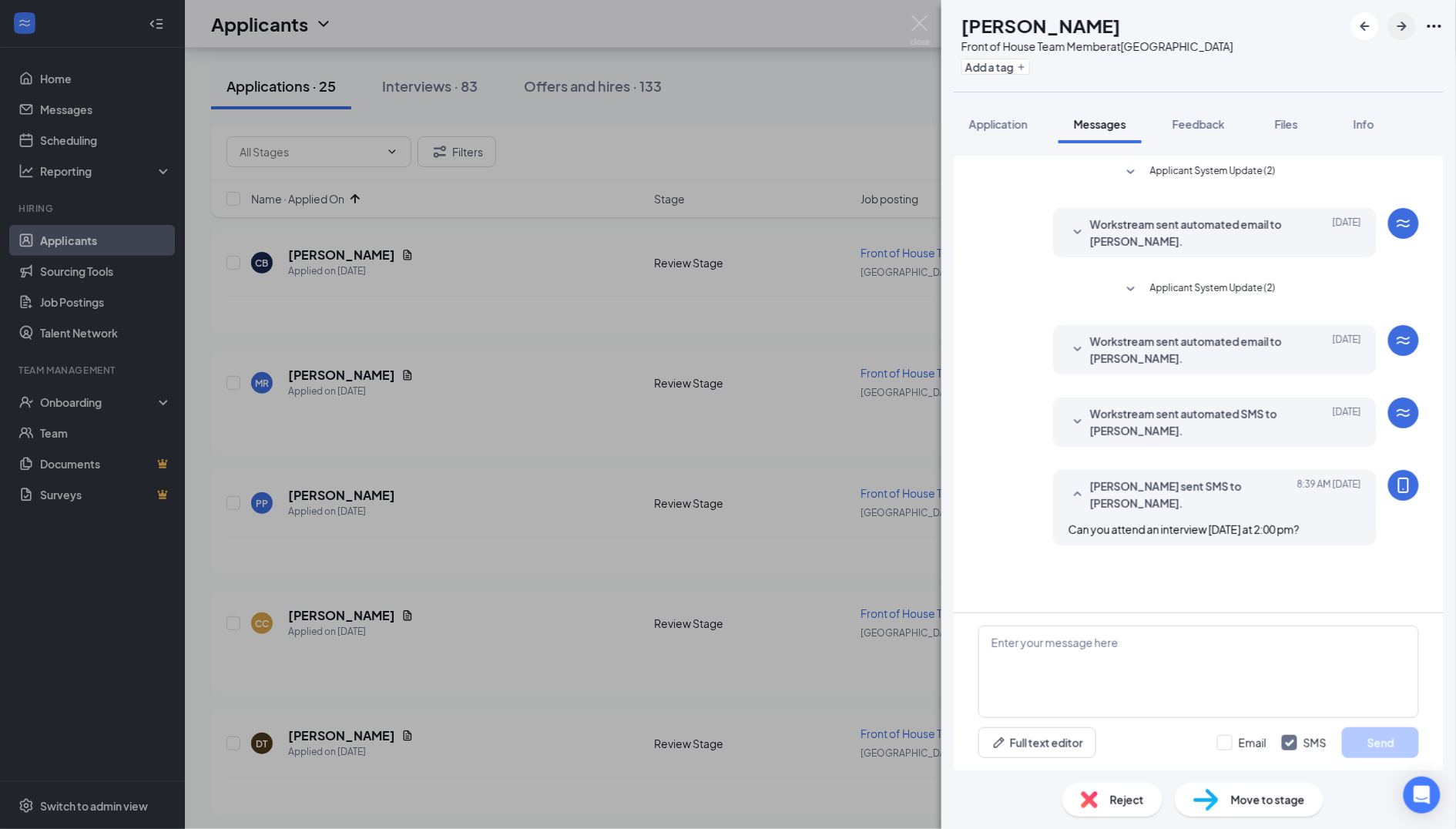
click at [1400, 29] on icon "ArrowRight" at bounding box center [1403, 26] width 19 height 19
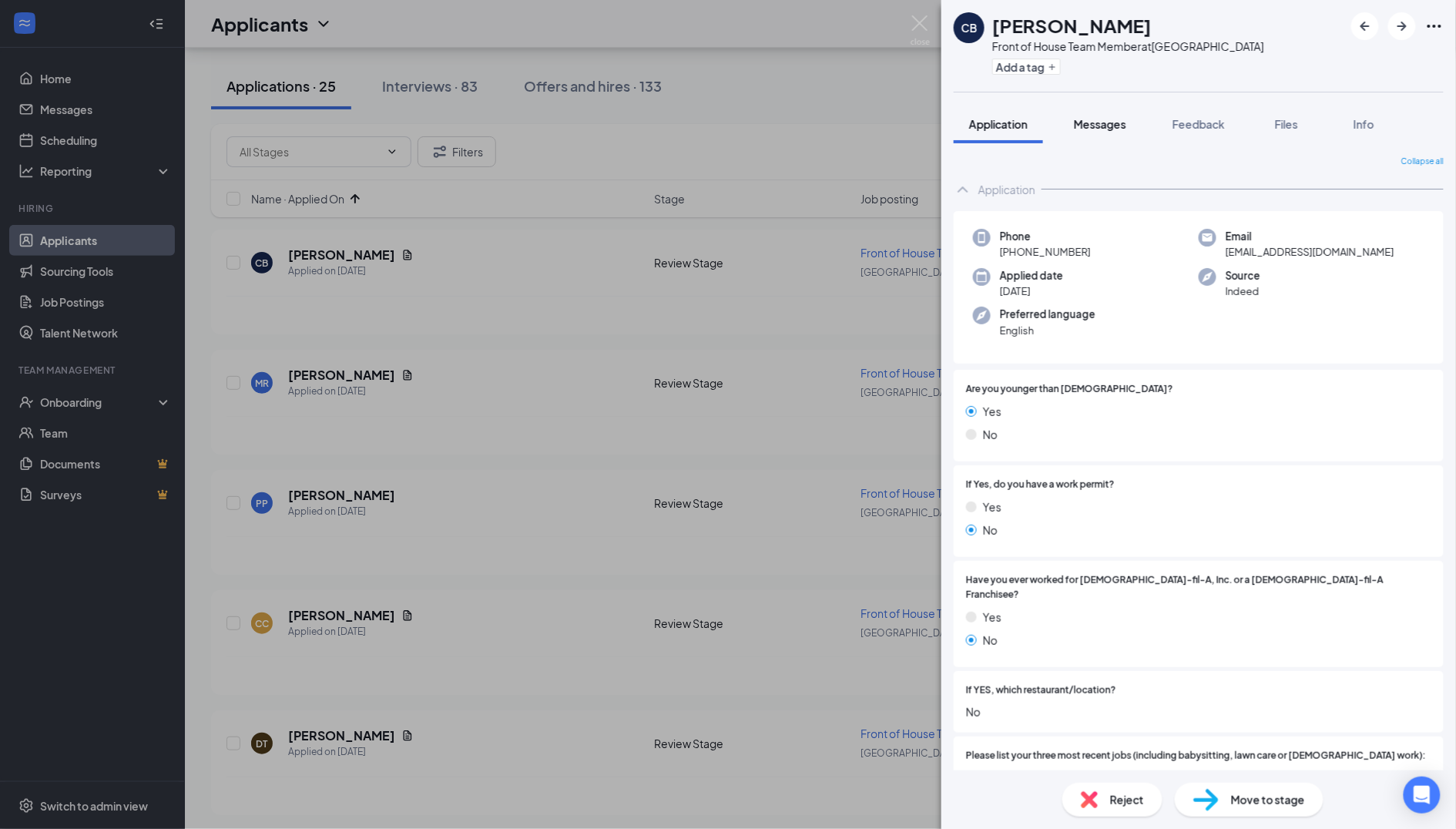
click at [1101, 130] on div "Messages" at bounding box center [1101, 124] width 53 height 15
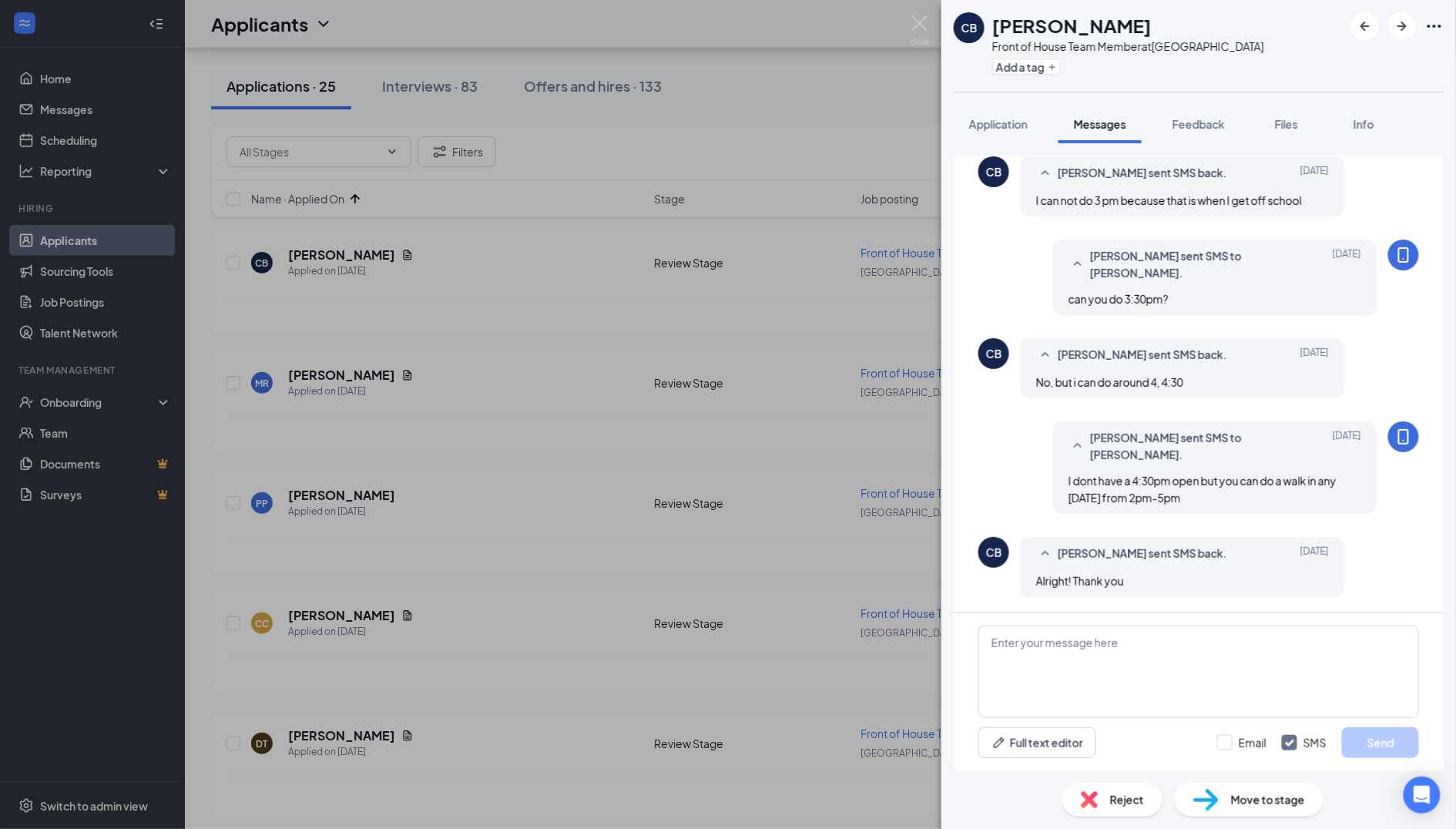
scroll to position [353, 0]
click at [735, 466] on div "[PERSON_NAME] Front of House Team Member at [GEOGRAPHIC_DATA] Add a tag Applica…" at bounding box center [728, 414] width 1456 height 829
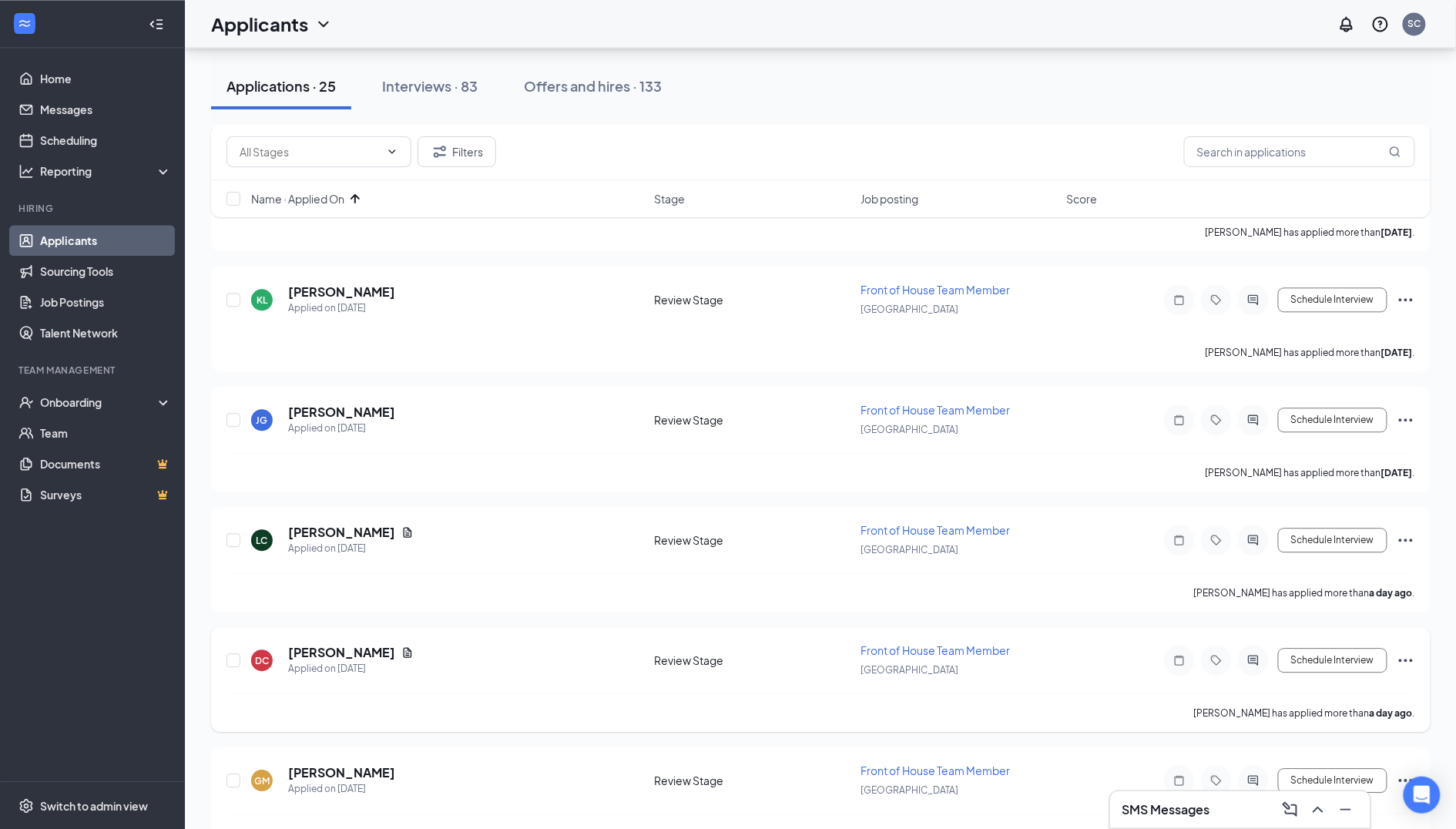
scroll to position [1202, 0]
click at [1256, 416] on icon "ActiveChat" at bounding box center [1253, 420] width 19 height 12
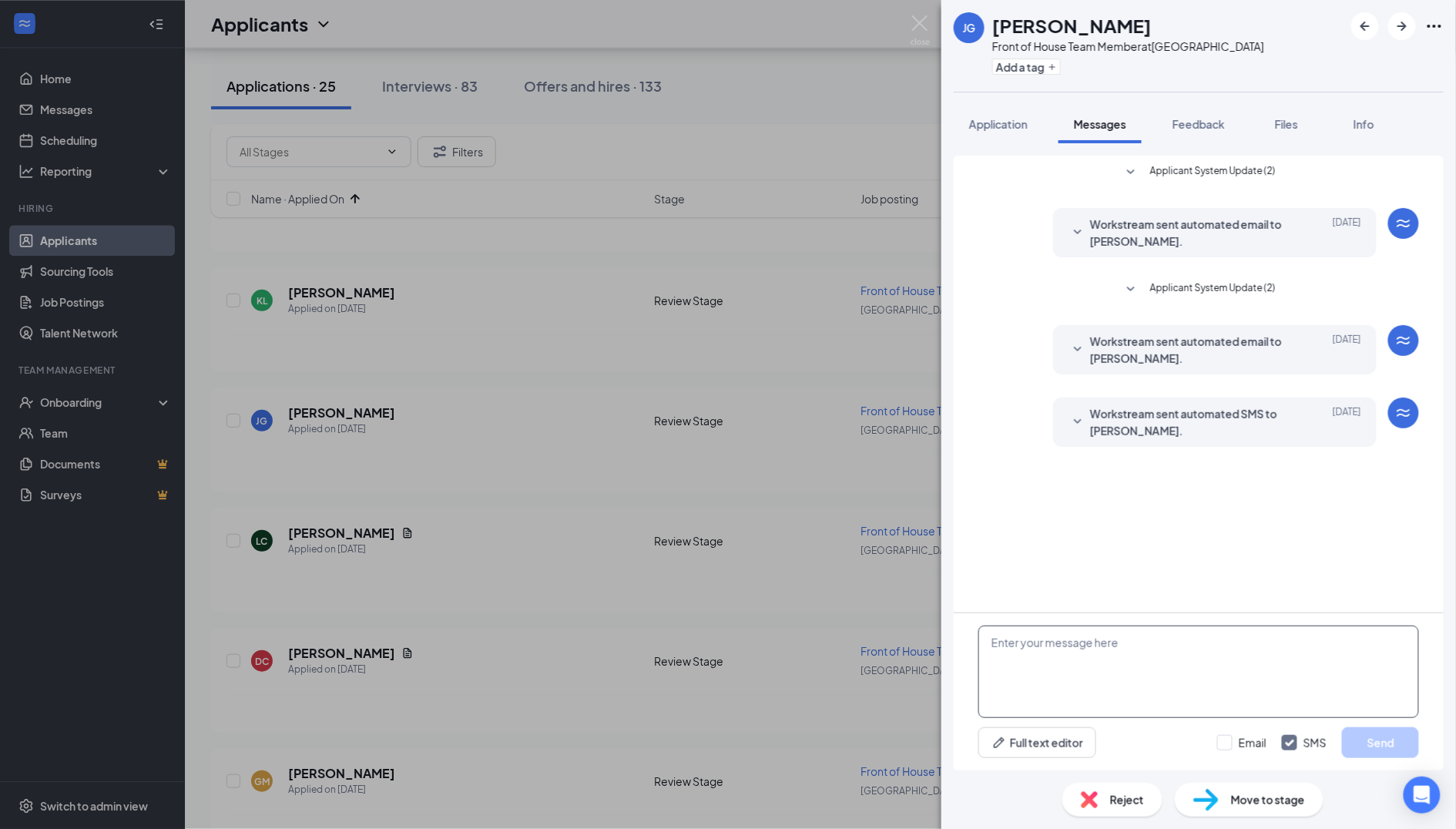
click at [1110, 675] on textarea at bounding box center [1199, 671] width 441 height 93
paste textarea "Can you attend an interview [DATE] at 2:00 pm?"
type textarea "Can you attend an interview [DATE] at 2:00 pm?"
click at [1377, 25] on button "button" at bounding box center [1365, 26] width 28 height 28
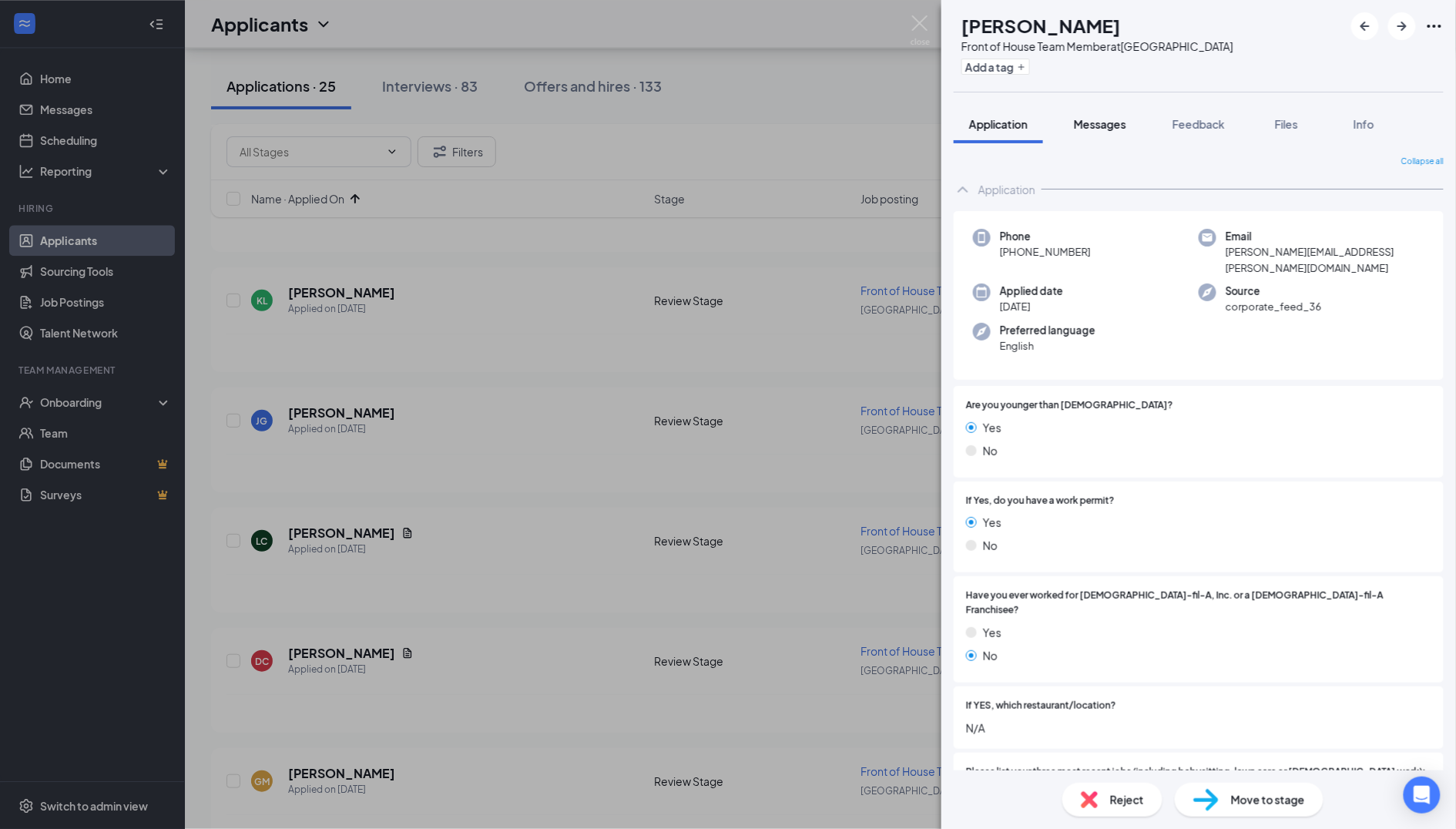
click at [1098, 124] on span "Messages" at bounding box center [1101, 124] width 53 height 14
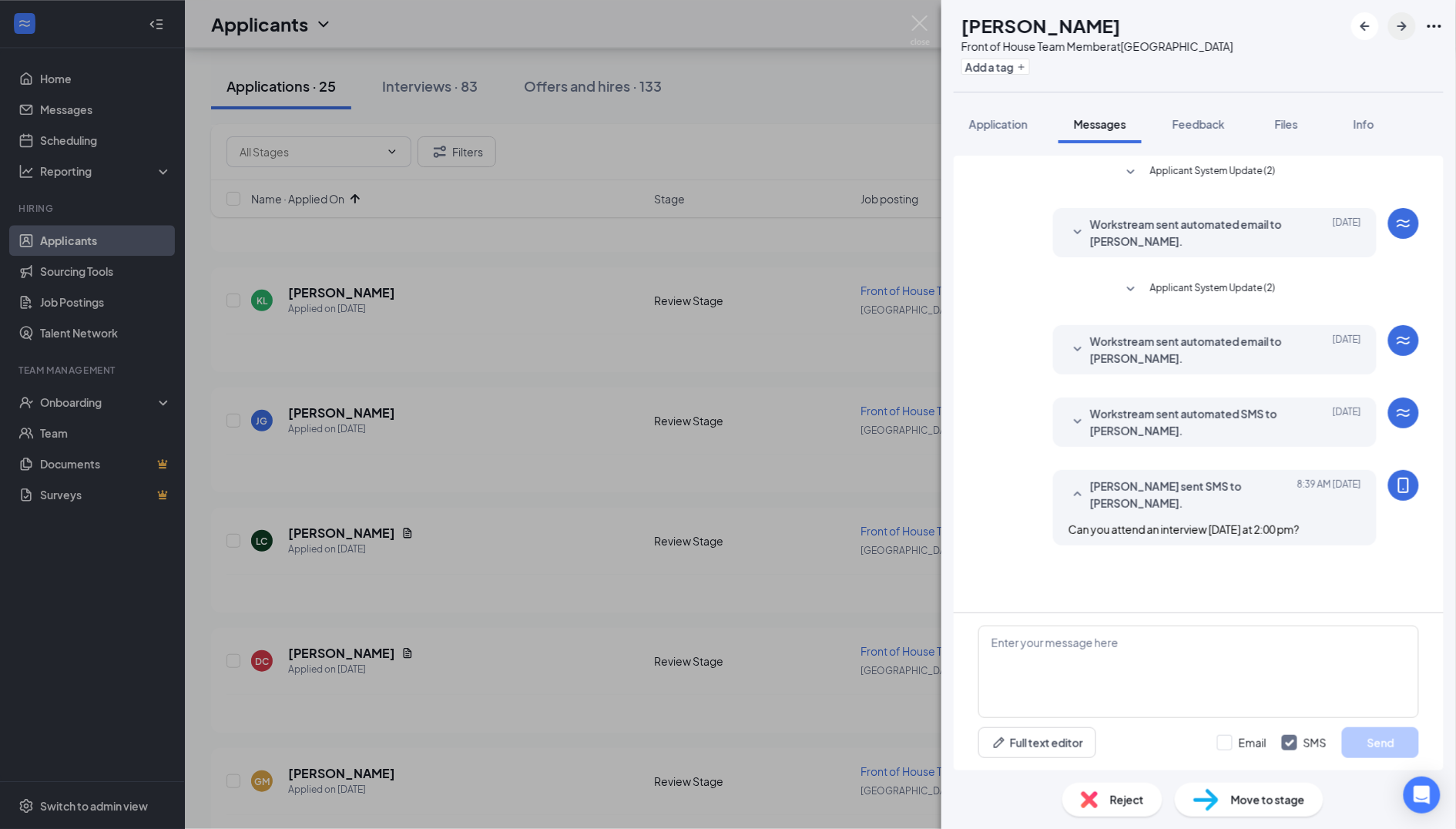
click at [1394, 28] on icon "ArrowRight" at bounding box center [1403, 26] width 19 height 19
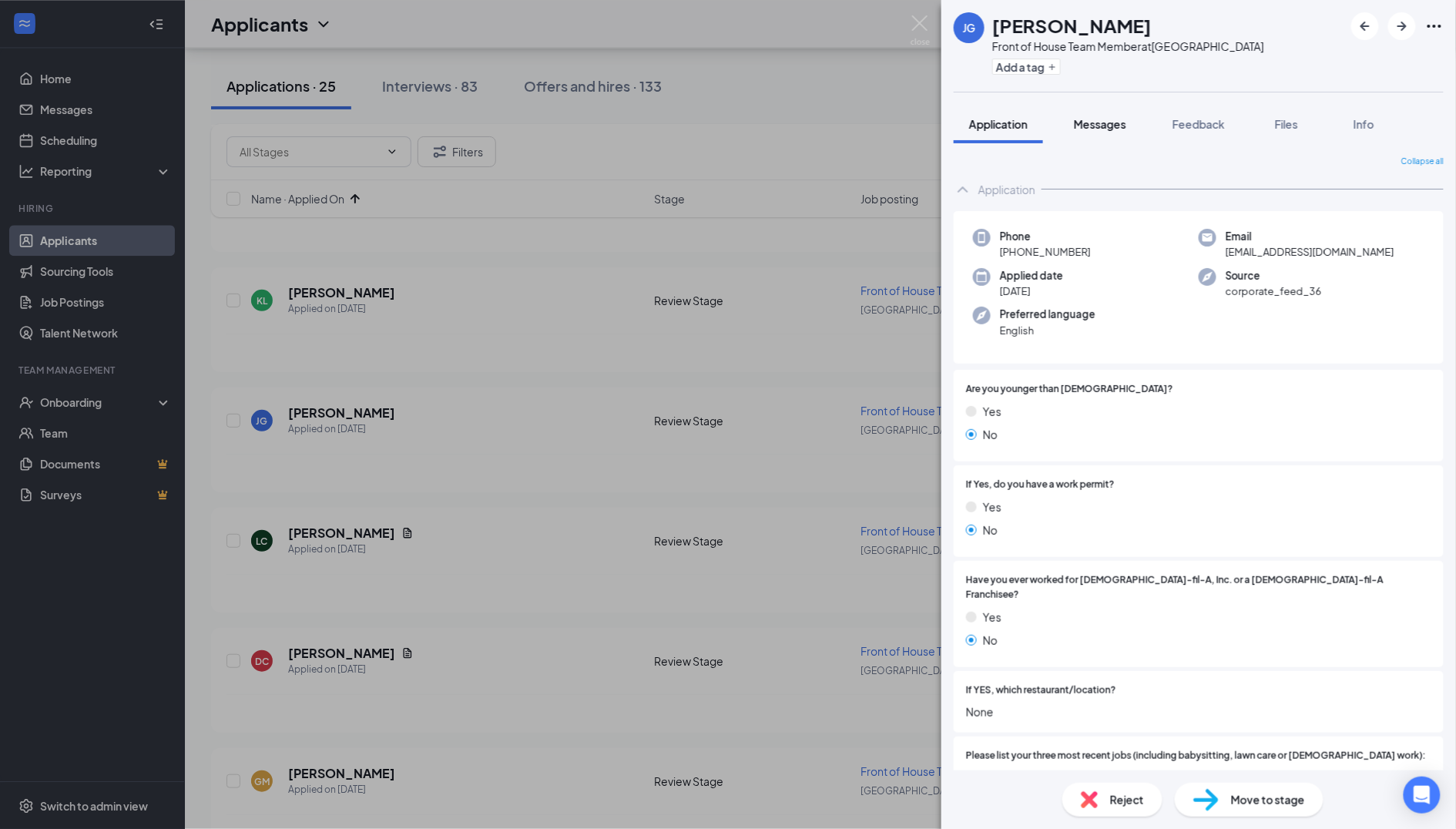
click at [1106, 119] on span "Messages" at bounding box center [1101, 124] width 53 height 14
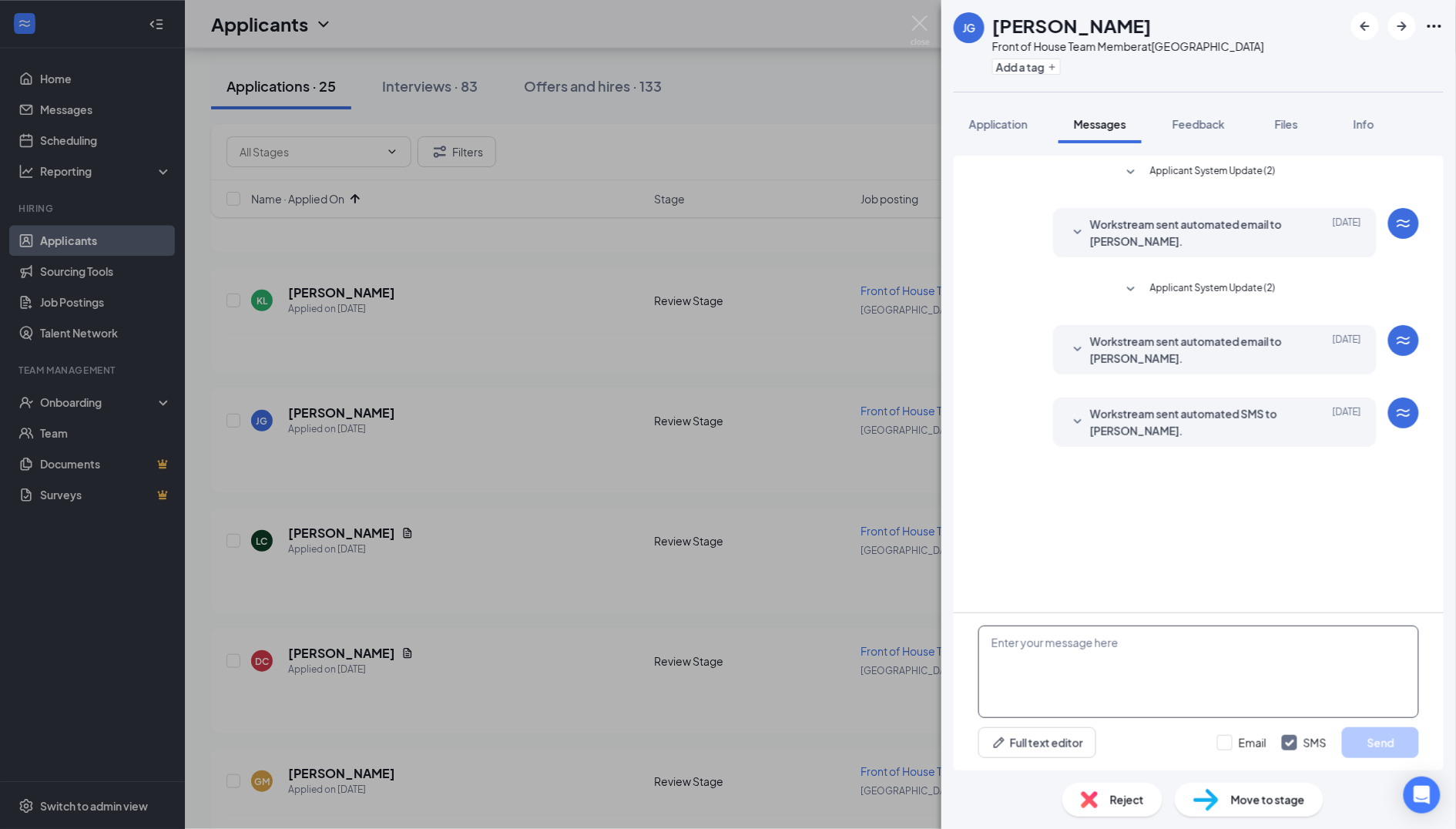
click at [1092, 627] on textarea at bounding box center [1199, 671] width 441 height 93
paste textarea "Can you attend an interview [DATE] at 2:00 pm?"
click at [1274, 636] on textarea "Can you attend an interview [DATE] at 2:00 pm?" at bounding box center [1199, 671] width 441 height 93
type textarea "Can you attend an interview [DATE] at 2:45 pm?"
click at [1407, 749] on button "Send" at bounding box center [1381, 743] width 77 height 31
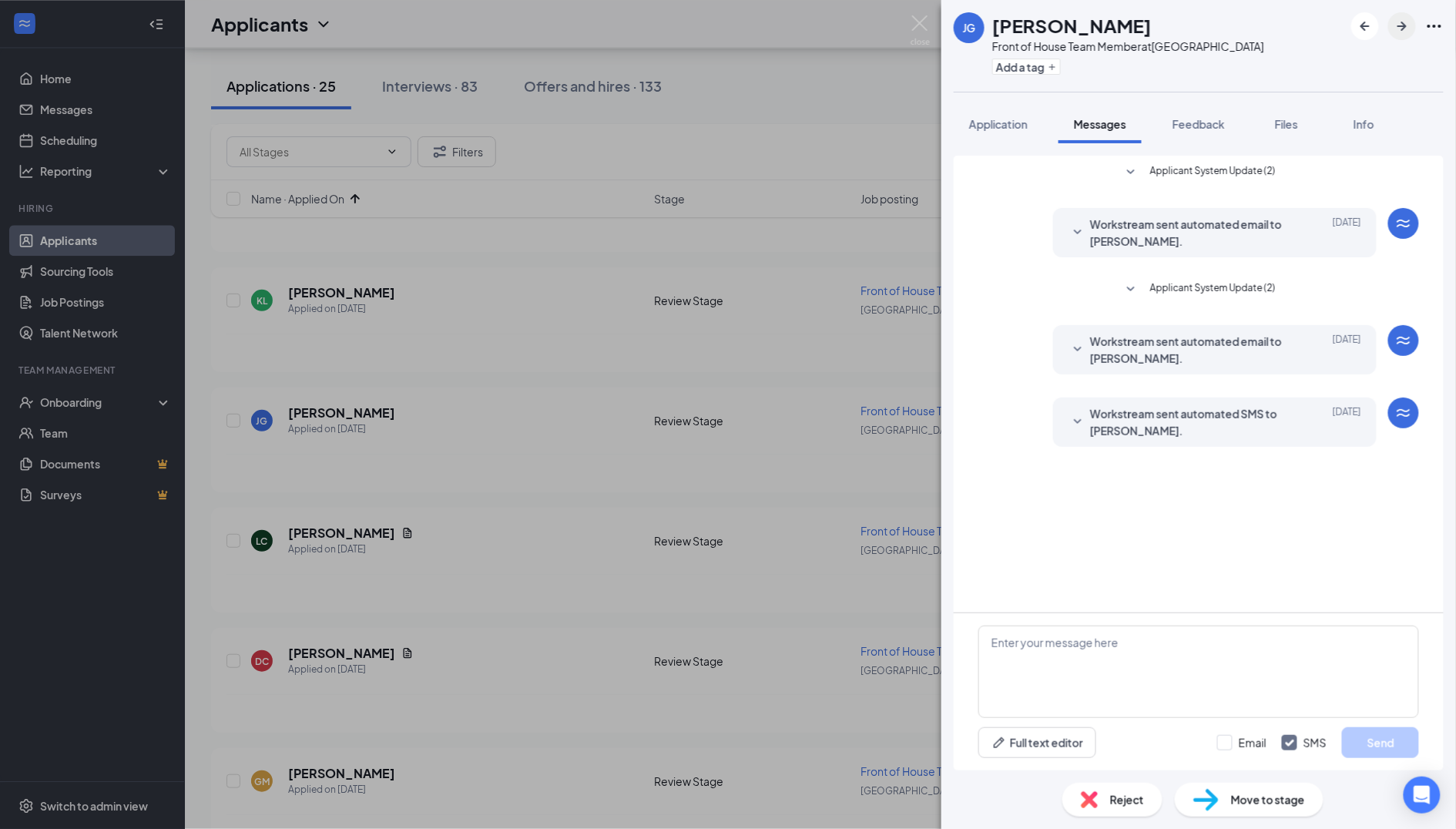
click at [1403, 35] on icon "ArrowRight" at bounding box center [1403, 26] width 19 height 19
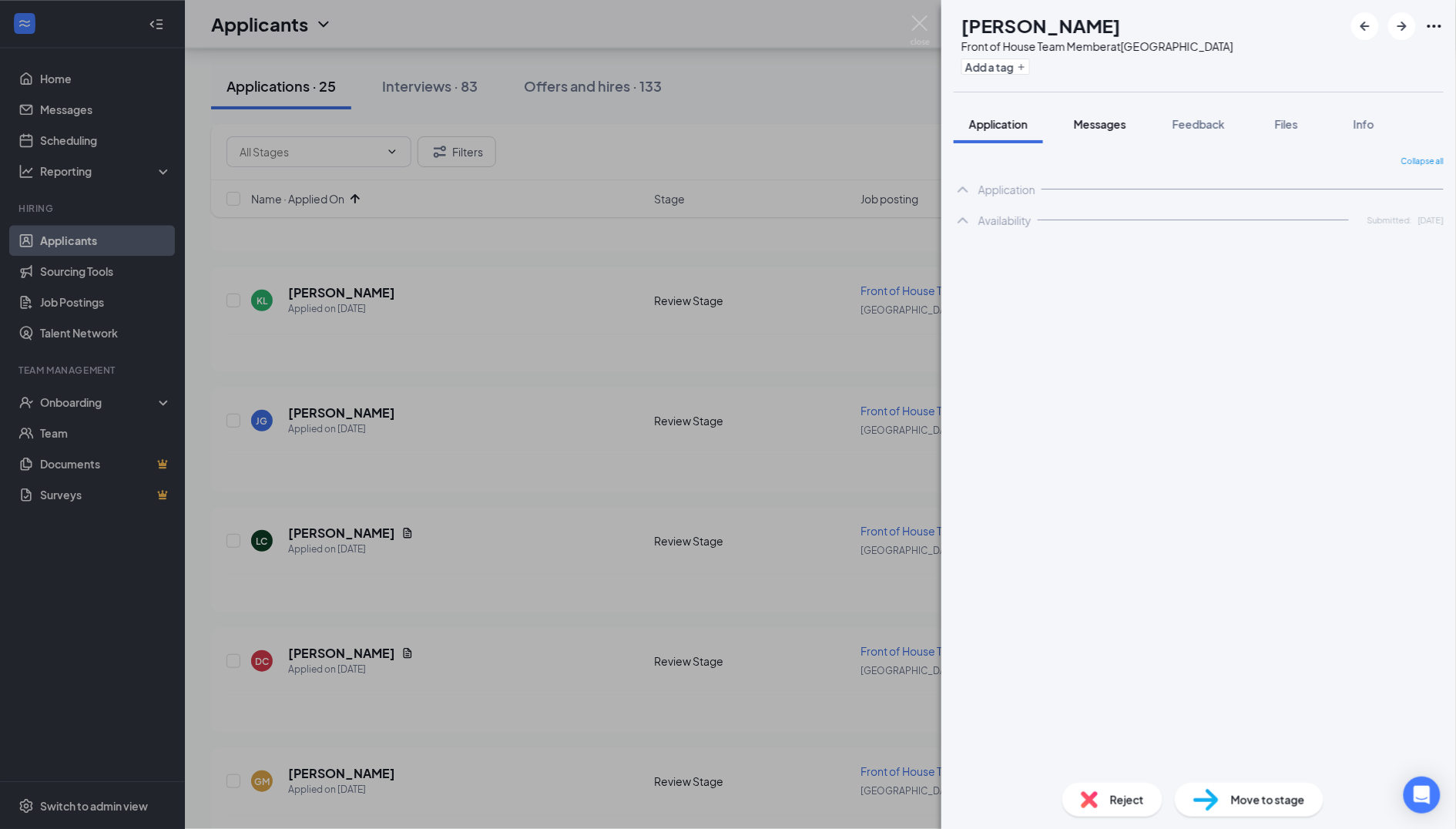
drag, startPoint x: 1104, startPoint y: 128, endPoint x: 1102, endPoint y: 137, distance: 9.2
click at [1104, 129] on span "Messages" at bounding box center [1101, 124] width 53 height 14
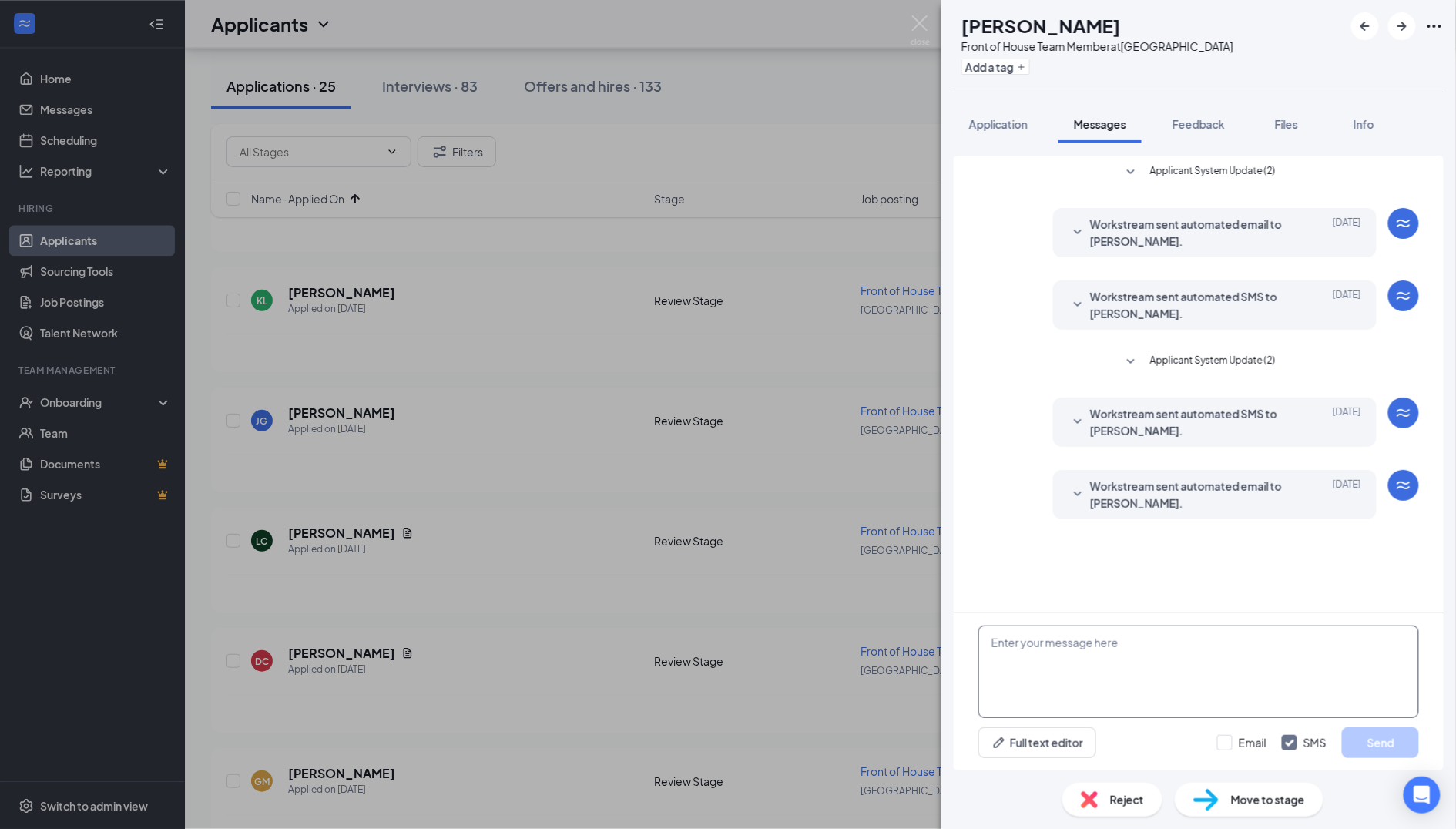
click at [1091, 636] on textarea at bounding box center [1199, 671] width 441 height 93
paste textarea "Can you attend an interview [DATE] at 2:00 pm?"
click at [1259, 642] on textarea "Can you attend an interview [DATE] at 2:00 pm?" at bounding box center [1199, 671] width 441 height 93
type textarea "Can you attend an interview [DATE] at 3:00 pm?"
click at [1385, 752] on button "Send" at bounding box center [1381, 743] width 77 height 31
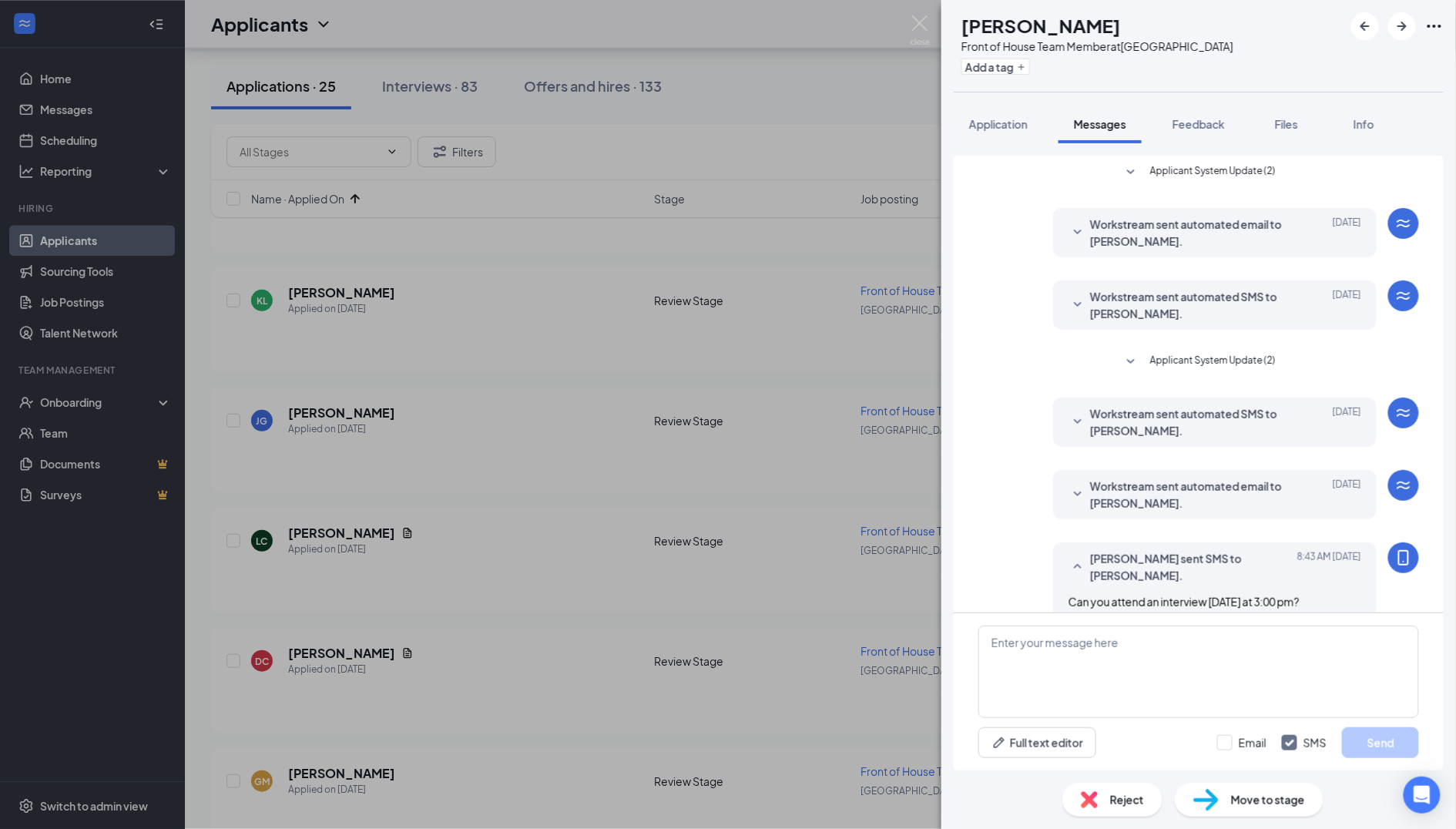
scroll to position [32, 0]
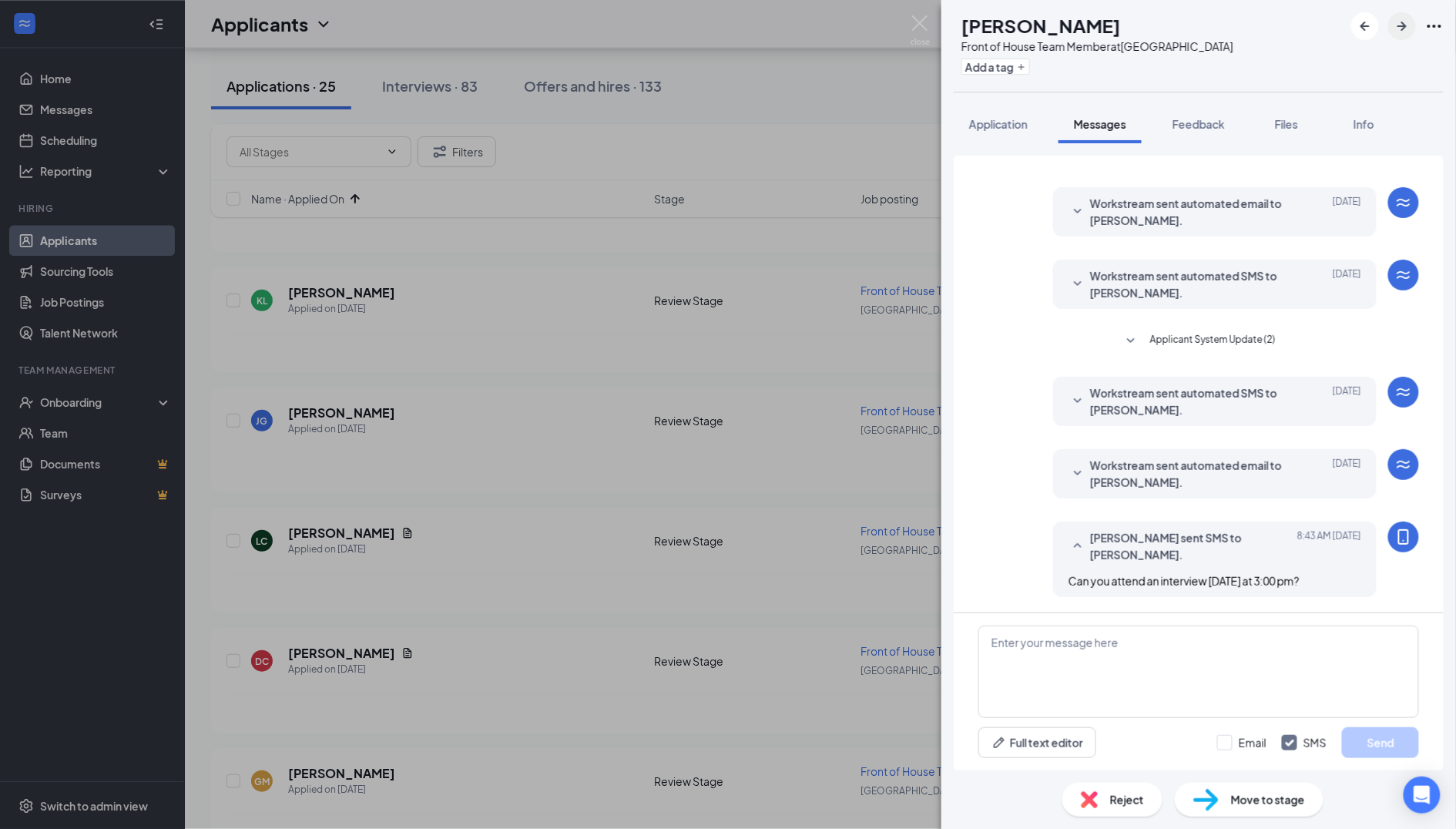
click at [1397, 19] on icon "ArrowRight" at bounding box center [1403, 26] width 19 height 19
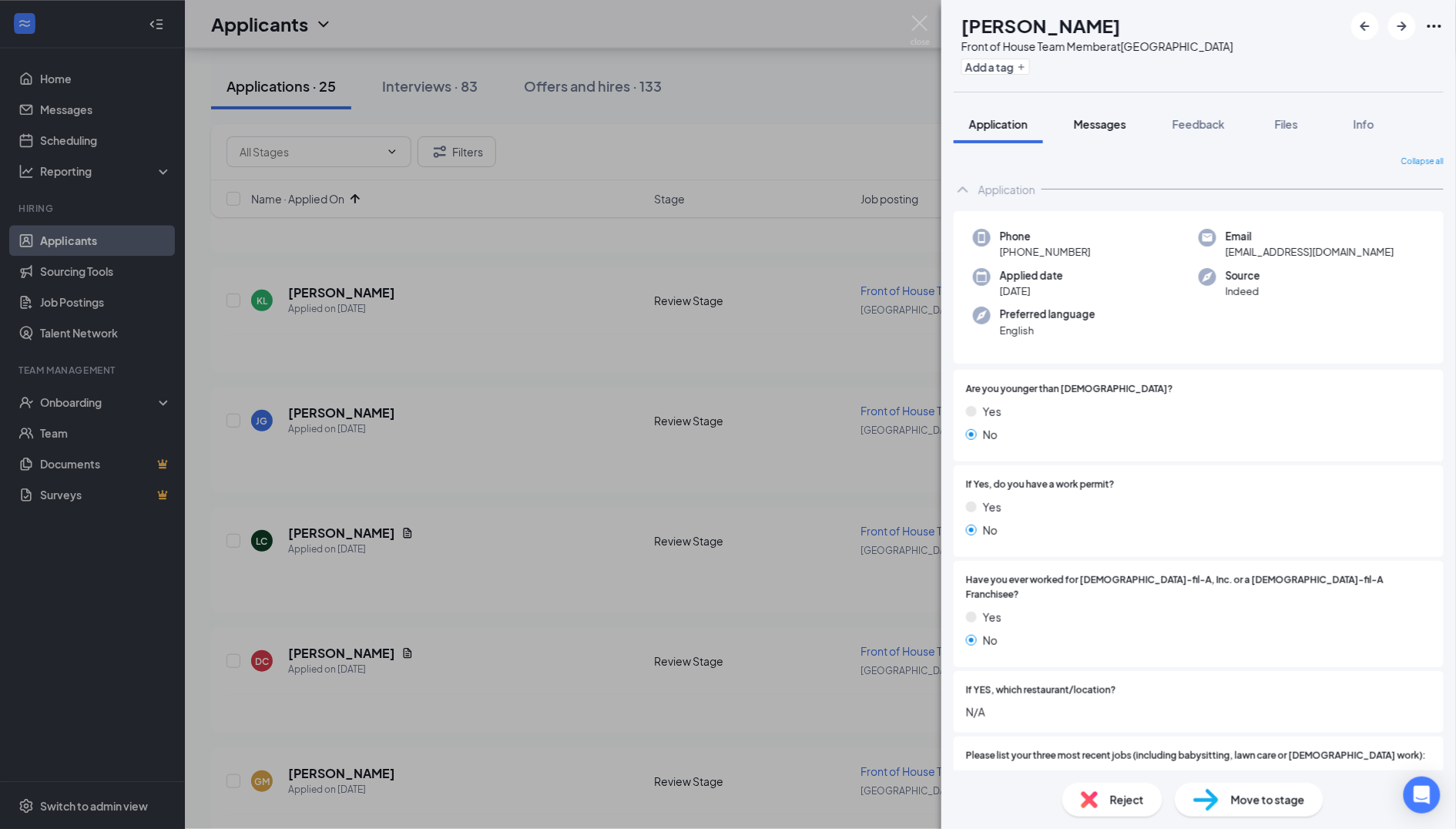
click at [1117, 132] on button "Messages" at bounding box center [1100, 124] width 83 height 38
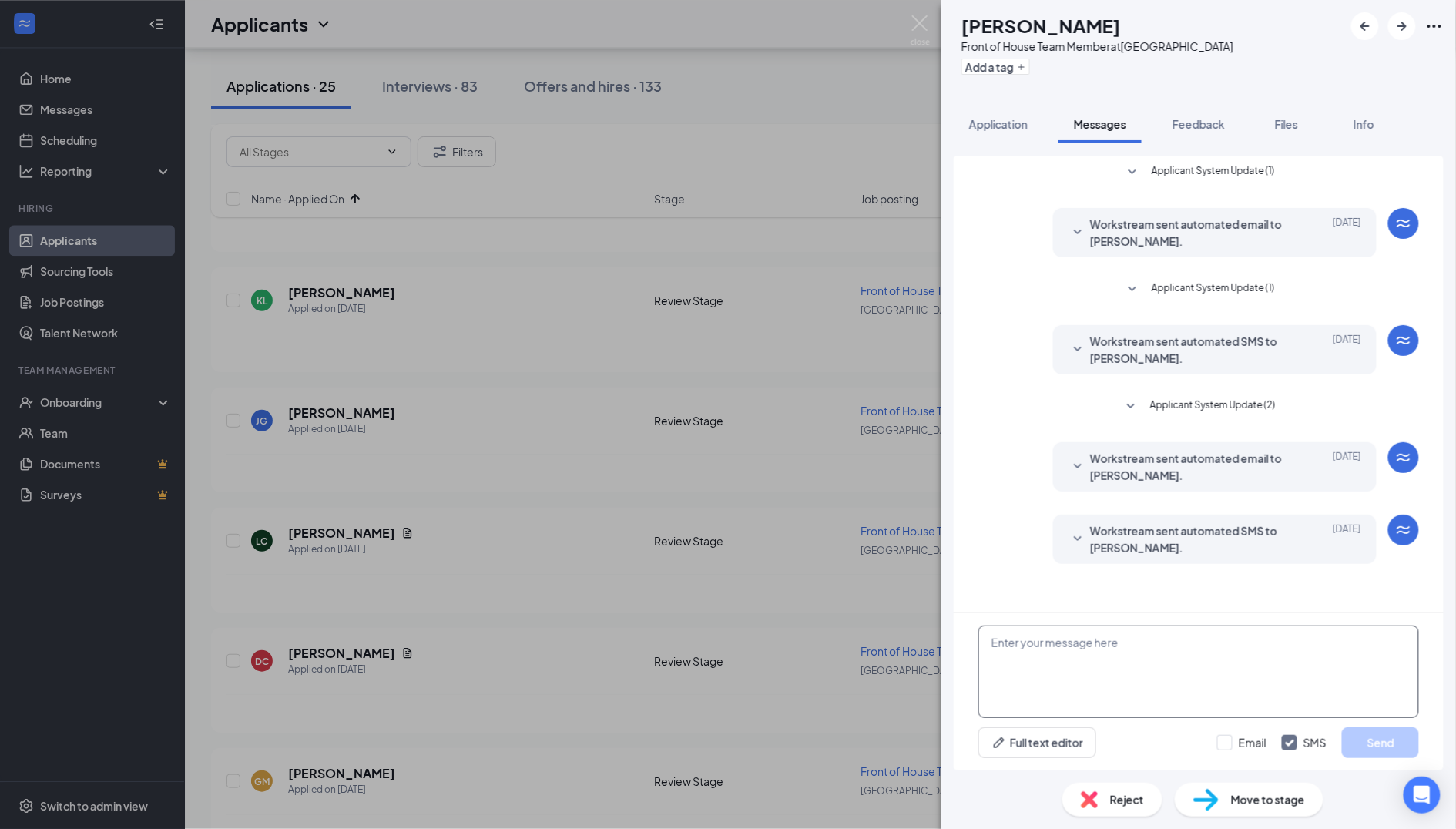
click at [1088, 642] on textarea at bounding box center [1199, 671] width 441 height 93
paste textarea "Can you attend an interview [DATE] at 2:00 pm?"
click at [1273, 639] on textarea "Can you attend an interview [DATE] at 2:00 pm?" at bounding box center [1199, 671] width 441 height 93
type textarea "Can you attend an interview [DATE] at 4:30 pm?"
click at [1379, 741] on button "Send" at bounding box center [1381, 743] width 77 height 31
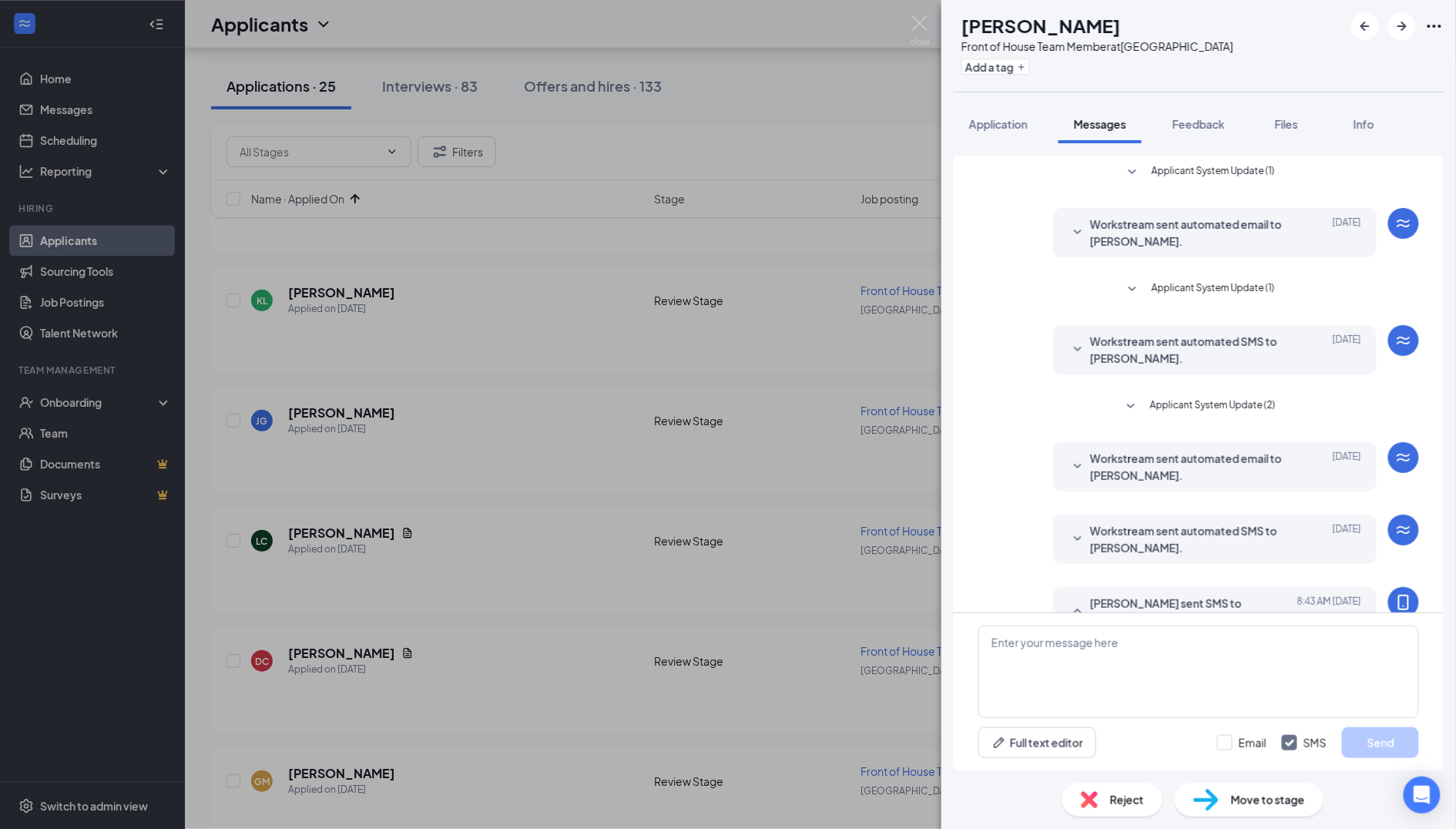
scroll to position [76, 0]
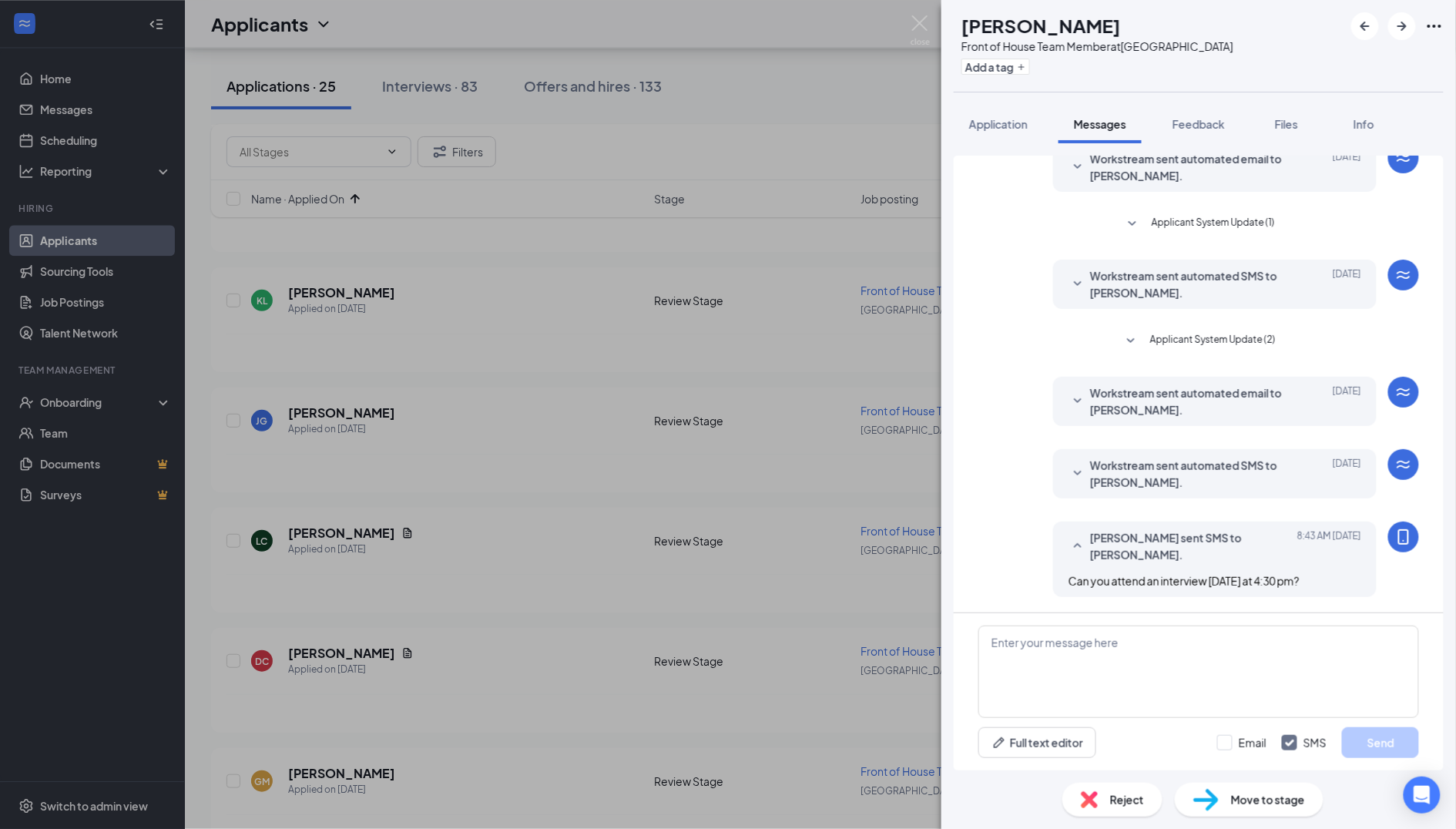
click at [1400, 15] on button "button" at bounding box center [1403, 26] width 28 height 28
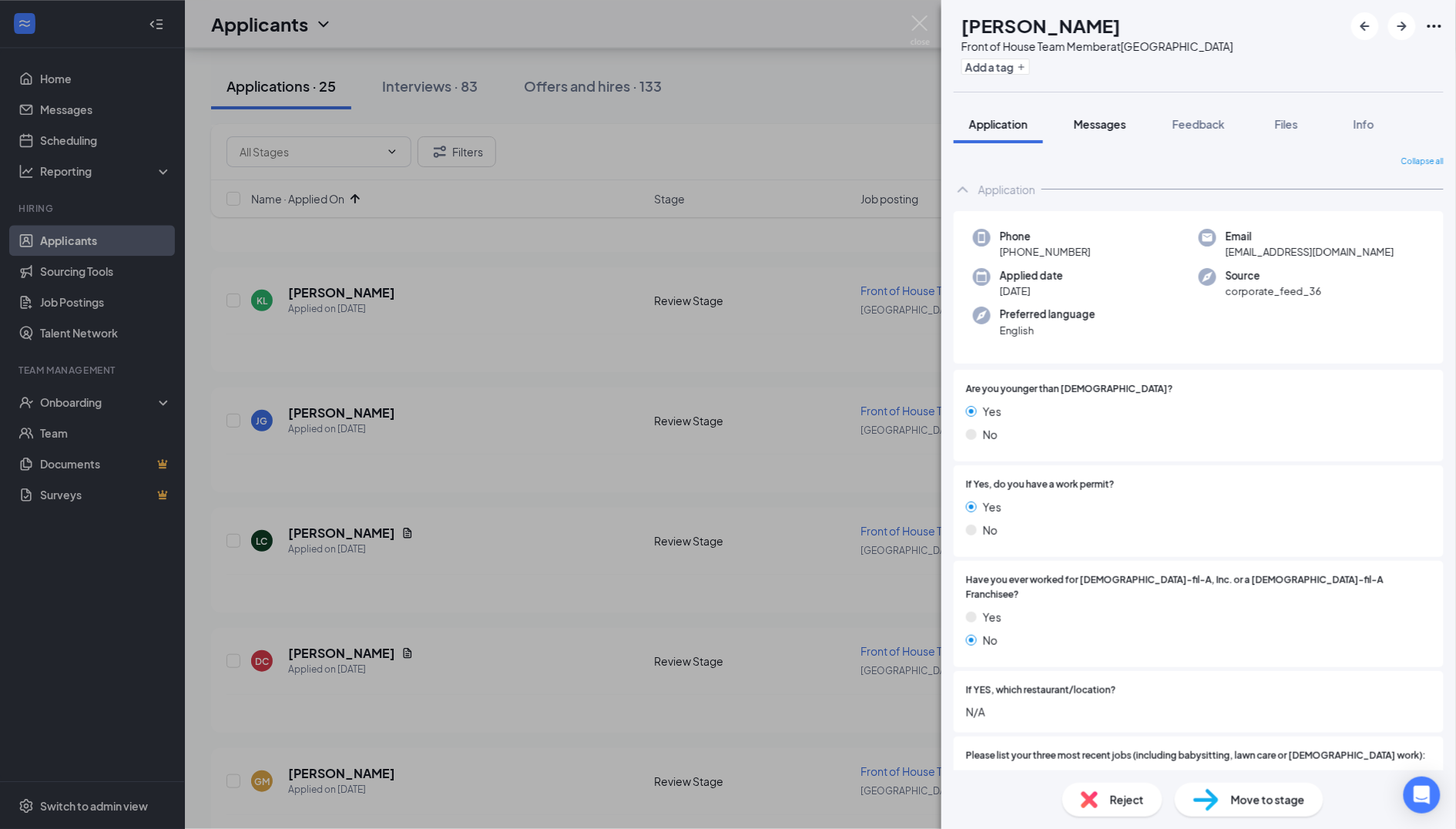
click at [1111, 132] on button "Messages" at bounding box center [1100, 124] width 83 height 38
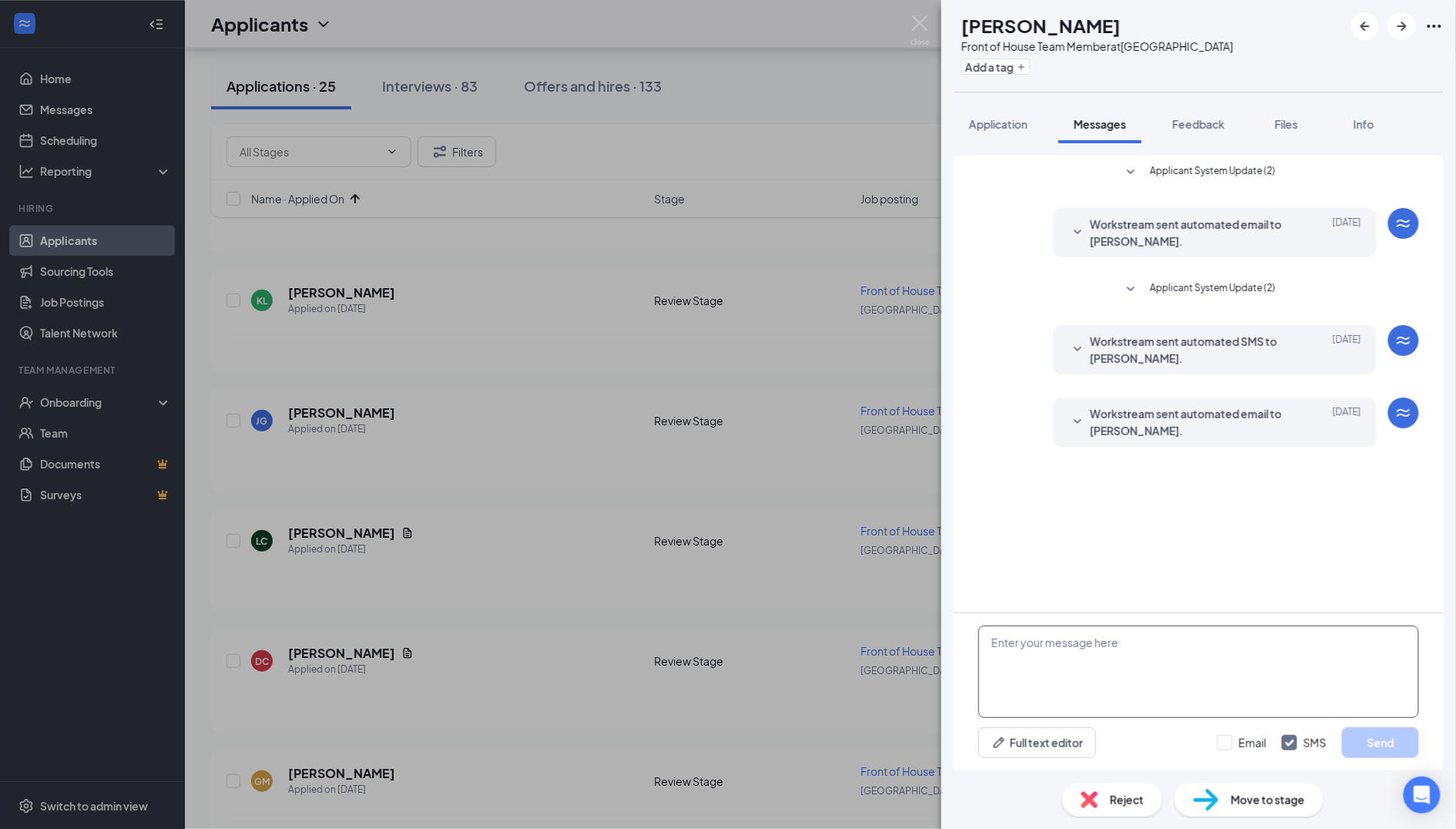
click at [1135, 632] on textarea at bounding box center [1199, 671] width 441 height 93
paste textarea "Can you attend an interview [DATE] at 4:30 pm?"
click at [1276, 637] on textarea "Can you attend an interview [DATE] at 4:30 pm?" at bounding box center [1199, 671] width 441 height 93
type textarea "Can you attend an interview [DATE] at 4:45 pm?"
click at [1385, 740] on button "Send" at bounding box center [1381, 743] width 77 height 31
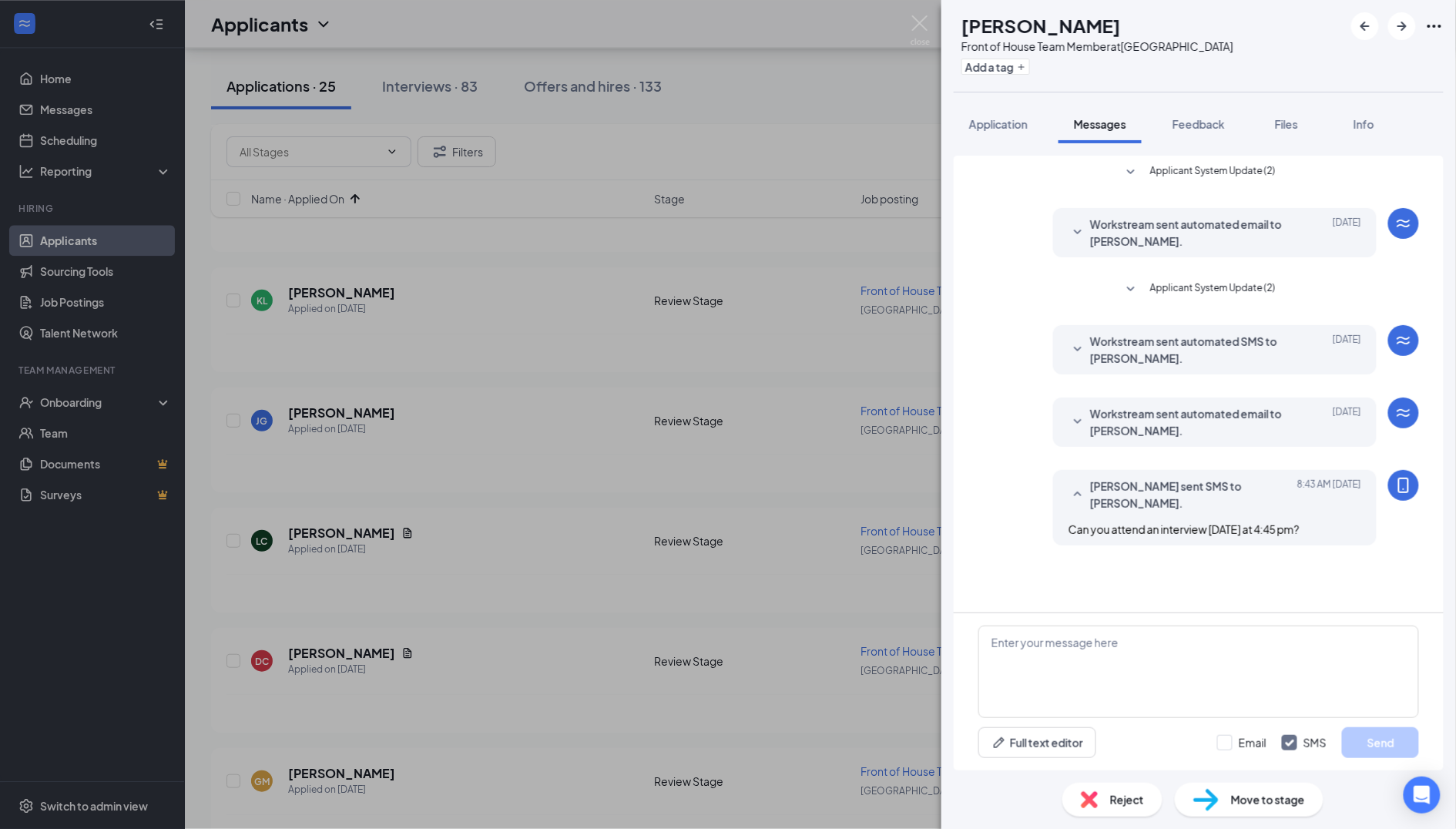
click at [766, 470] on div "GM [PERSON_NAME] Front of House Team Member at [GEOGRAPHIC_DATA] Add a tag Appl…" at bounding box center [728, 414] width 1456 height 829
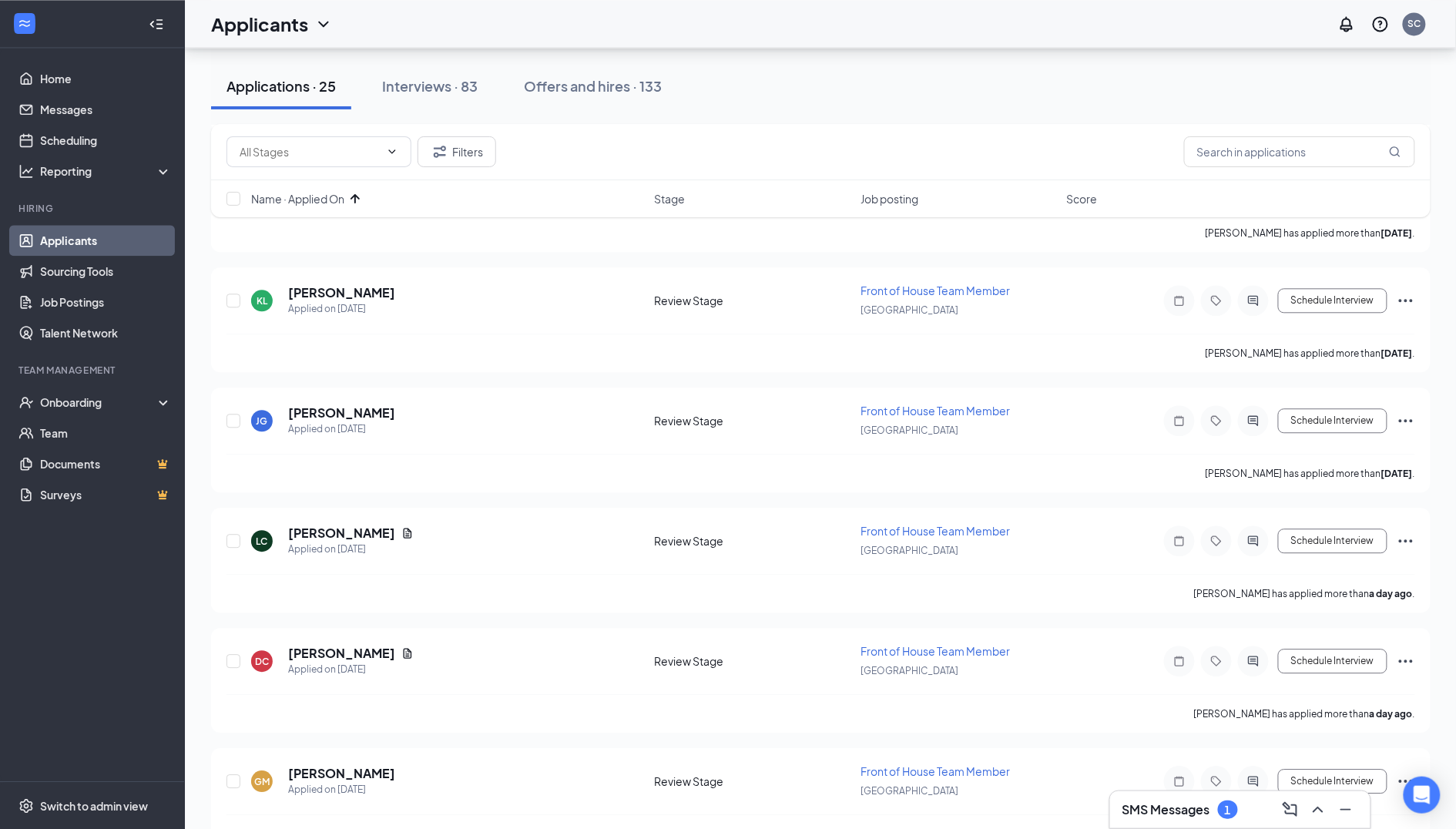
click at [1173, 821] on div "SMS Messages 1" at bounding box center [1239, 810] width 235 height 24
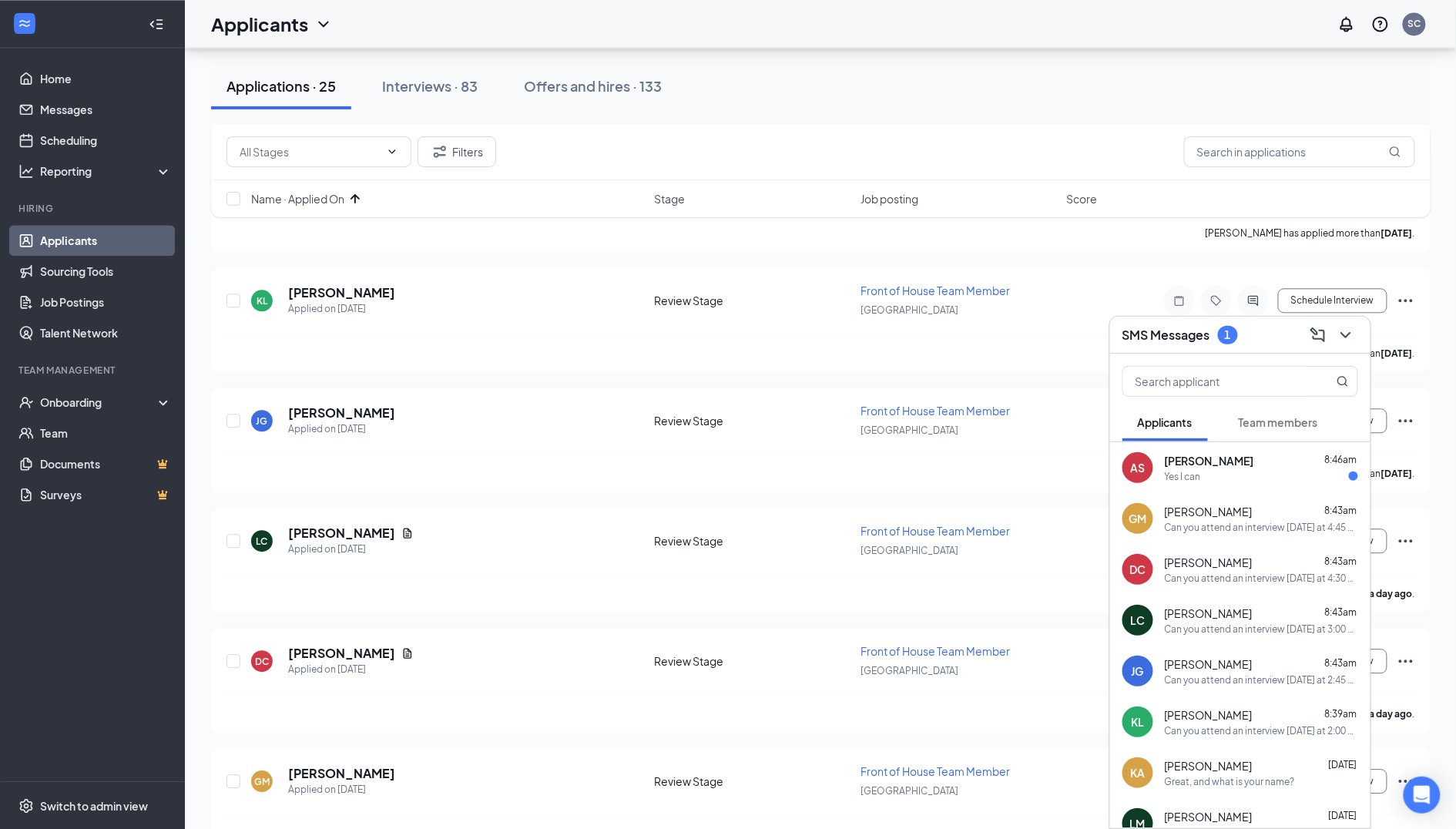
click at [1253, 450] on div "AS [PERSON_NAME] 8:46am Yes I can" at bounding box center [1240, 468] width 261 height 51
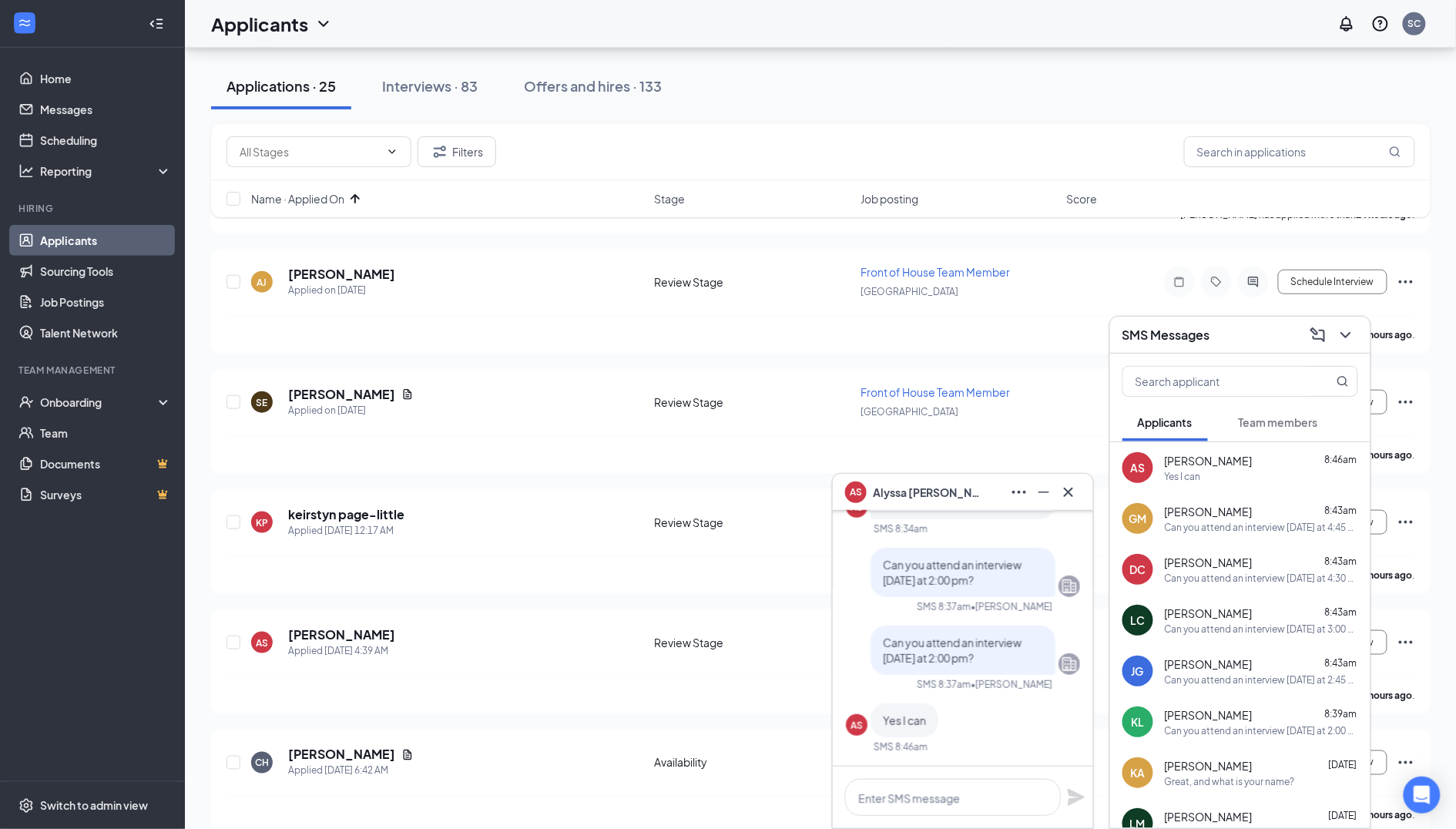
scroll to position [2541, 0]
click at [1227, 334] on div "SMS Messages" at bounding box center [1239, 334] width 235 height 23
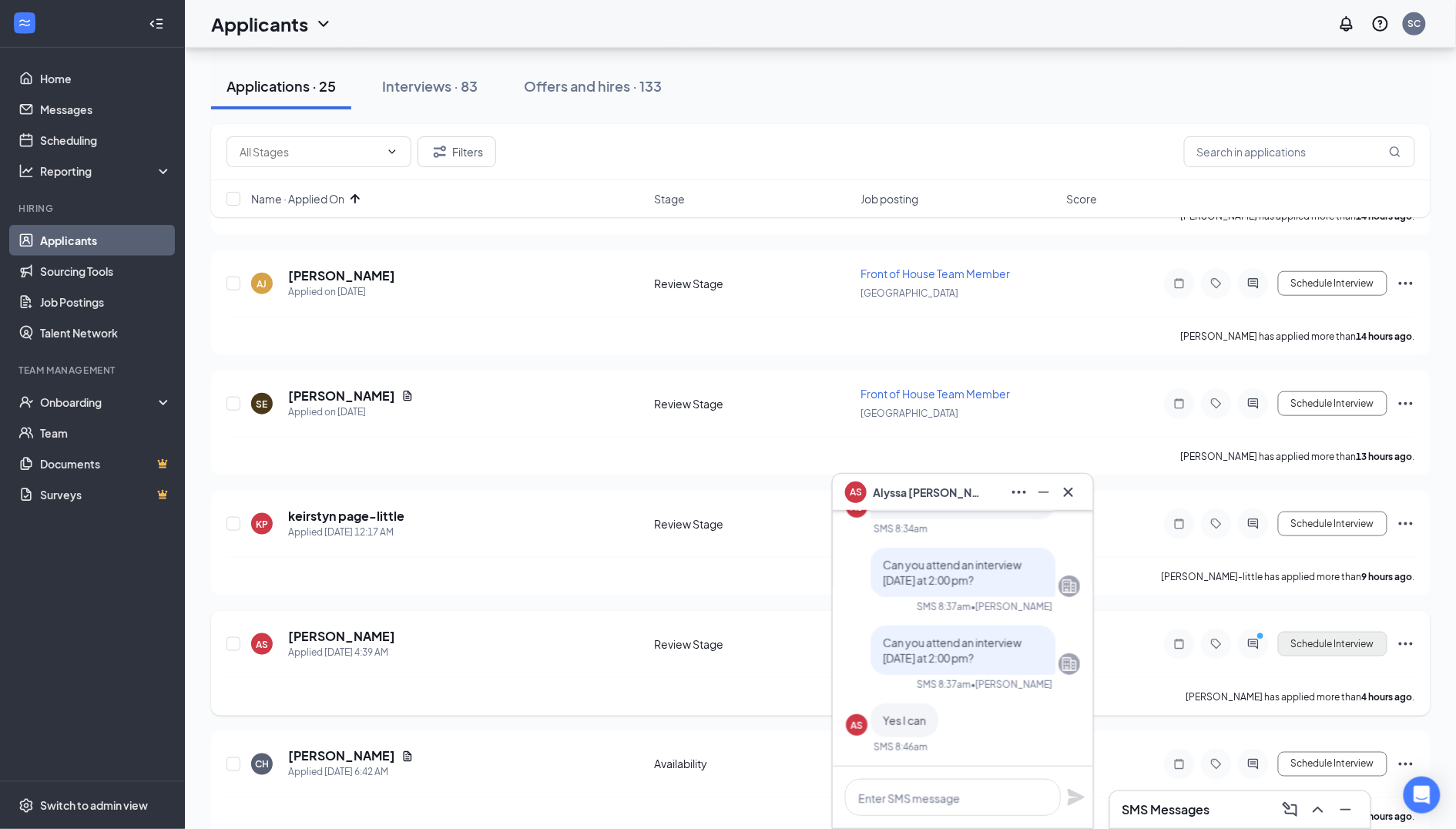
click at [1320, 632] on button "Schedule Interview" at bounding box center [1332, 644] width 110 height 24
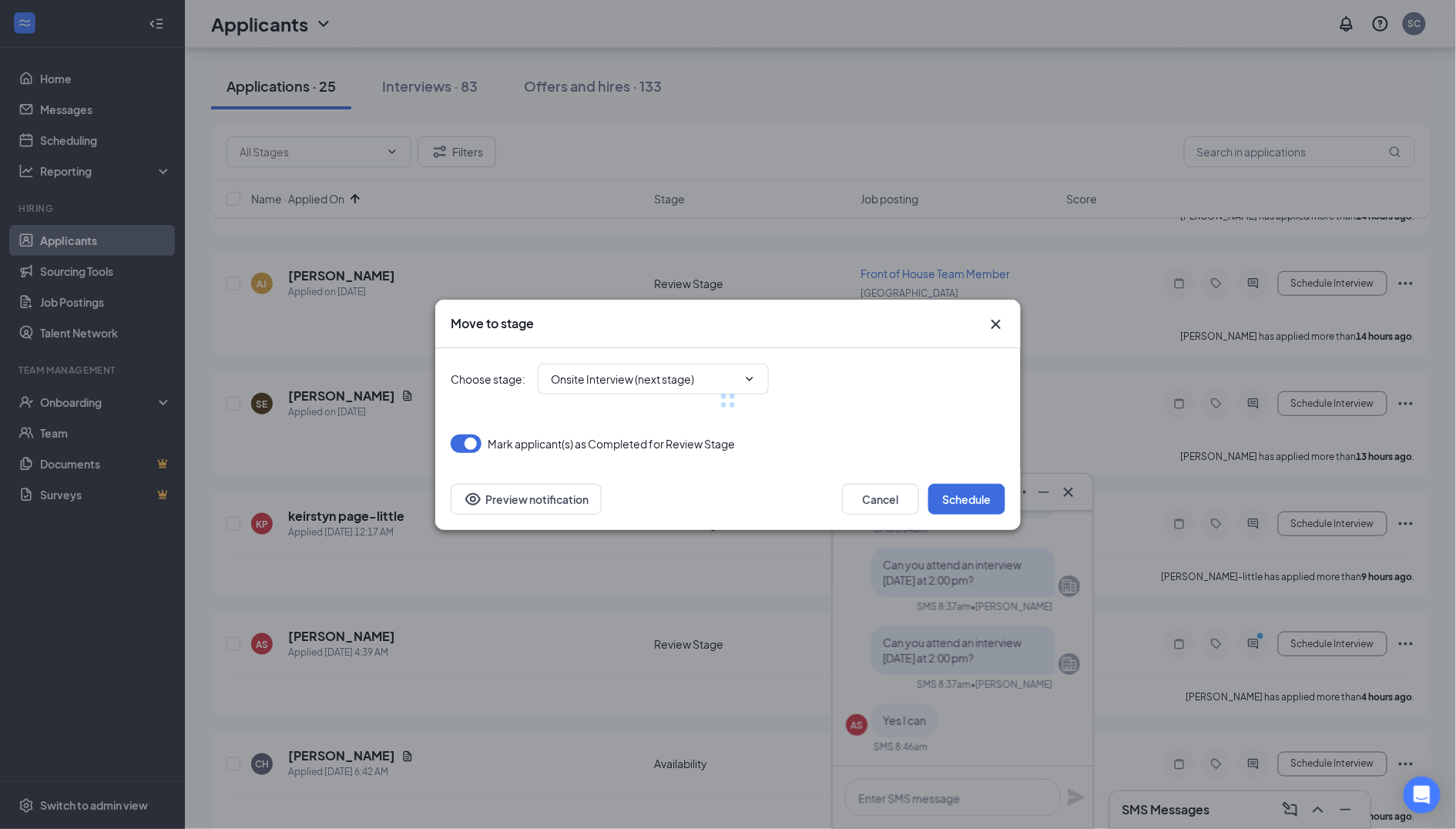
type input "Onsite Interview (next stage)"
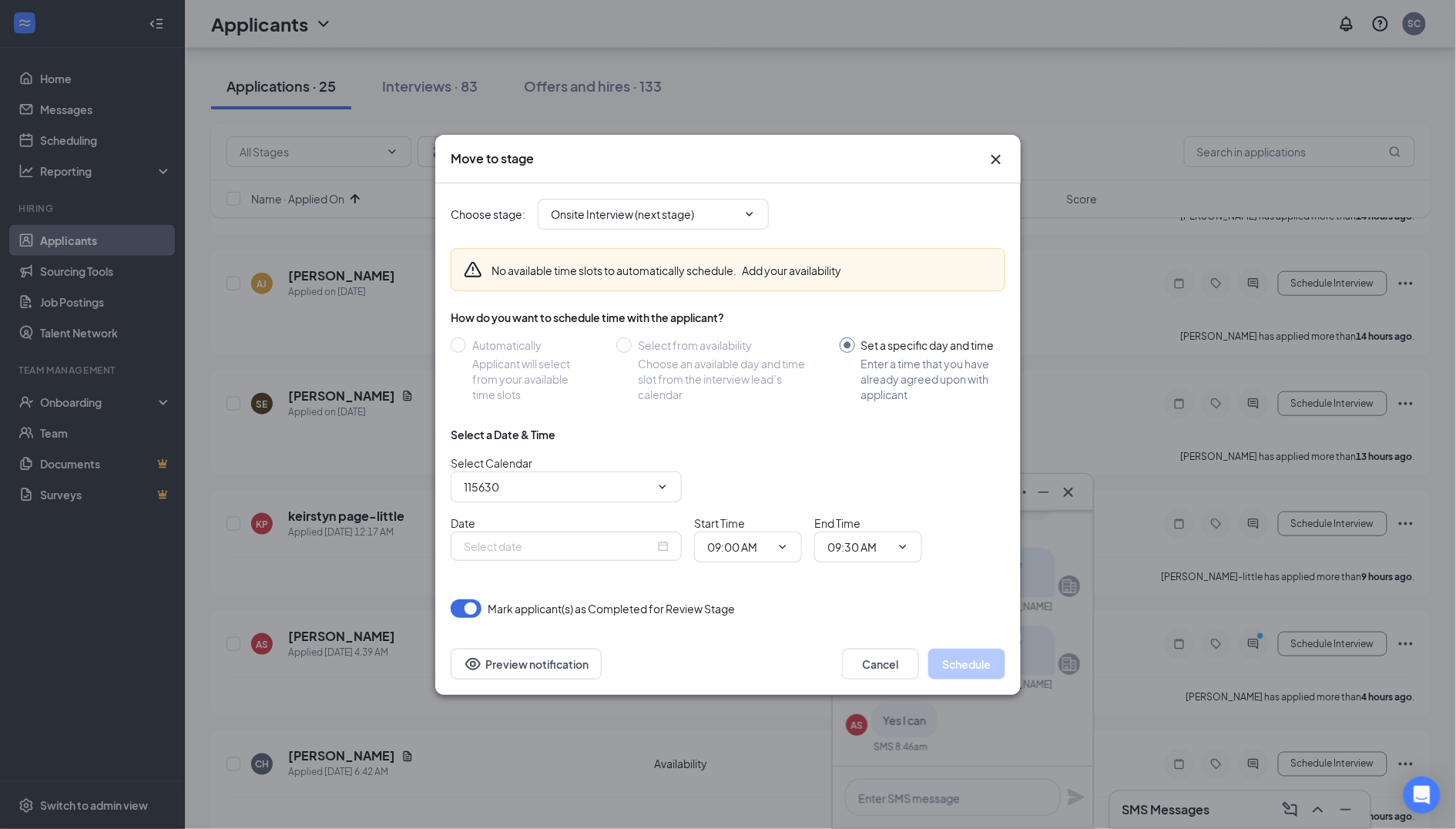
type input "[PERSON_NAME] Calendar"
type input "[DATE]"
click at [556, 480] on input "[PERSON_NAME] Calendar" at bounding box center [557, 487] width 187 height 17
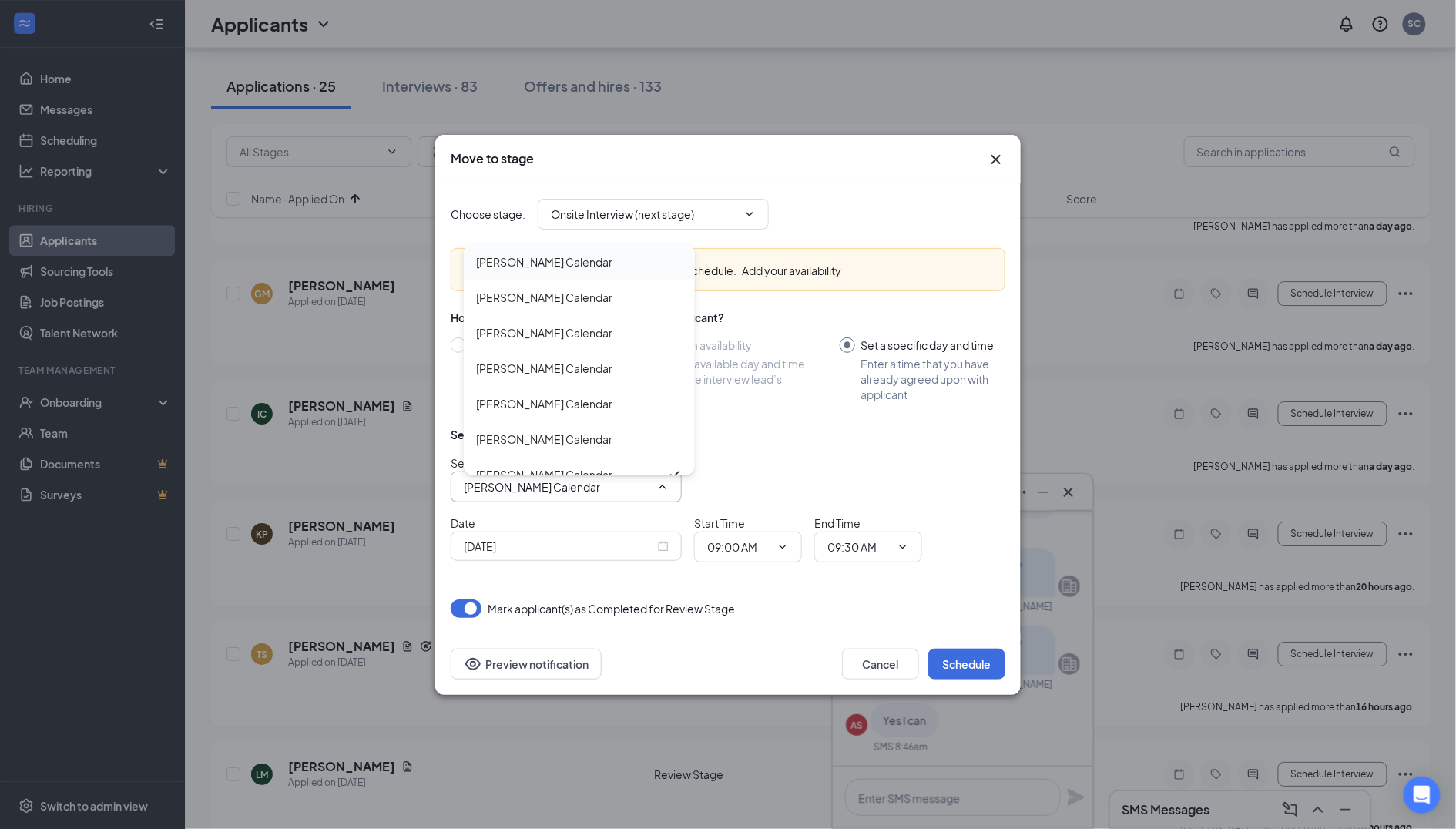
scroll to position [1653, 0]
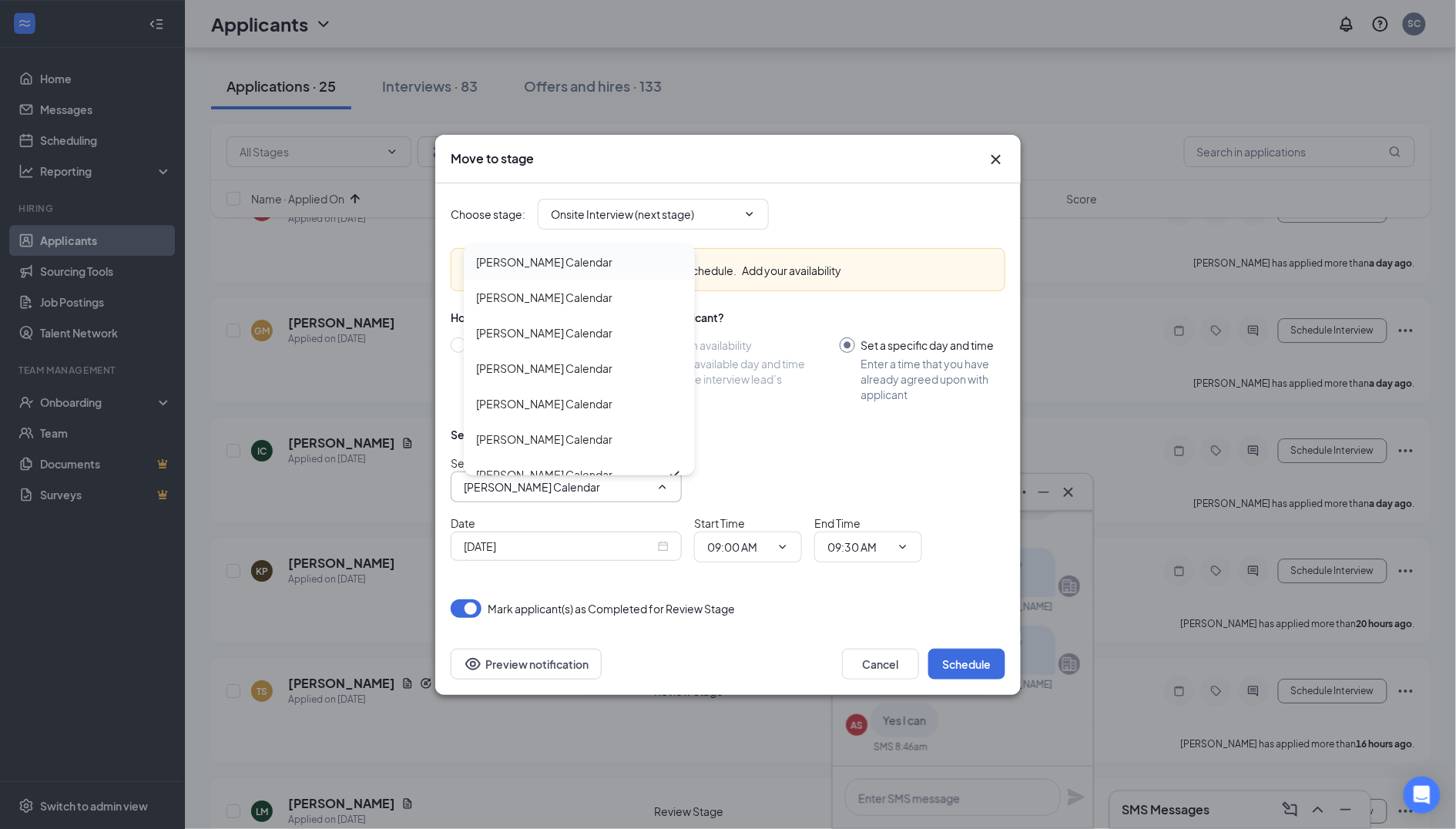
click at [543, 267] on div "[PERSON_NAME] Calendar" at bounding box center [544, 262] width 136 height 17
type input "[PERSON_NAME] Calendar"
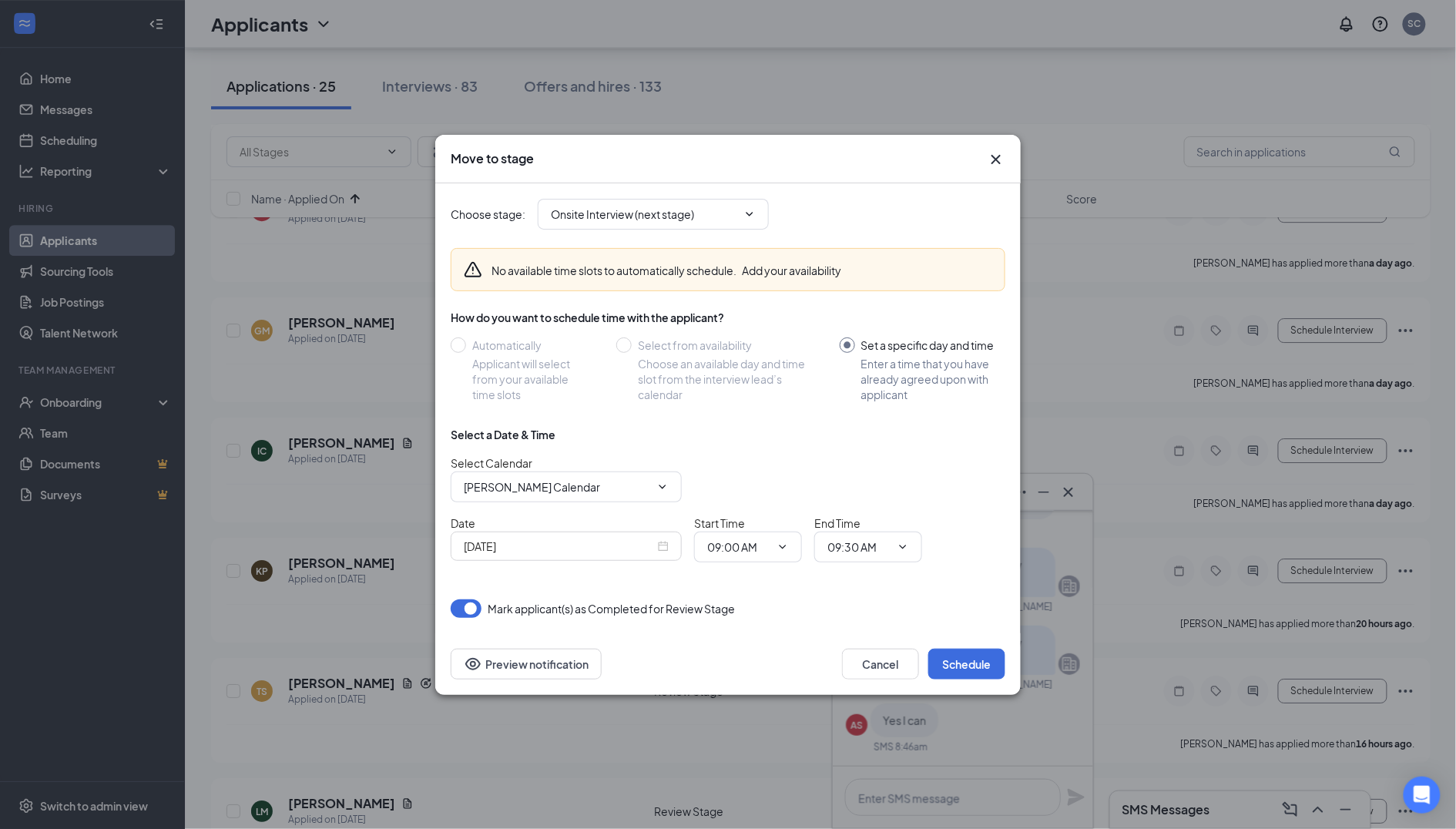
click at [550, 538] on input "[DATE]" at bounding box center [560, 547] width 191 height 17
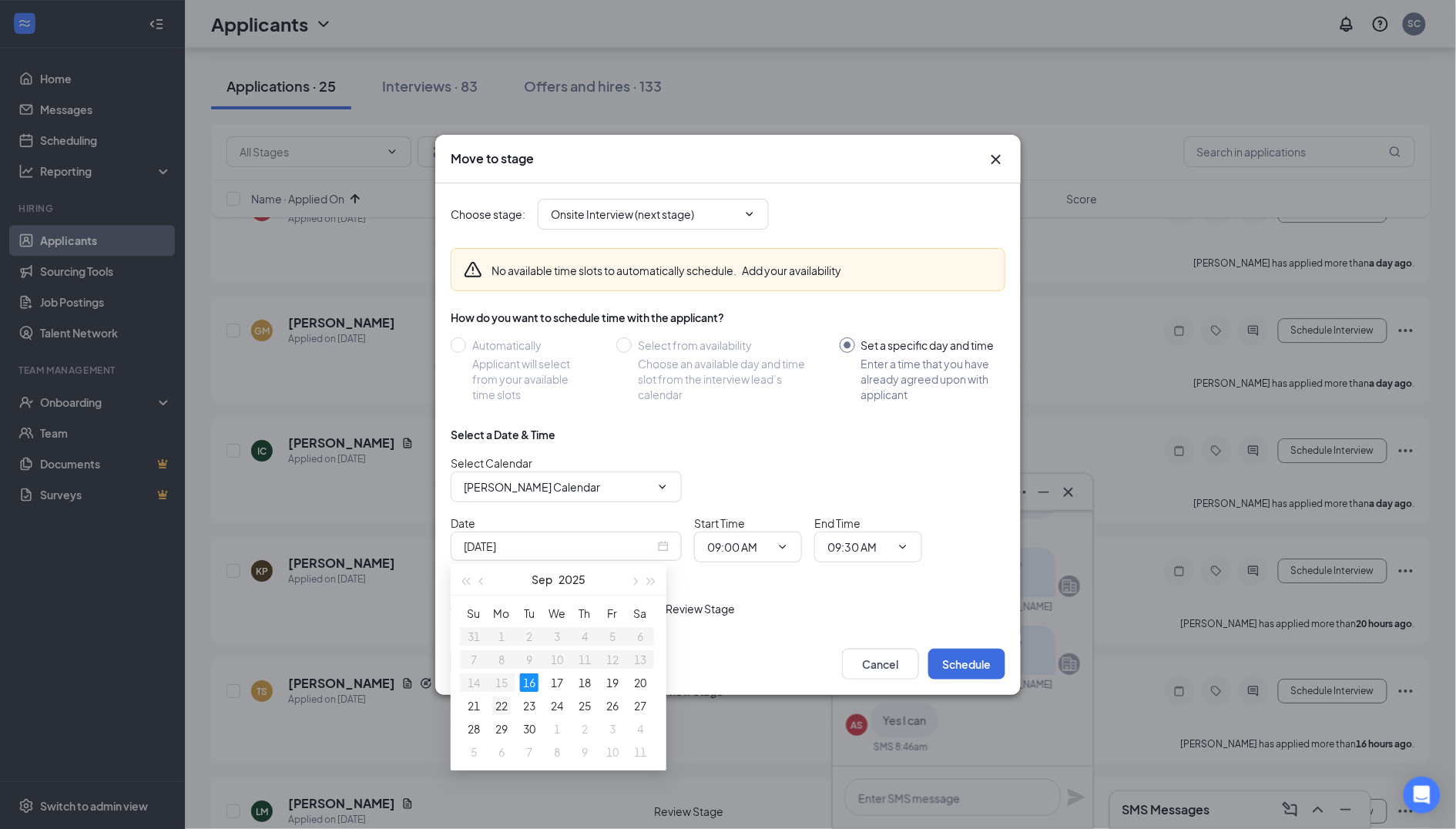
type input "[DATE]"
click at [493, 699] on div "22" at bounding box center [502, 706] width 19 height 19
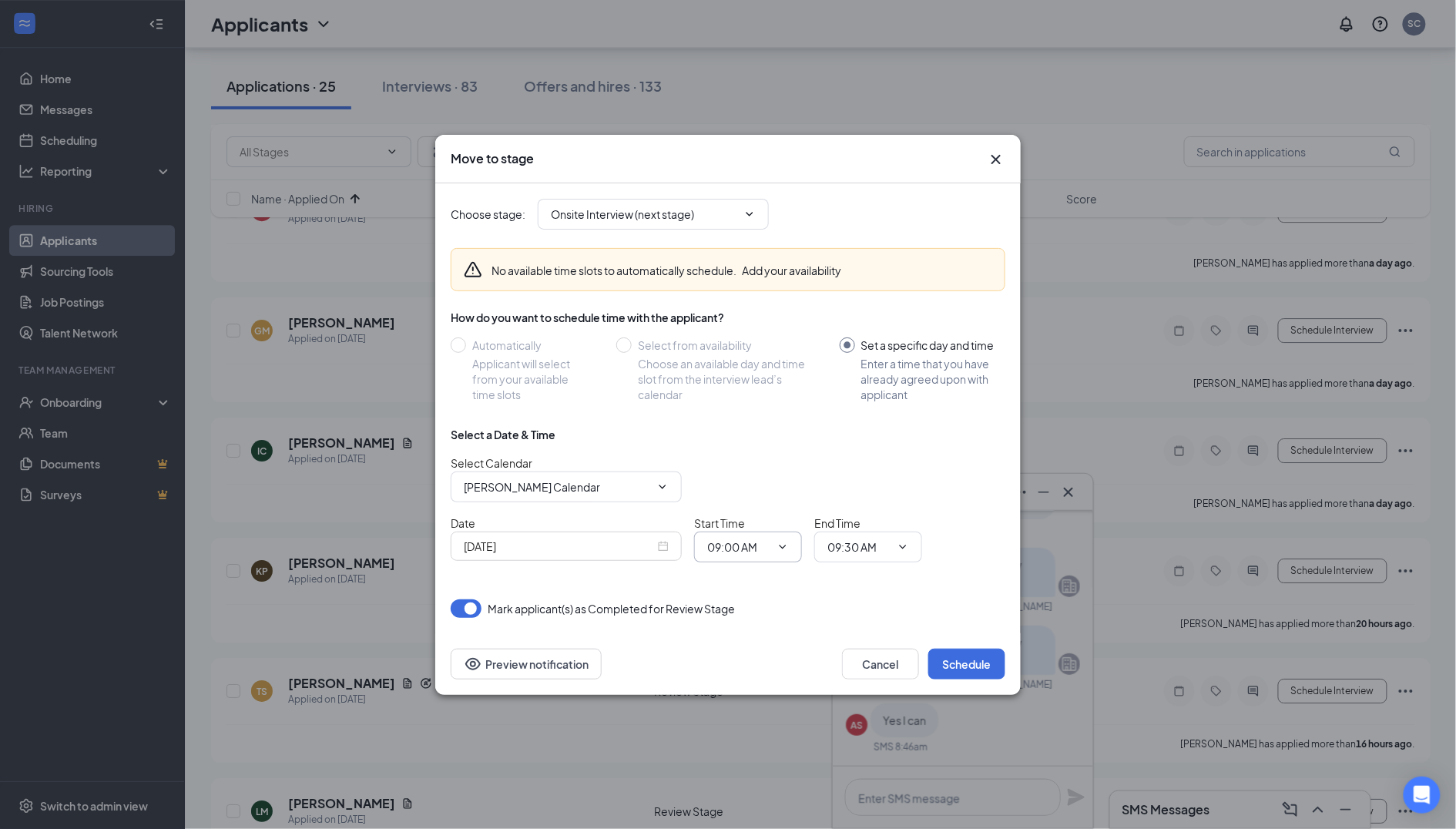
click at [743, 553] on input "09:00 AM" at bounding box center [738, 547] width 63 height 17
click at [771, 414] on div "02:00 PM" at bounding box center [761, 422] width 83 height 17
type input "02:00 PM"
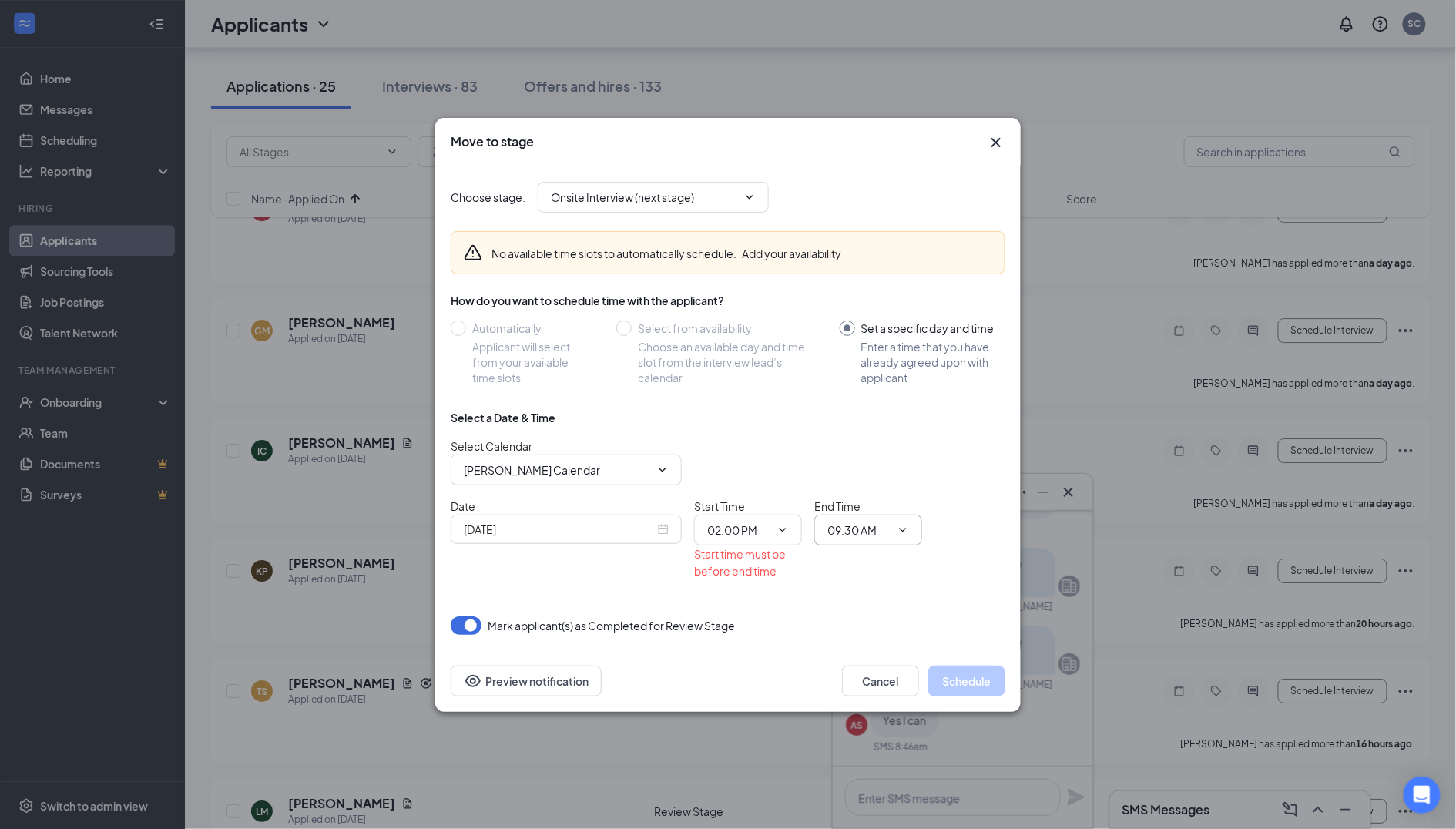
click at [866, 543] on span "09:30 AM" at bounding box center [868, 530] width 108 height 31
click at [879, 532] on input "09:30 AM" at bounding box center [859, 530] width 63 height 17
click at [882, 355] on div "02:15 PM" at bounding box center [881, 373] width 108 height 36
type input "02:15 PM"
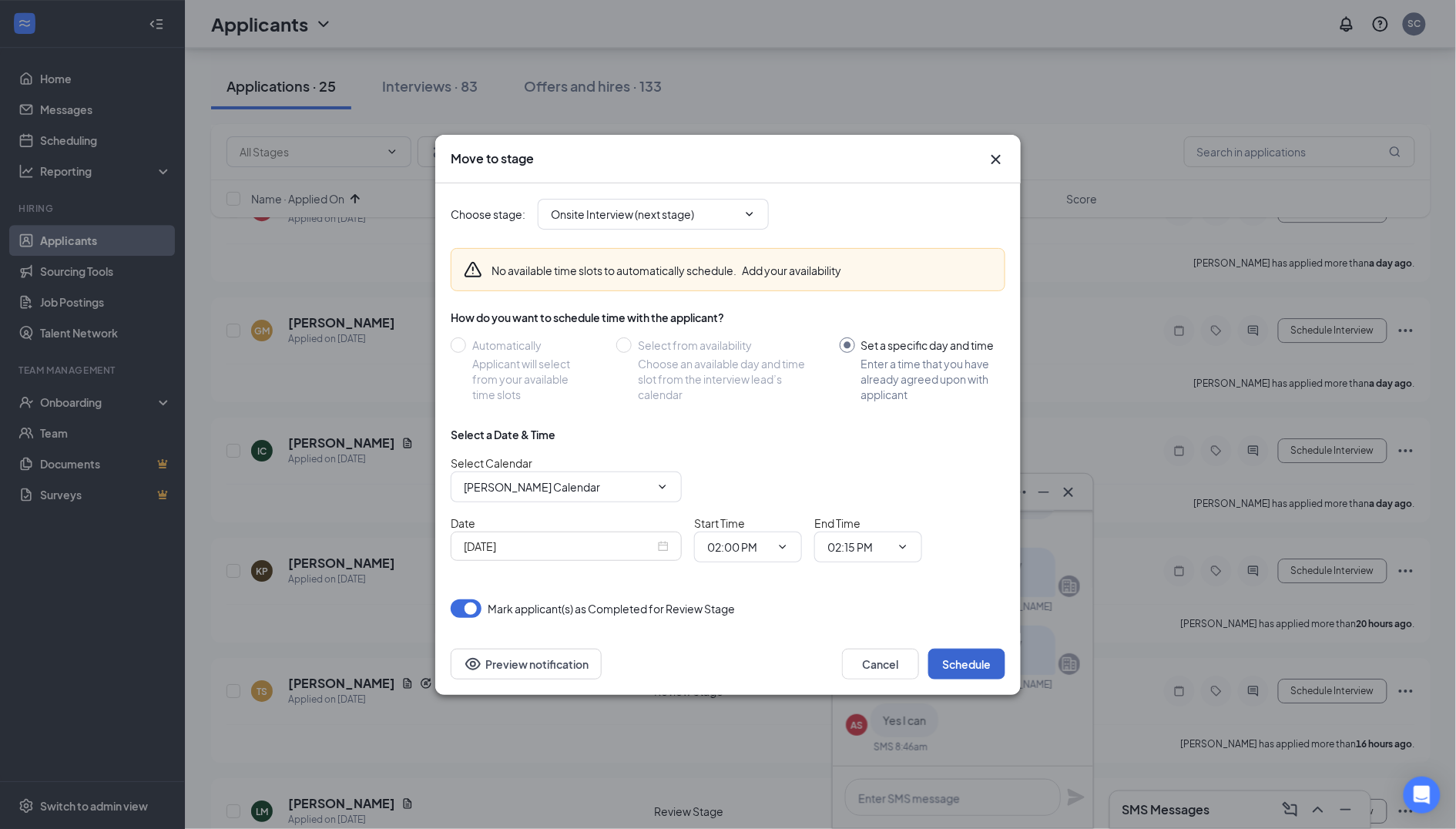
click at [962, 676] on button "Schedule" at bounding box center [967, 664] width 77 height 31
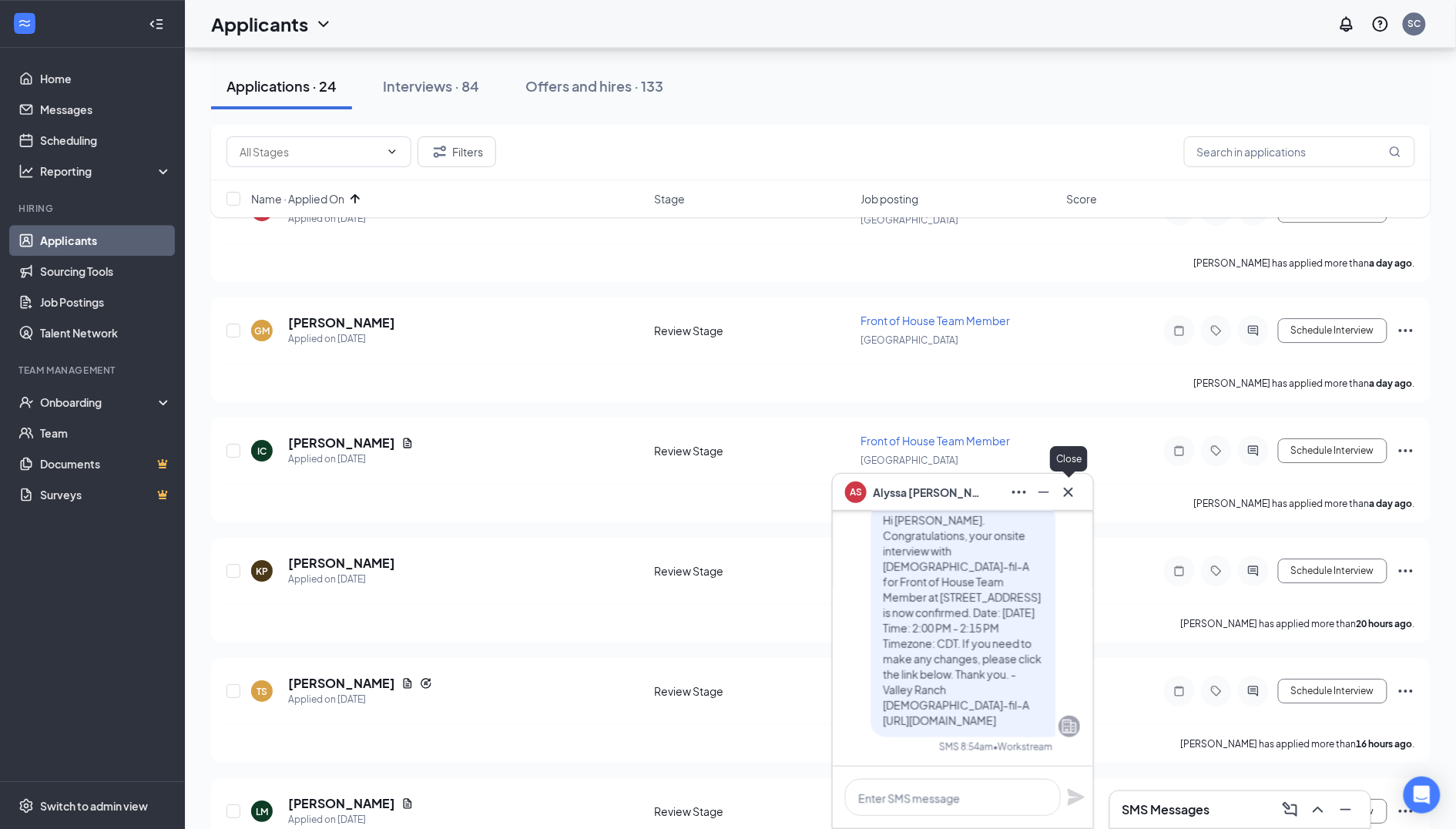
click at [1070, 488] on icon "Cross" at bounding box center [1069, 492] width 19 height 19
